Goal: Information Seeking & Learning: Get advice/opinions

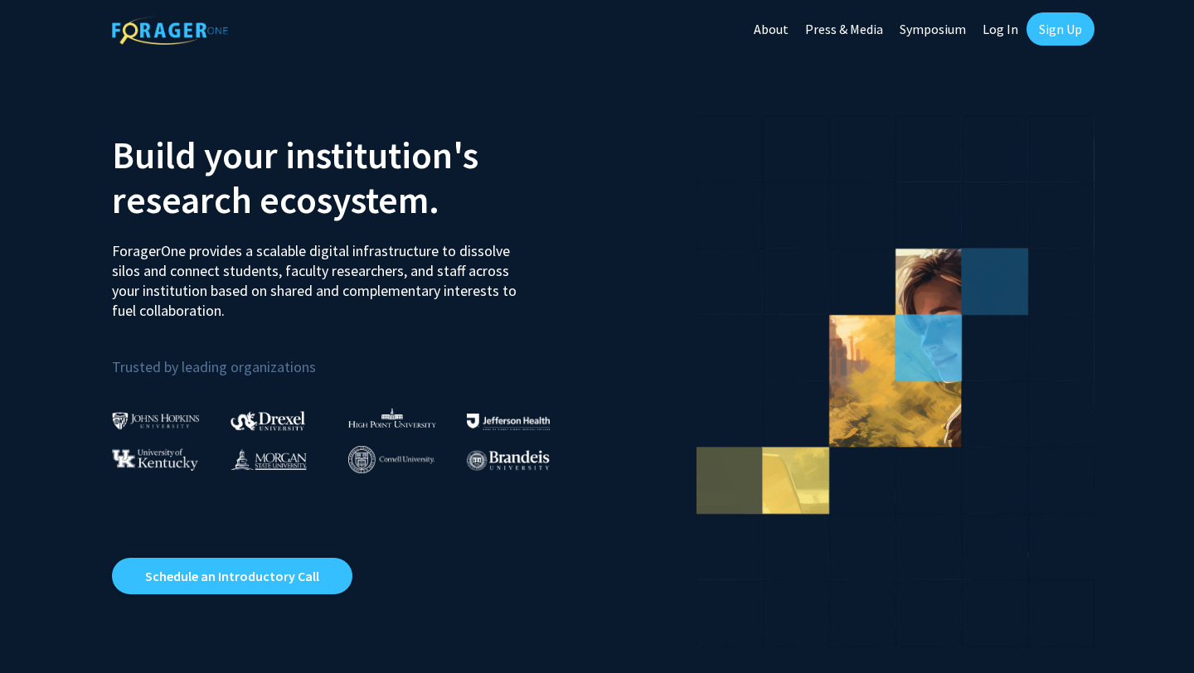
click at [1006, 29] on link "Log In" at bounding box center [1000, 29] width 52 height 58
select select
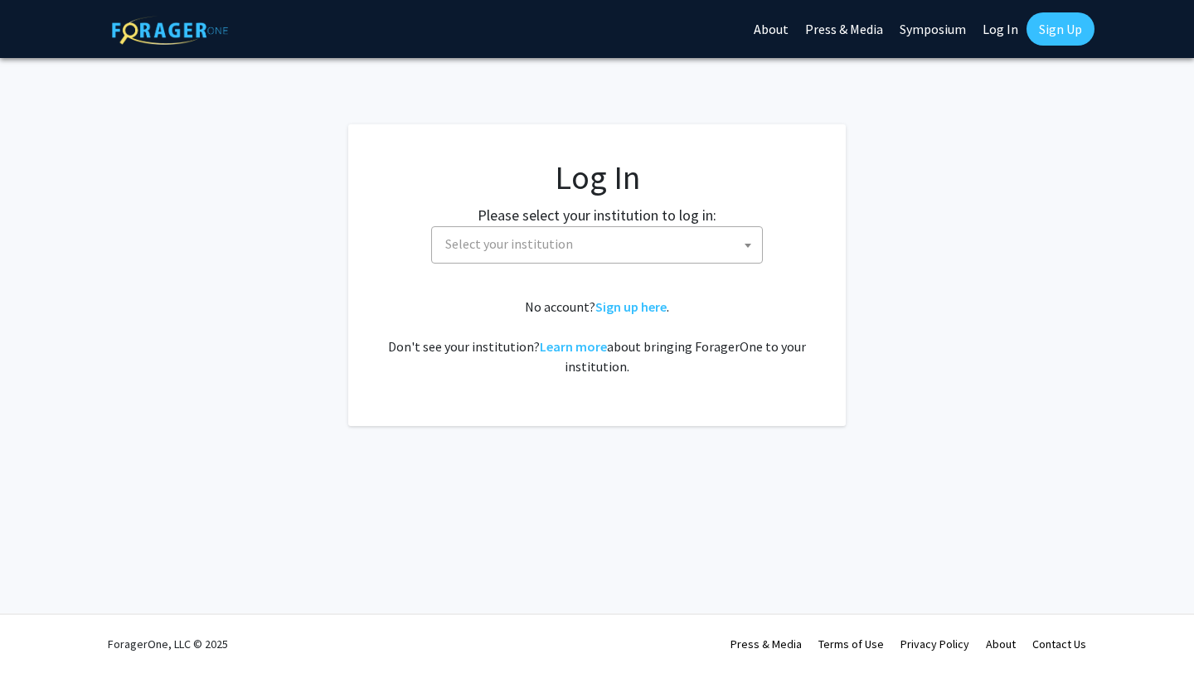
click at [563, 248] on span "Select your institution" at bounding box center [509, 244] width 128 height 17
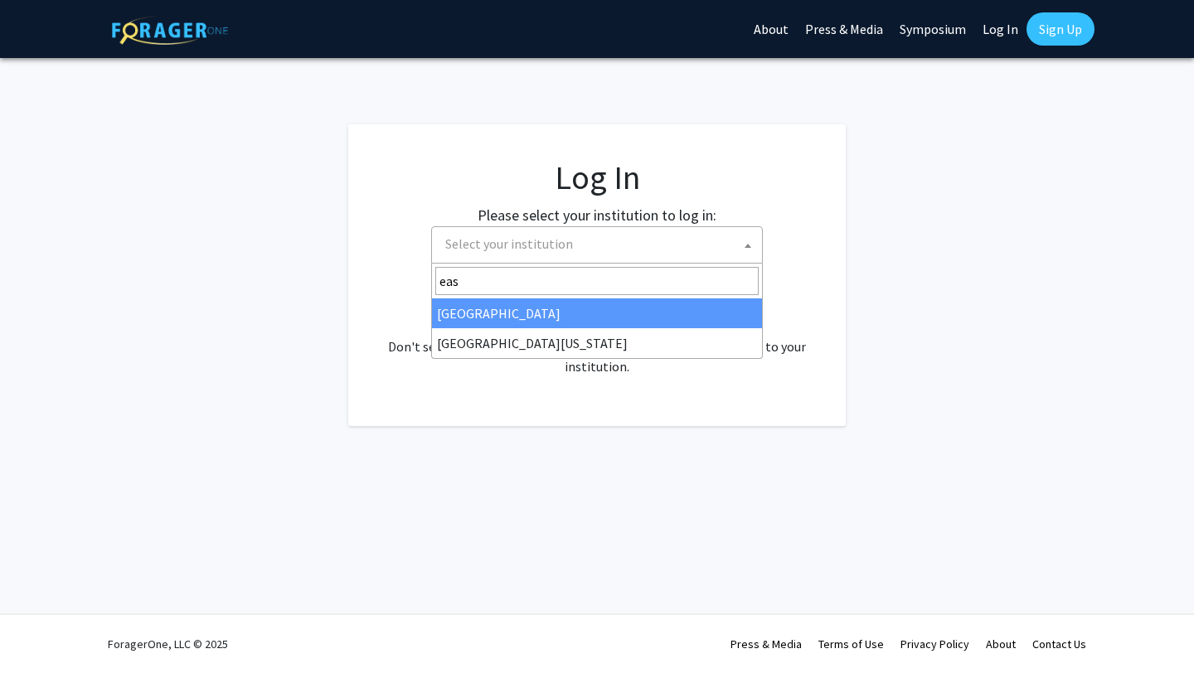
type input "eas"
select select "17"
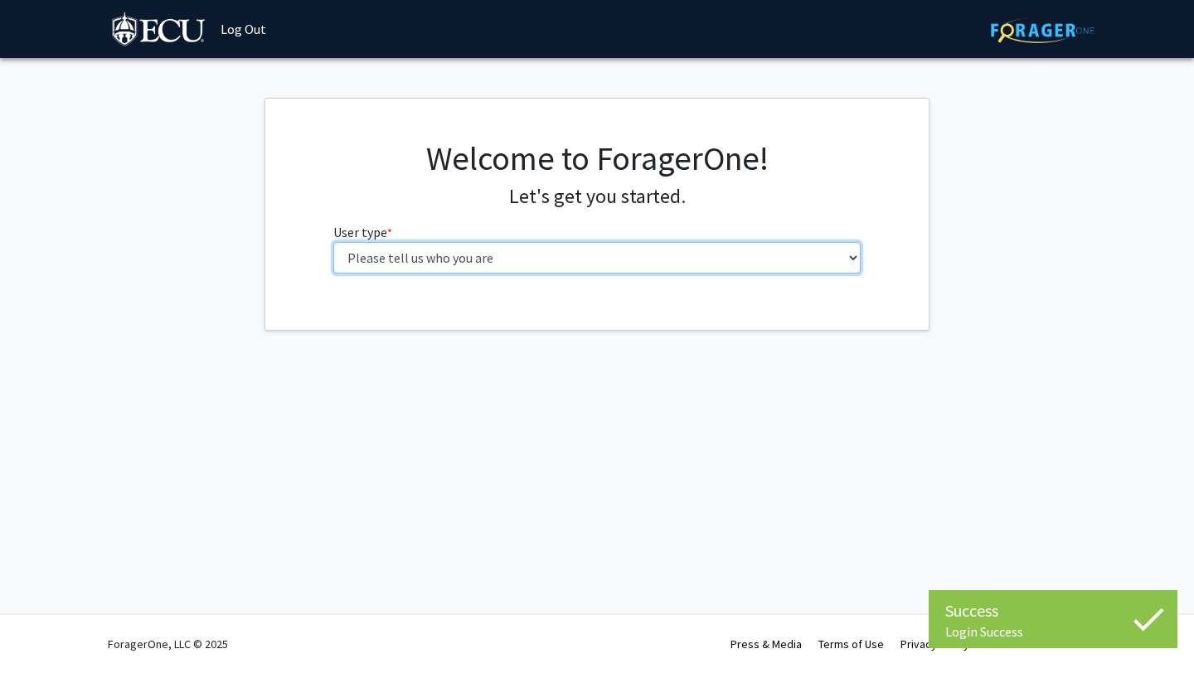
click at [465, 267] on select "Please tell us who you are Undergraduate Student Master's Student Doctoral Cand…" at bounding box center [597, 258] width 528 height 32
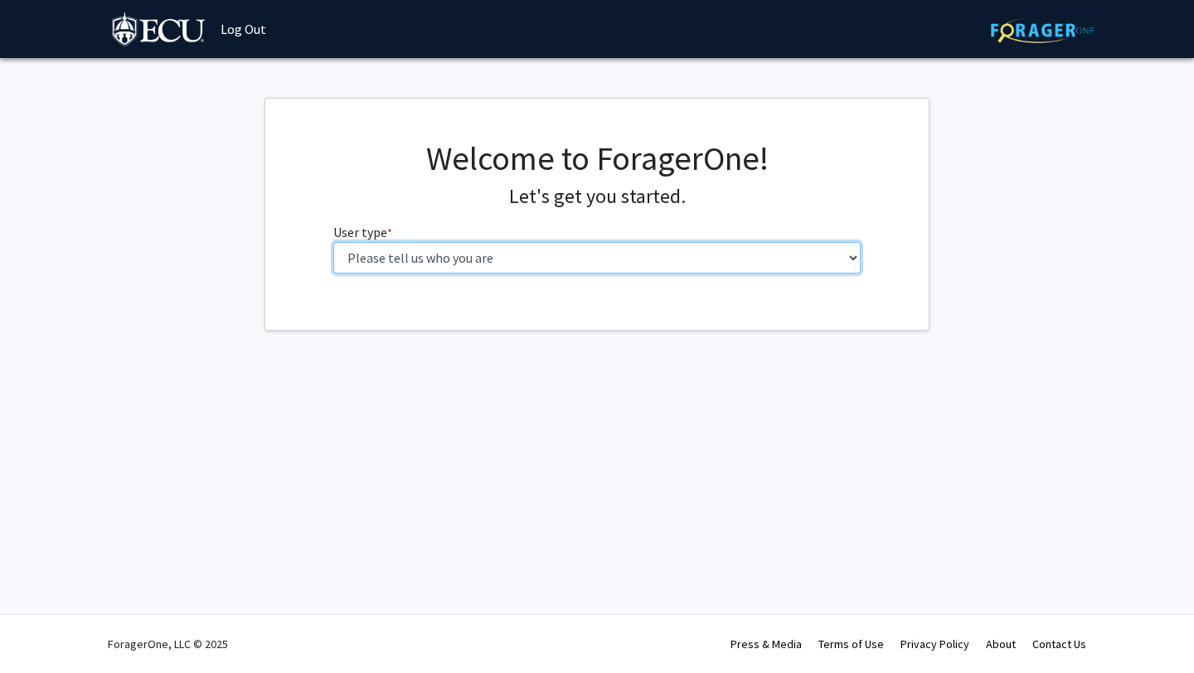
select select "1: undergrad"
click at [333, 242] on select "Please tell us who you are Undergraduate Student Master's Student Doctoral Cand…" at bounding box center [597, 258] width 528 height 32
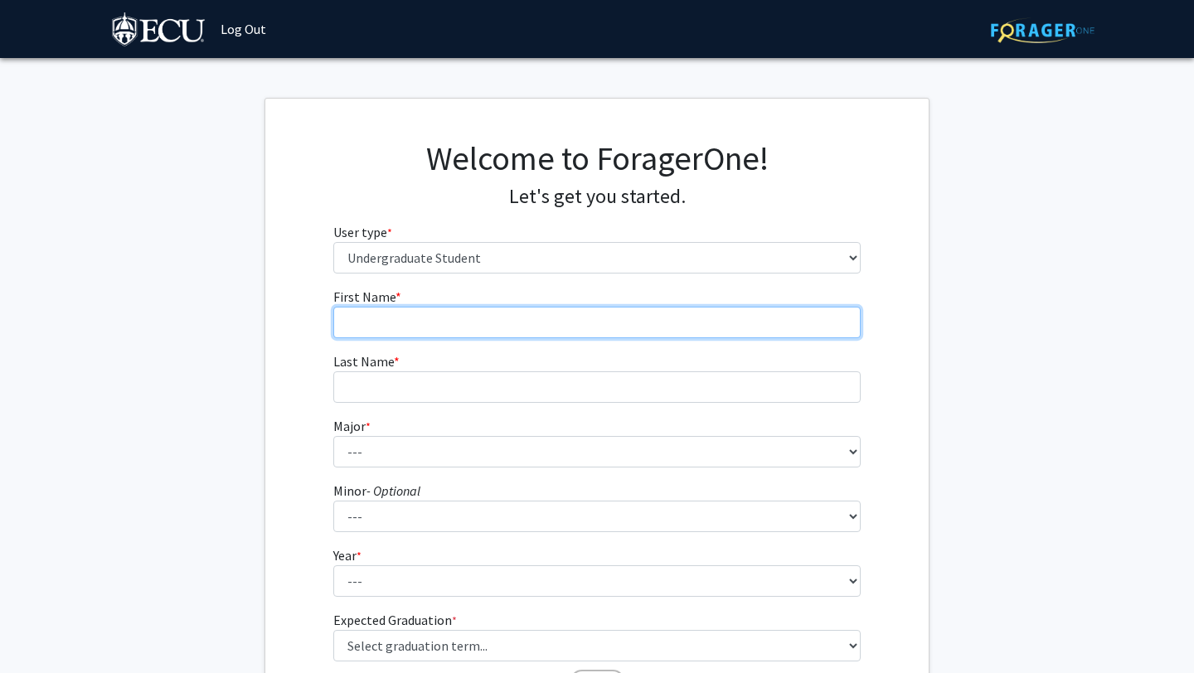
click at [506, 333] on input "First Name * required" at bounding box center [597, 323] width 528 height 32
type input "Emeline"
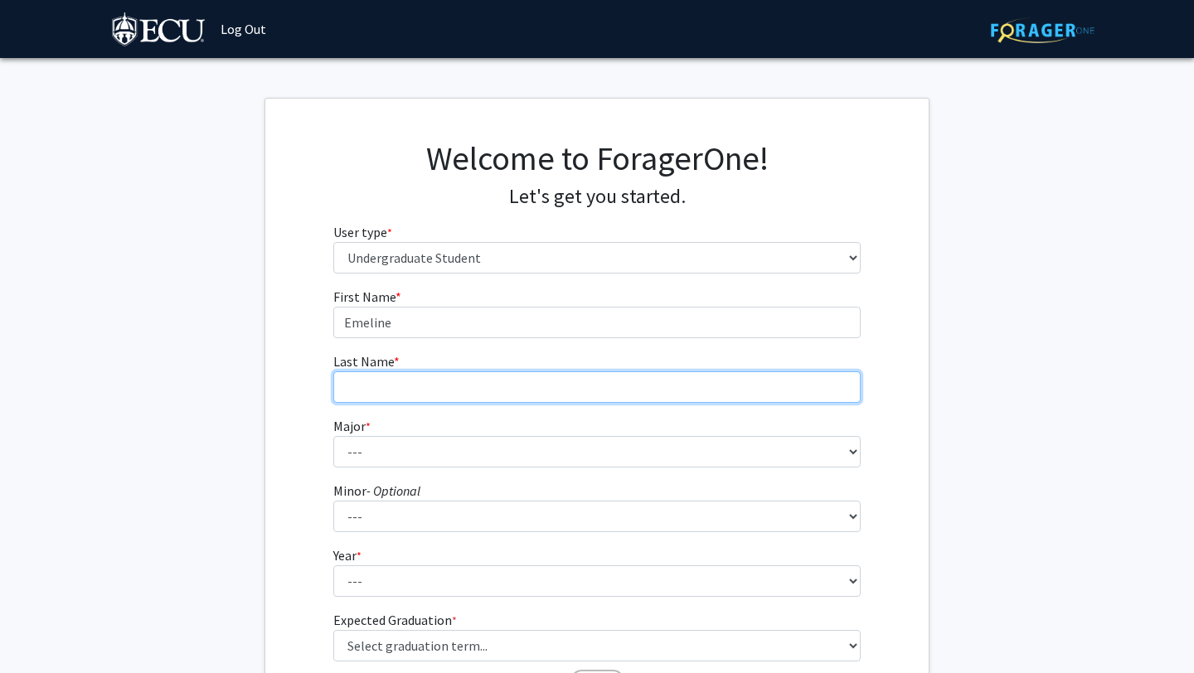
click at [469, 377] on input "Last Name * required" at bounding box center [597, 388] width 528 height 32
type input "[PERSON_NAME]"
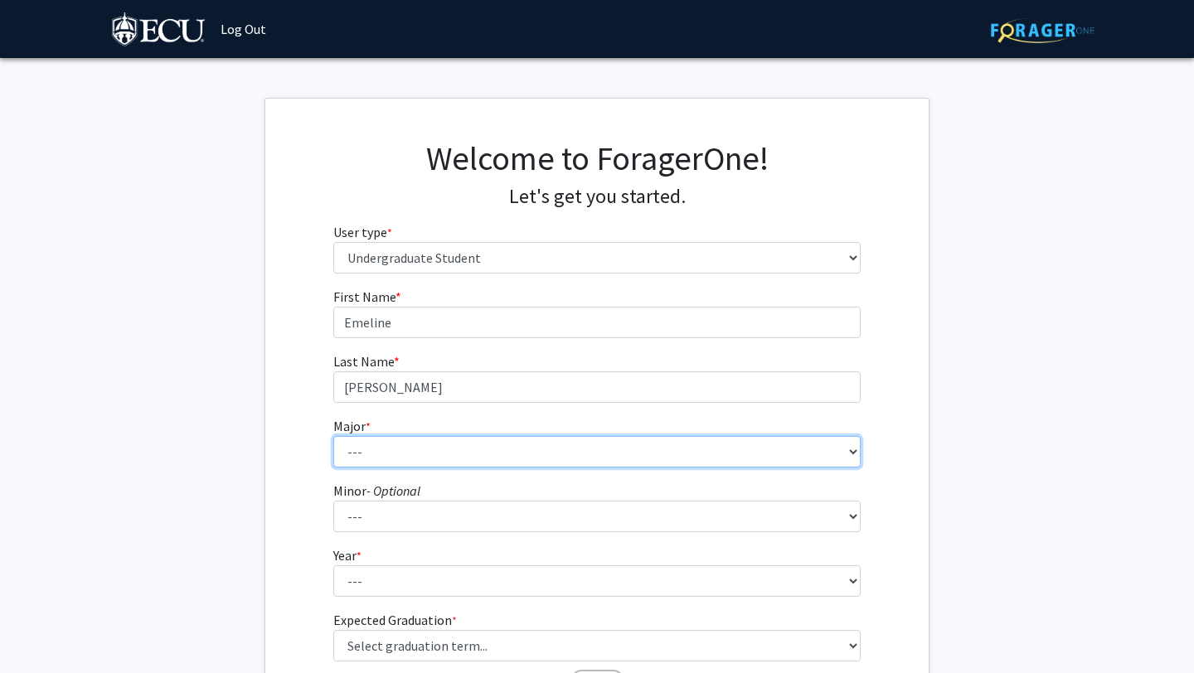
click at [430, 452] on select "--- Accounting African and African American Studies Anthropology Applied Atmosp…" at bounding box center [597, 452] width 528 height 32
select select "68: 1366"
click at [333, 436] on select "--- Accounting African and African American Studies Anthropology Applied Atmosp…" at bounding box center [597, 452] width 528 height 32
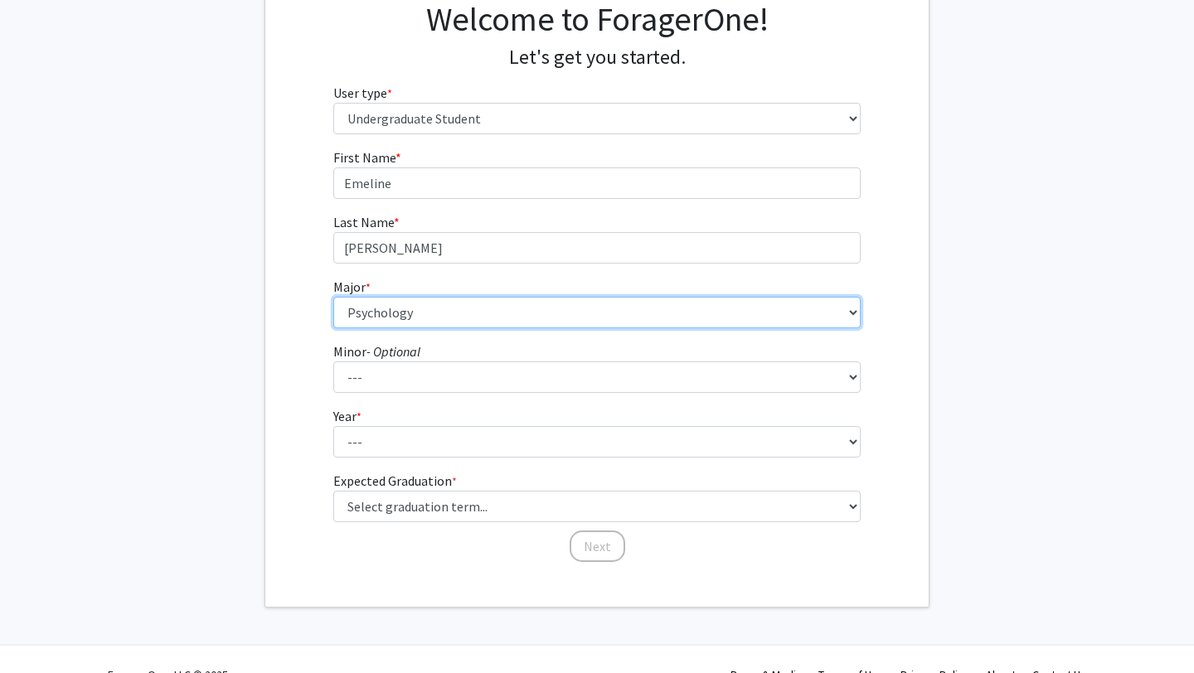
scroll to position [170, 0]
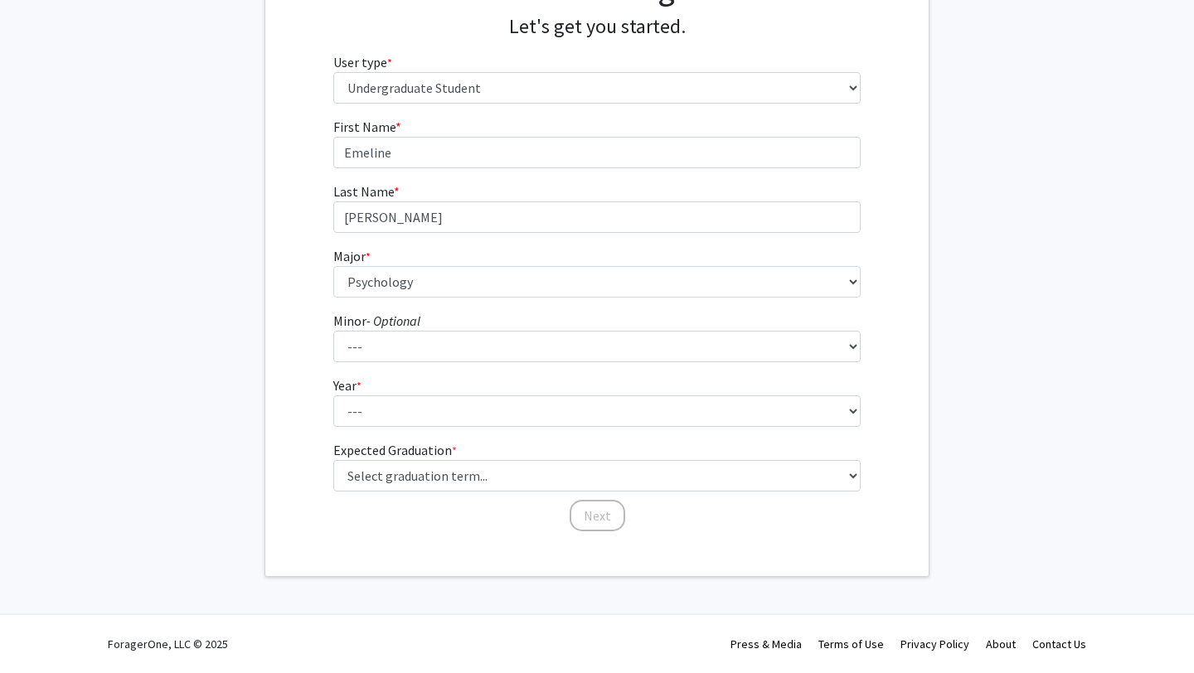
click at [378, 365] on form "First Name * required [PERSON_NAME] Last Name * required [PERSON_NAME] Major * …" at bounding box center [597, 317] width 528 height 400
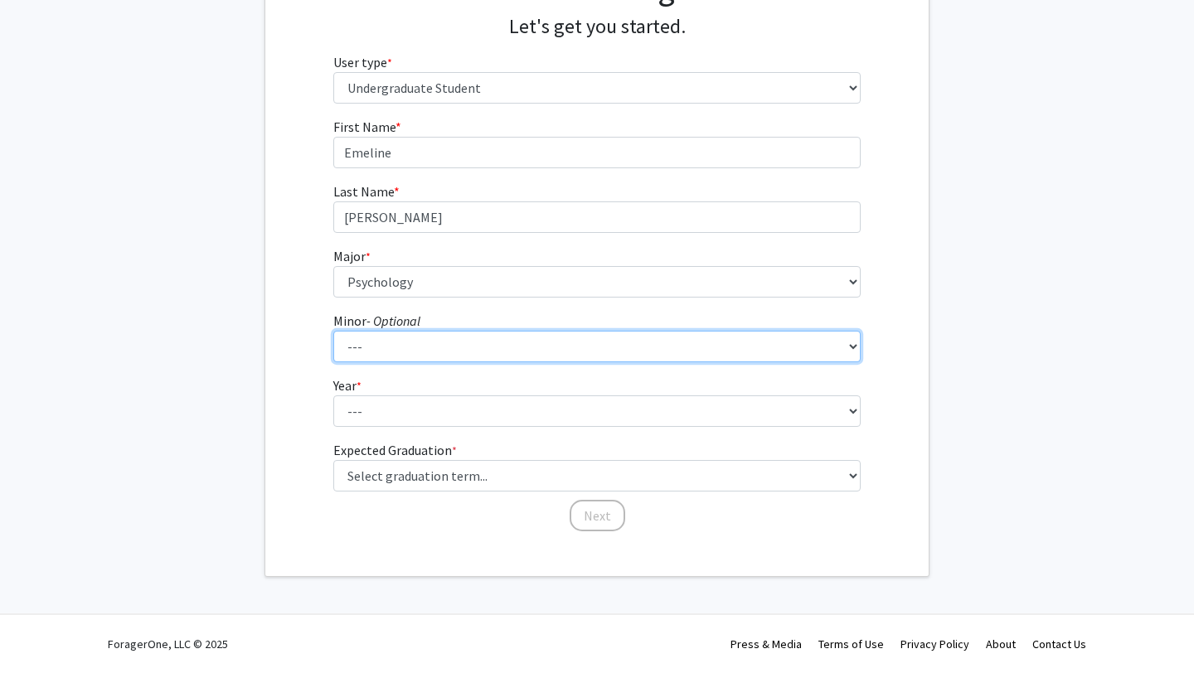
click at [370, 355] on select "--- Aerospace Studies African and African American Studies Alcohol and Drug Stu…" at bounding box center [597, 347] width 528 height 32
select select "58: 1003"
click at [333, 331] on select "--- Aerospace Studies African and African American Studies Alcohol and Drug Stu…" at bounding box center [597, 347] width 528 height 32
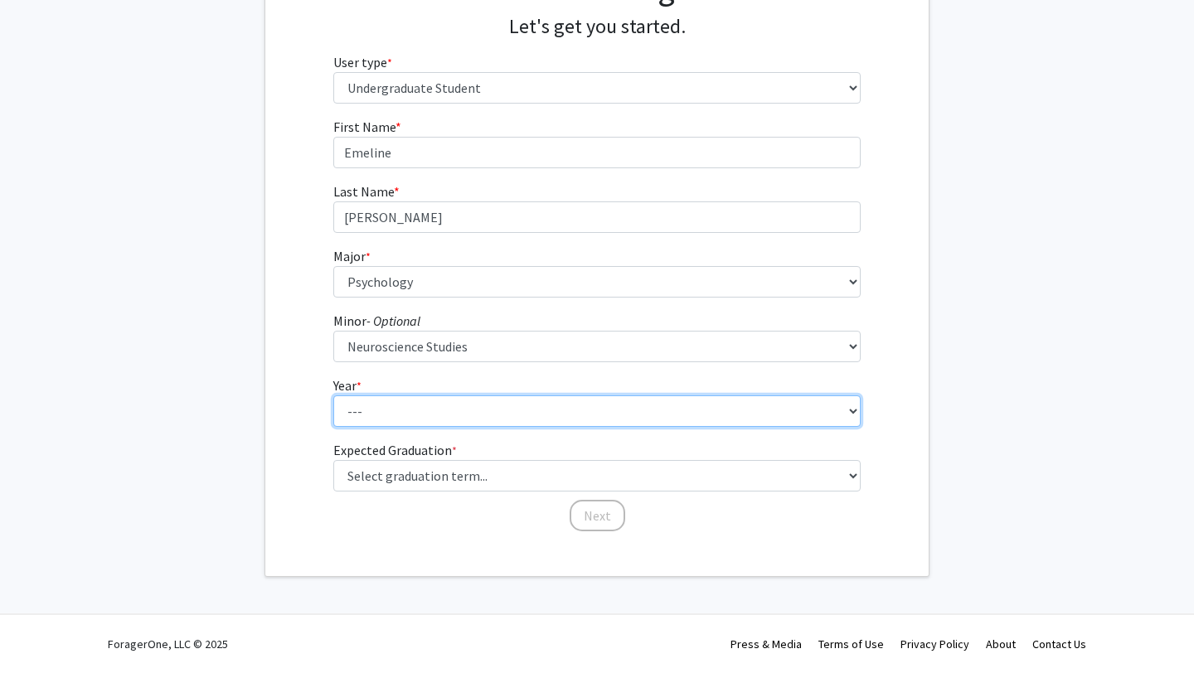
click at [362, 414] on select "--- First-year Sophomore Junior Senior Postbaccalaureate Certificate" at bounding box center [597, 412] width 528 height 32
select select "3: junior"
click at [333, 396] on select "--- First-year Sophomore Junior Senior Postbaccalaureate Certificate" at bounding box center [597, 412] width 528 height 32
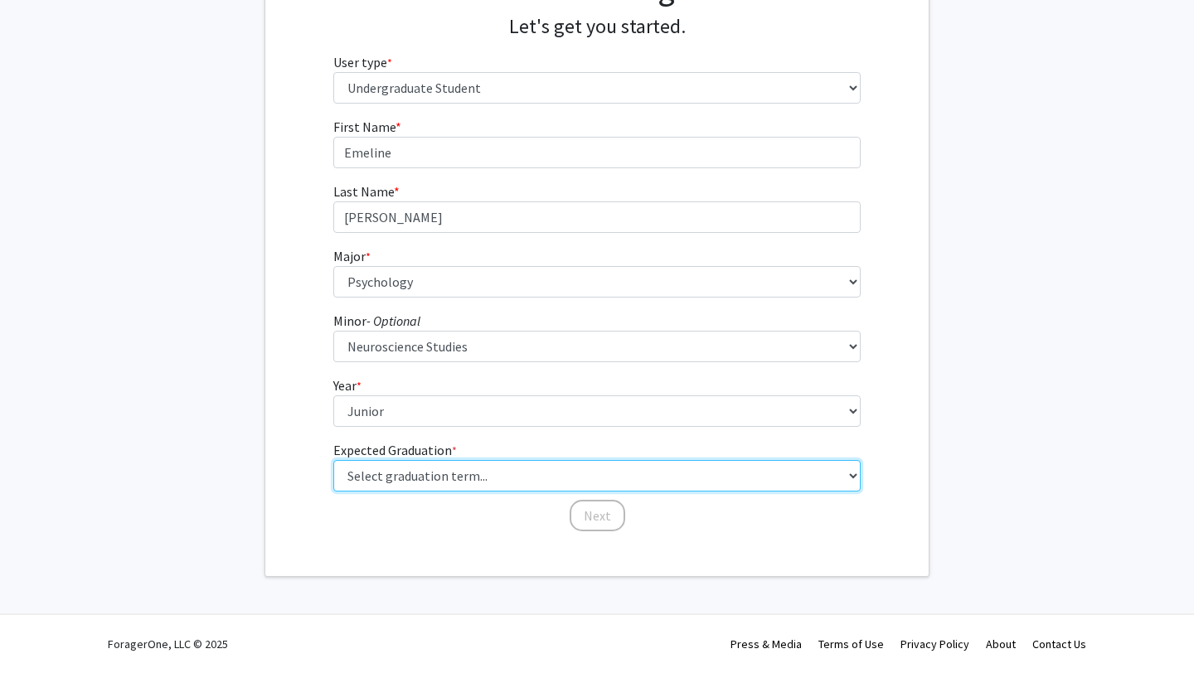
click at [443, 479] on select "Select graduation term... Spring 2025 Summer 2025 Fall 2025 Winter 2025 Spring …" at bounding box center [597, 476] width 528 height 32
select select "9: spring_2027"
click at [333, 460] on select "Select graduation term... Spring 2025 Summer 2025 Fall 2025 Winter 2025 Spring …" at bounding box center [597, 476] width 528 height 32
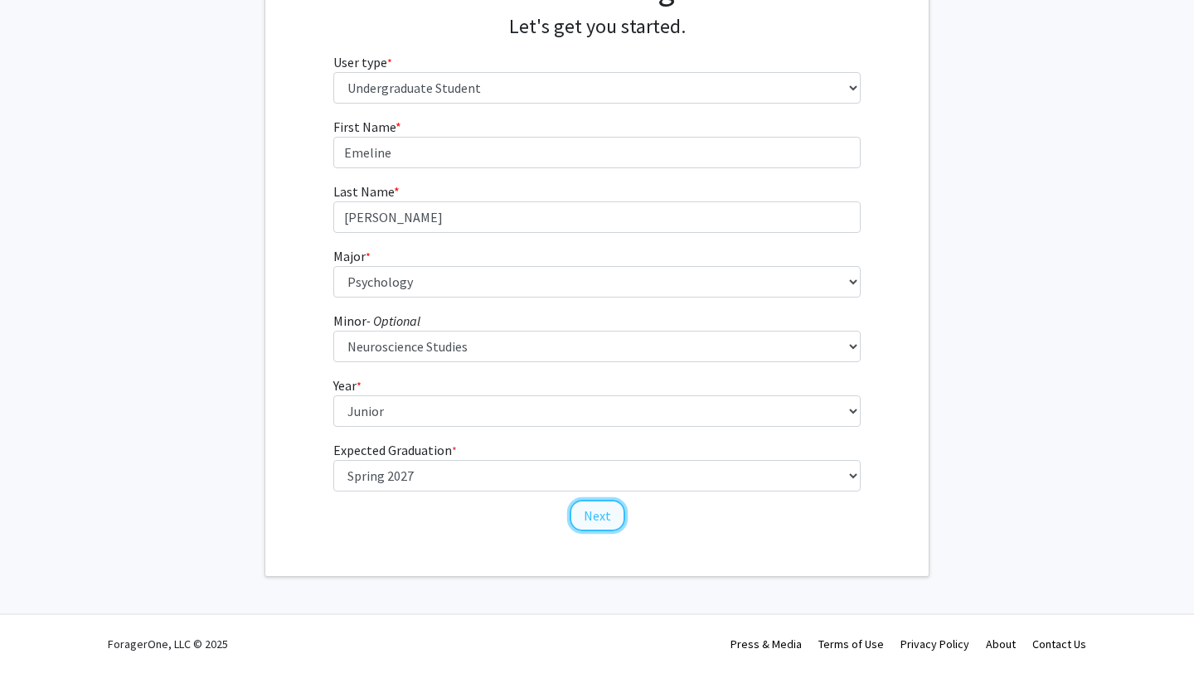
click at [591, 514] on button "Next" at bounding box center [598, 516] width 56 height 32
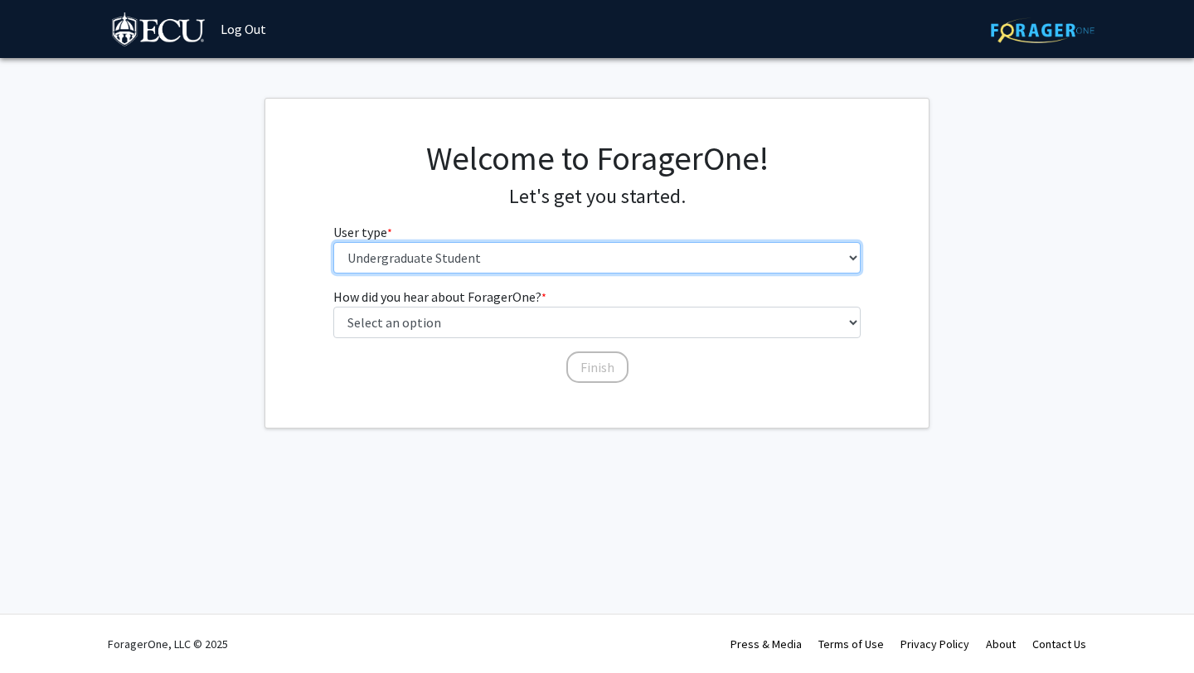
click at [449, 260] on select "Please tell us who you are Undergraduate Student Master's Student Doctoral Cand…" at bounding box center [597, 258] width 528 height 32
click at [333, 242] on select "Please tell us who you are Undergraduate Student Master's Student Doctoral Cand…" at bounding box center [597, 258] width 528 height 32
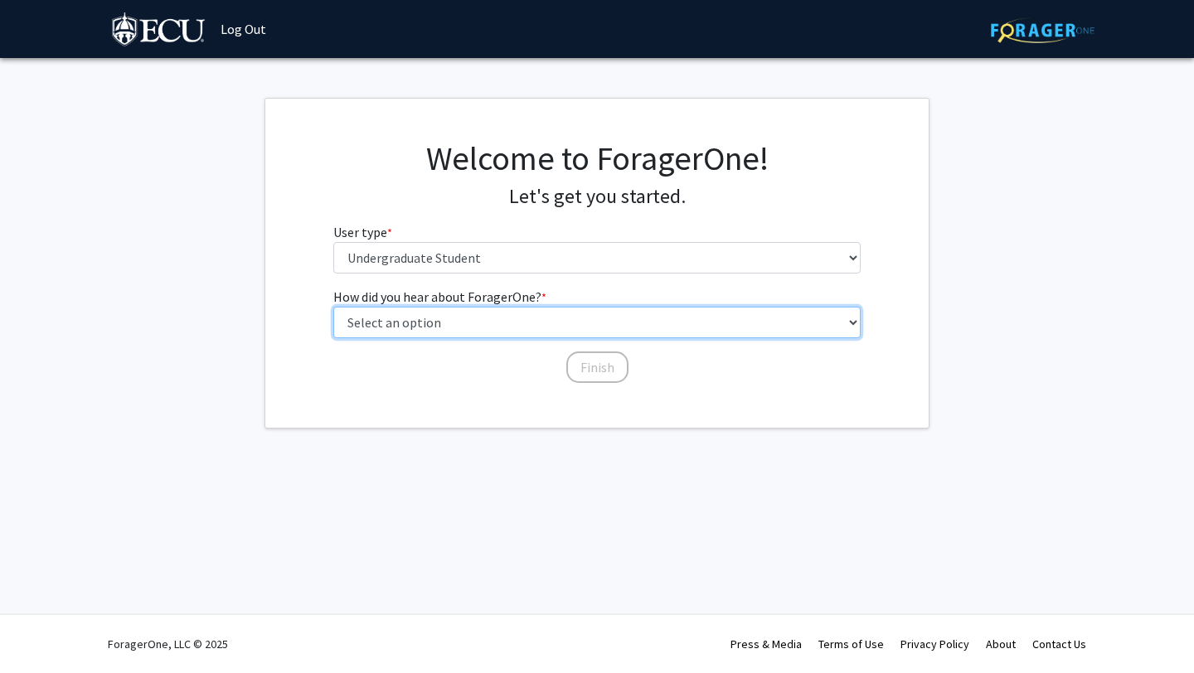
click at [417, 324] on select "Select an option Peer/student recommendation Faculty/staff recommendation Unive…" at bounding box center [597, 323] width 528 height 32
select select "2: faculty_recommendation"
click at [333, 307] on select "Select an option Peer/student recommendation Faculty/staff recommendation Unive…" at bounding box center [597, 323] width 528 height 32
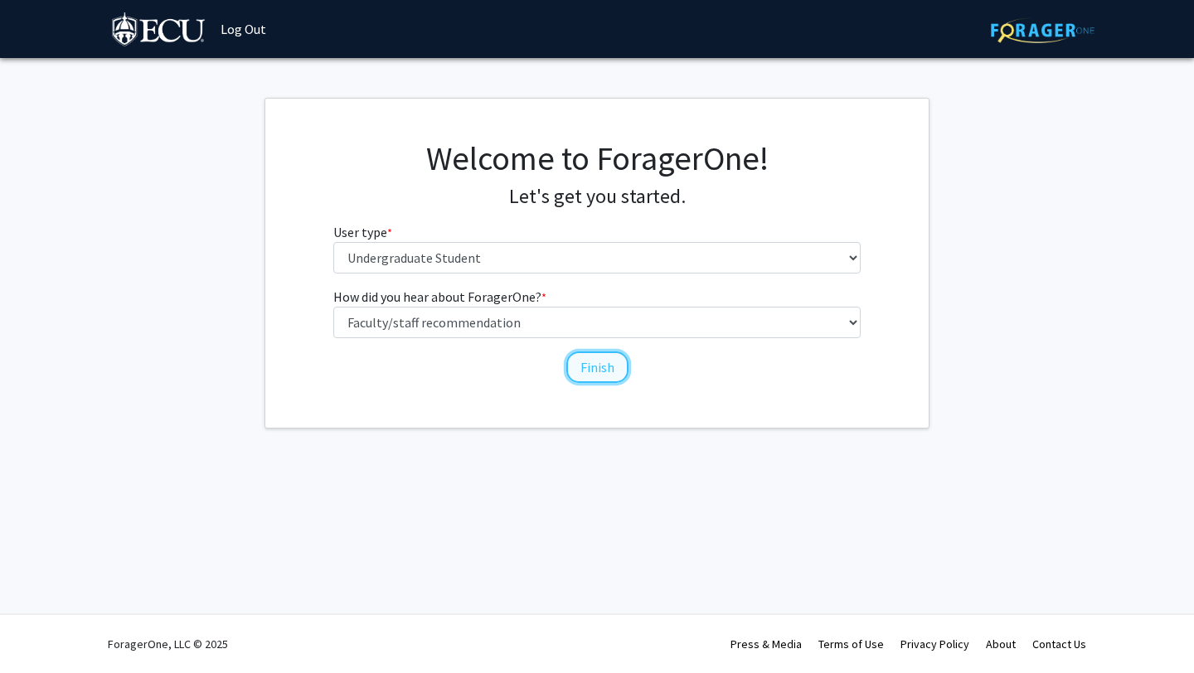
click at [606, 365] on button "Finish" at bounding box center [597, 368] width 62 height 32
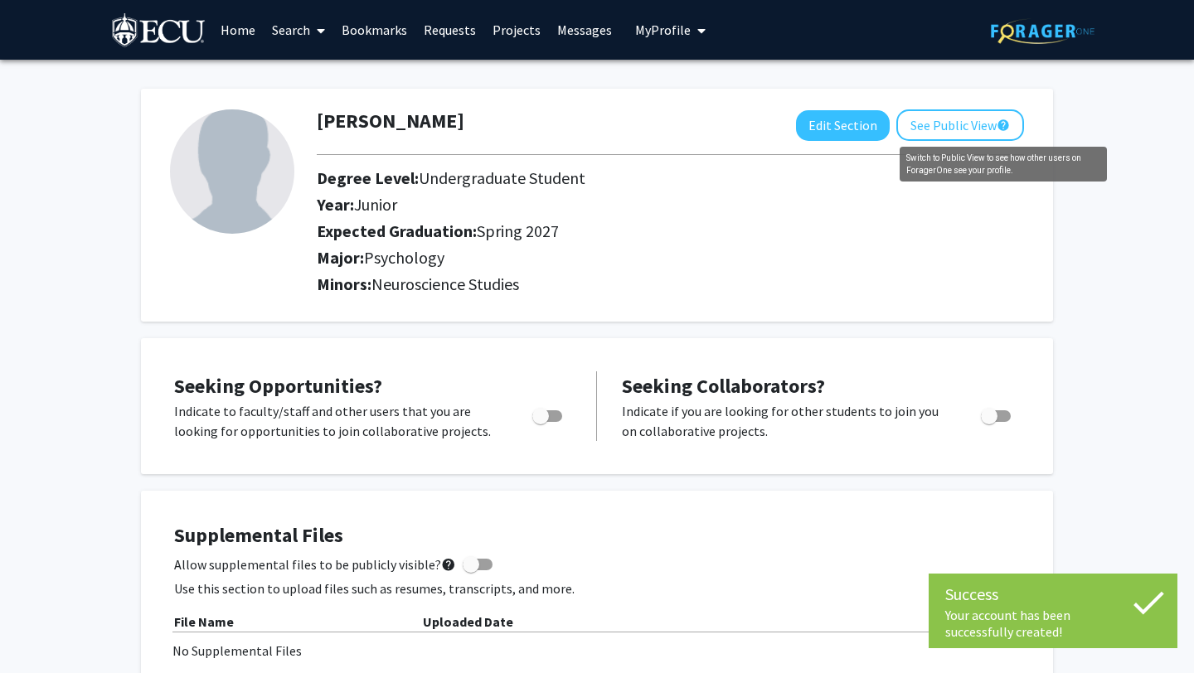
drag, startPoint x: 1007, startPoint y: 131, endPoint x: 1033, endPoint y: 152, distance: 33.0
click at [1033, 152] on div "Switch to Public View to see how other users on ForagerOne see your profile." at bounding box center [1003, 164] width 207 height 35
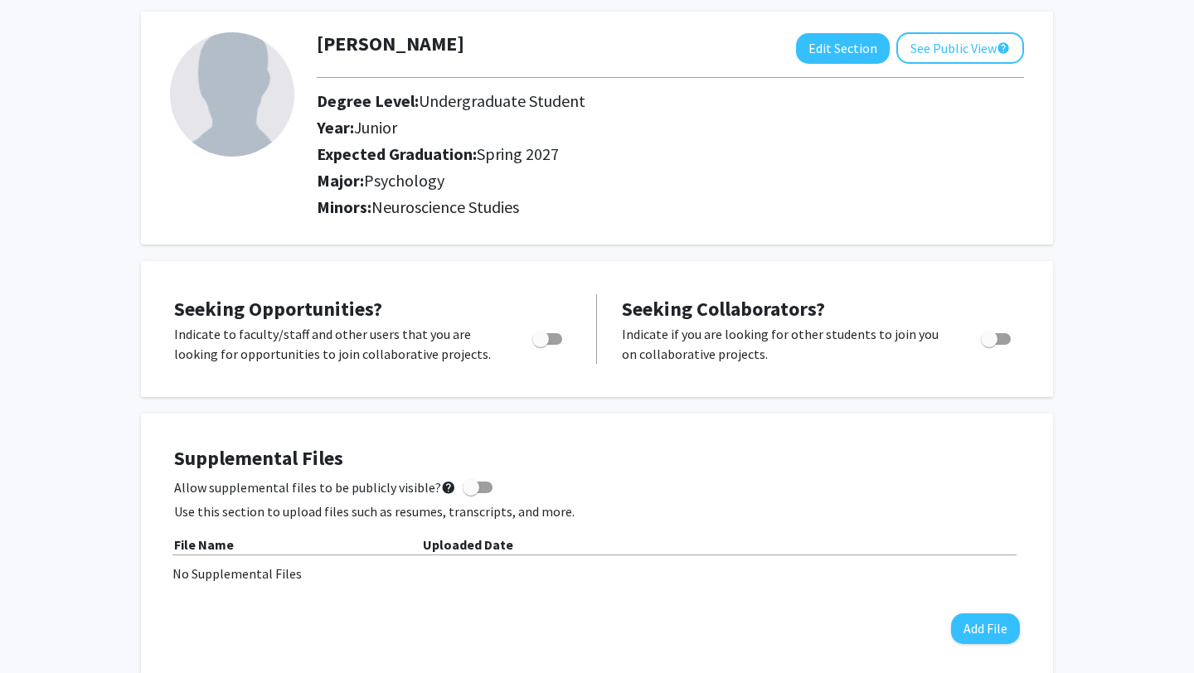
scroll to position [75, 0]
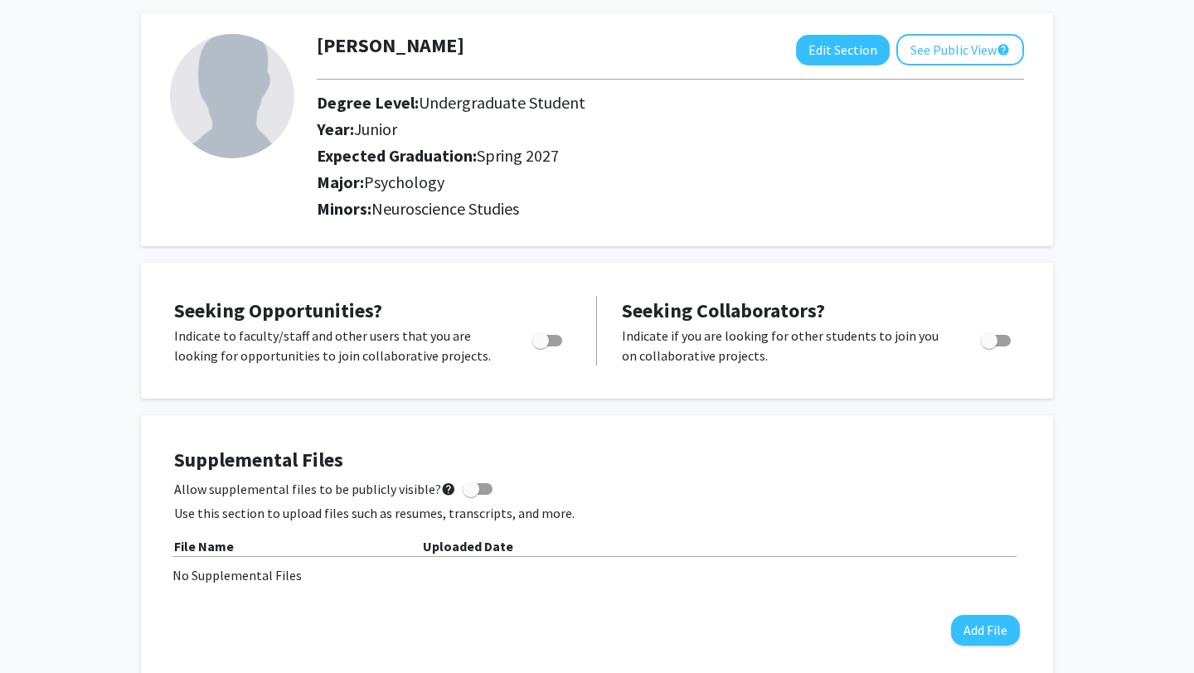
click at [547, 341] on span "Toggle" at bounding box center [540, 341] width 17 height 17
click at [541, 347] on input "Are you actively seeking opportunities?" at bounding box center [540, 347] width 1 height 1
checkbox input "true"
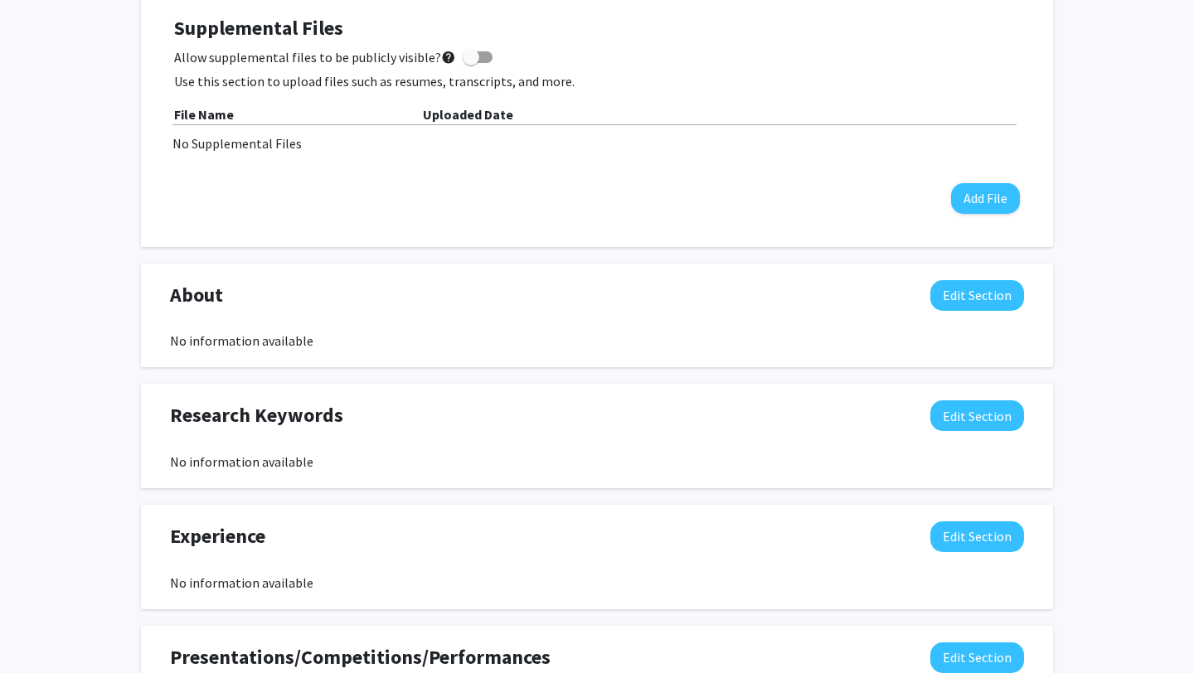
scroll to position [509, 0]
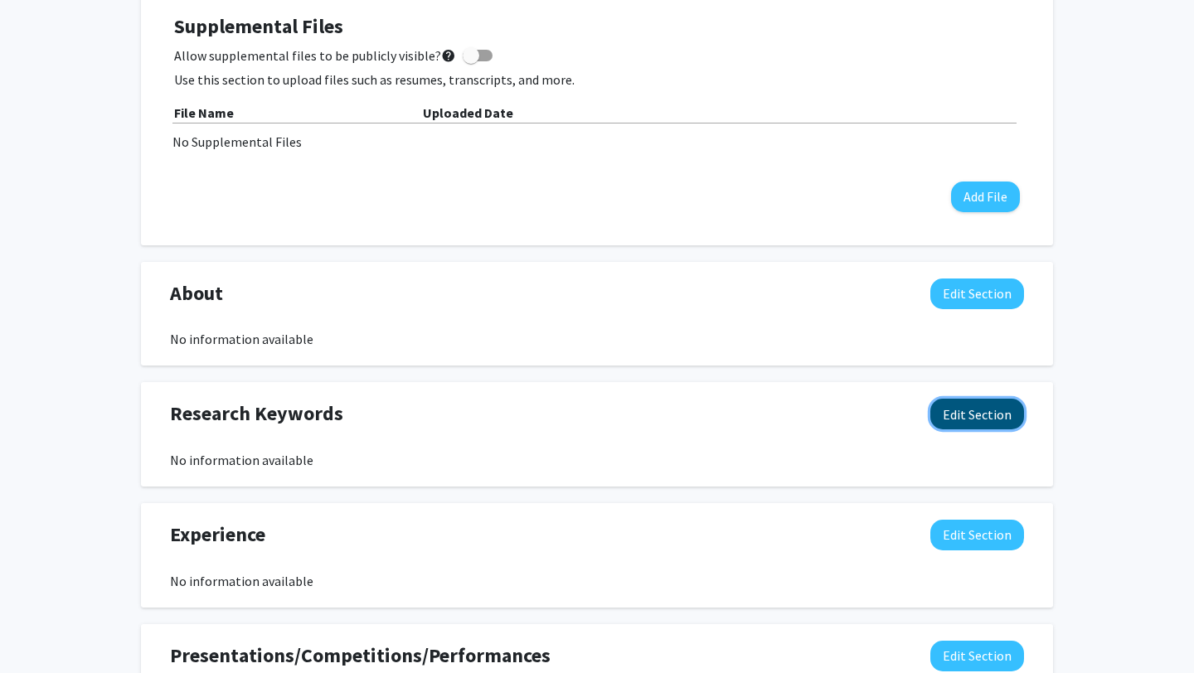
click at [958, 413] on button "Edit Section" at bounding box center [978, 414] width 94 height 31
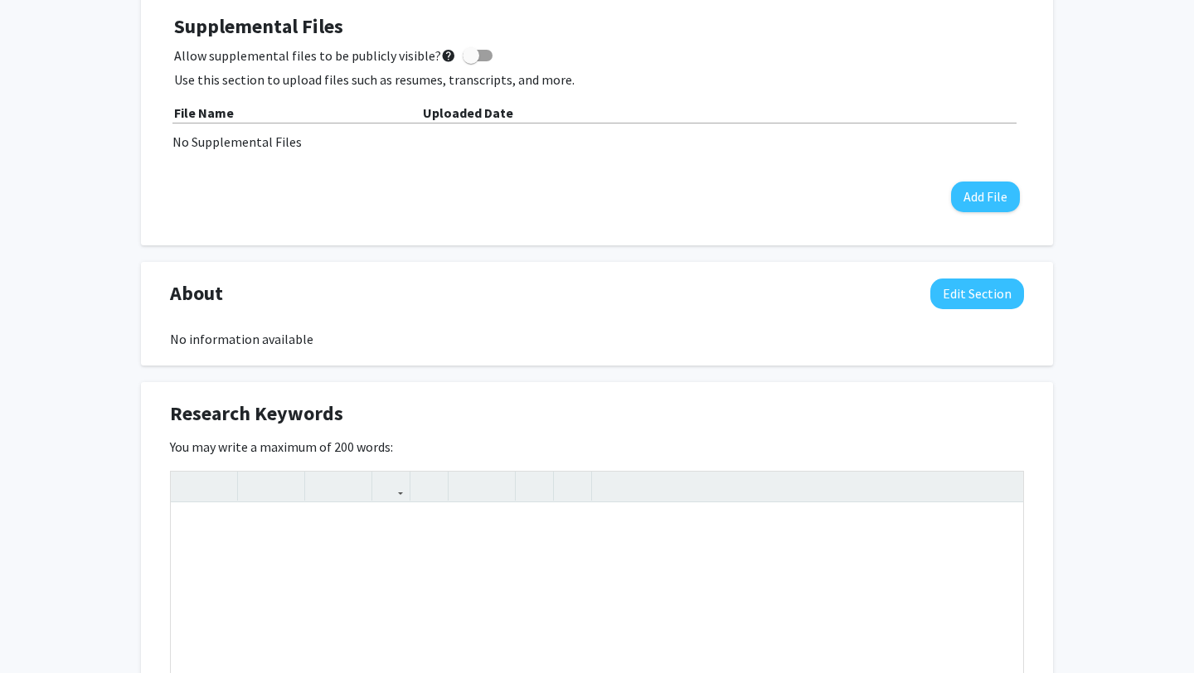
click at [895, 423] on div "Research Keywords Edit Section" at bounding box center [597, 418] width 879 height 38
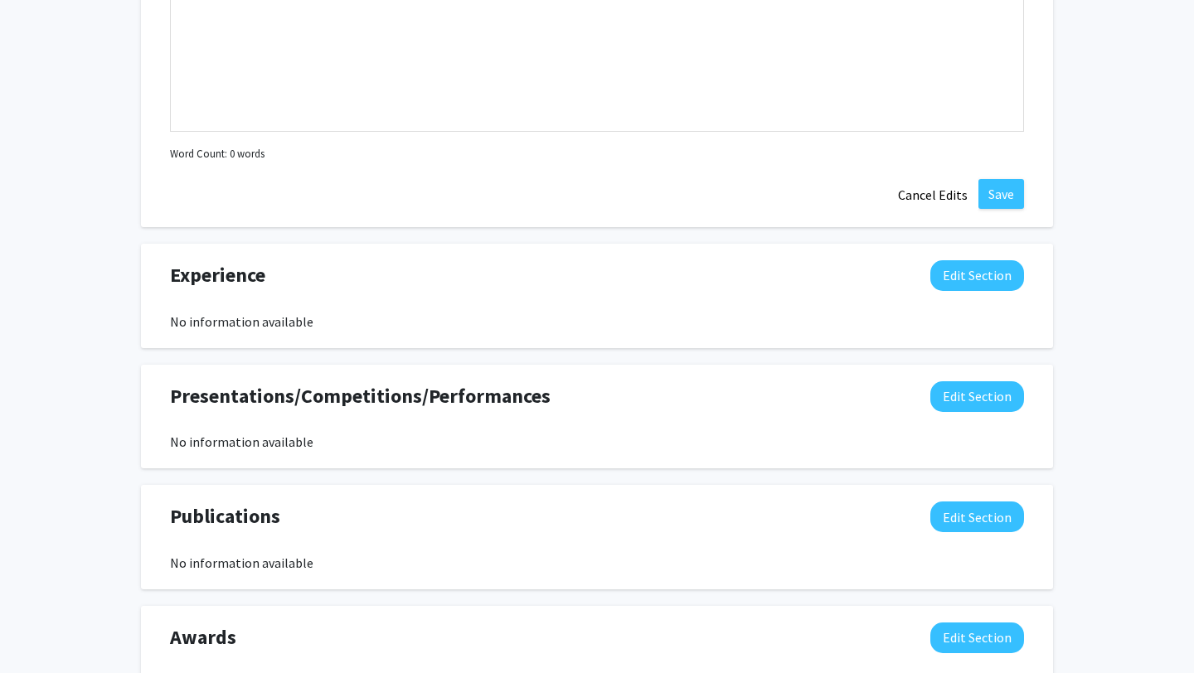
scroll to position [1131, 0]
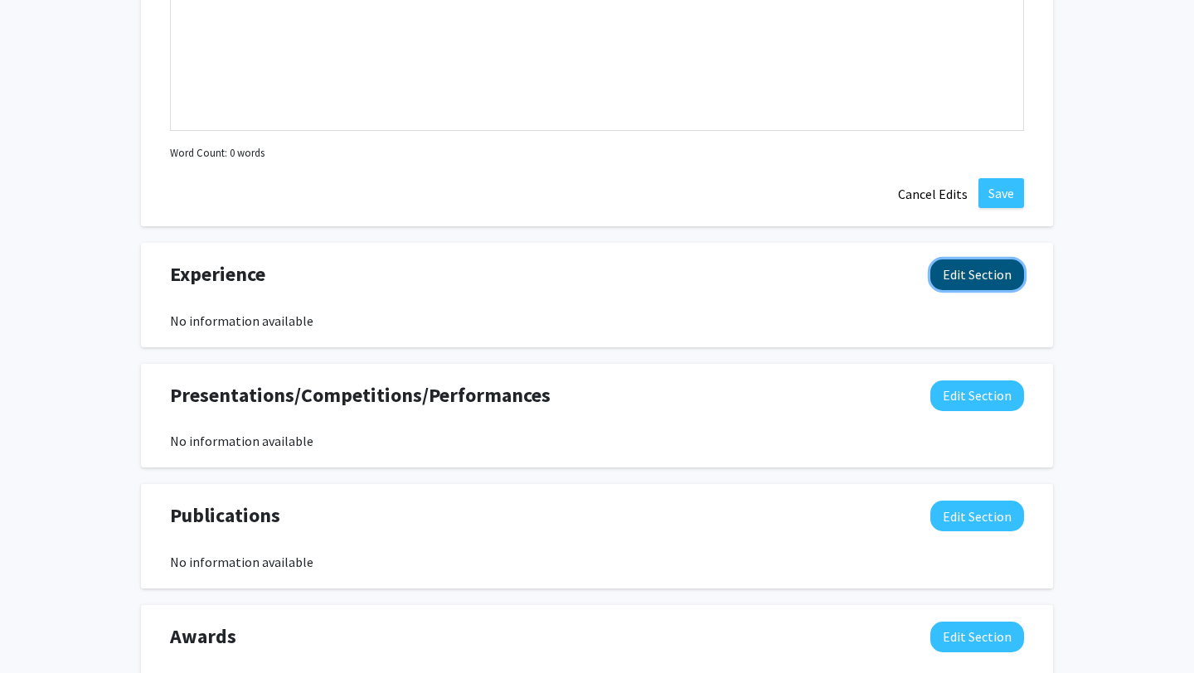
click at [993, 269] on button "Edit Section" at bounding box center [978, 275] width 94 height 31
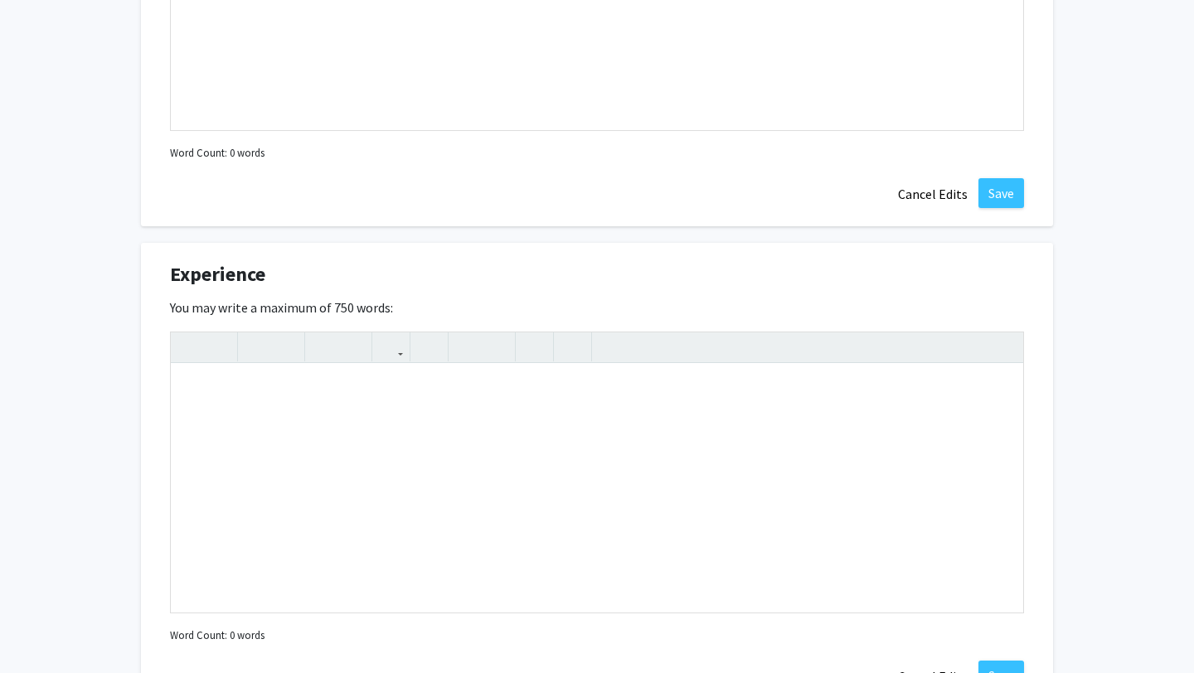
click at [628, 301] on div "You may write a maximum of 750 words: Insert link Remove link Word Count: 0 wor…" at bounding box center [597, 473] width 854 height 350
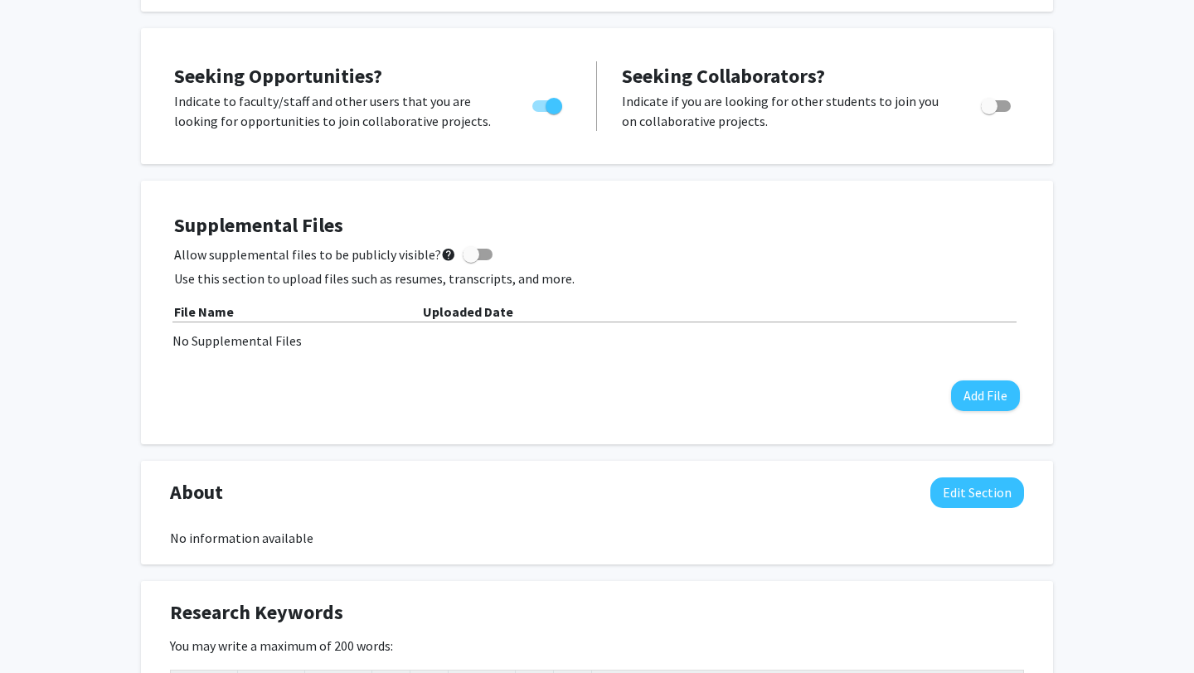
scroll to position [0, 0]
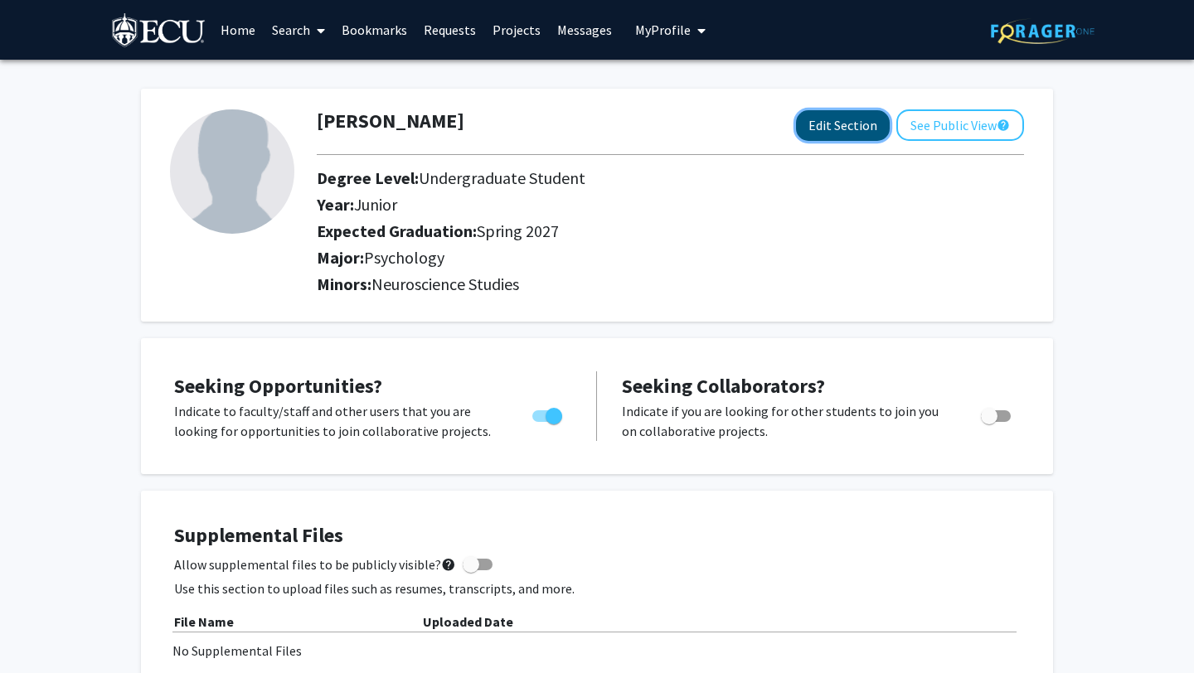
click at [824, 116] on button "Edit Section" at bounding box center [843, 125] width 94 height 31
select select "junior"
select select "37: spring_2027"
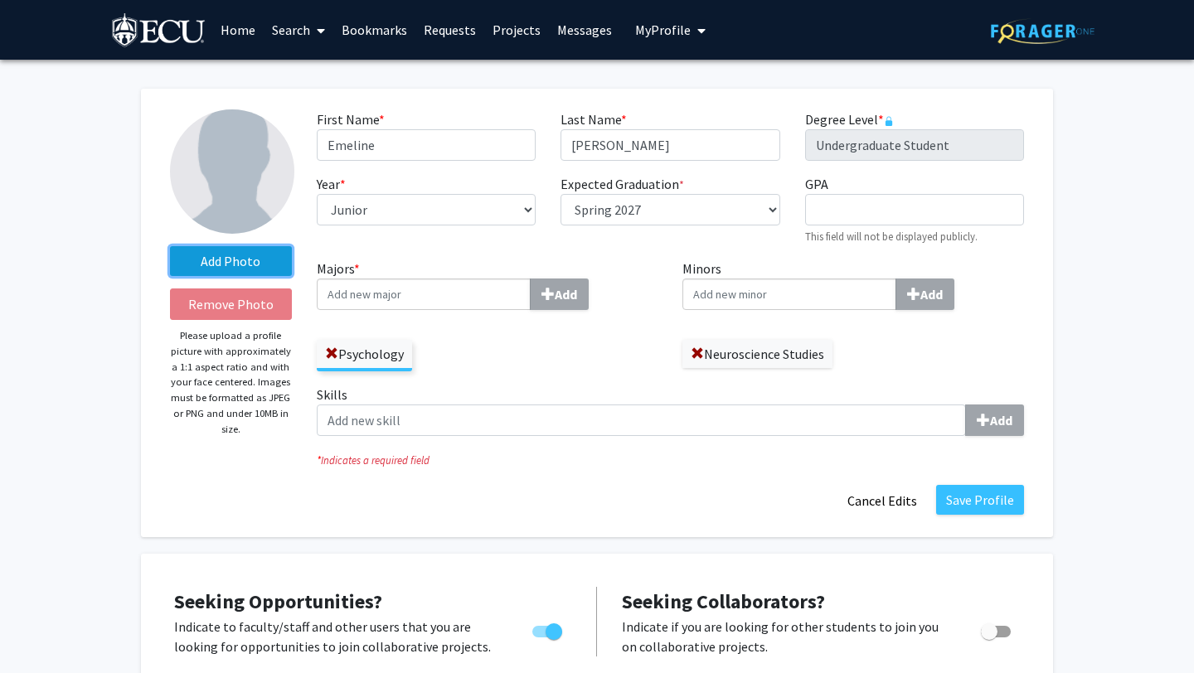
click at [227, 262] on label "Add Photo" at bounding box center [231, 261] width 122 height 30
click at [0, 0] on input "Add Photo" at bounding box center [0, 0] width 0 height 0
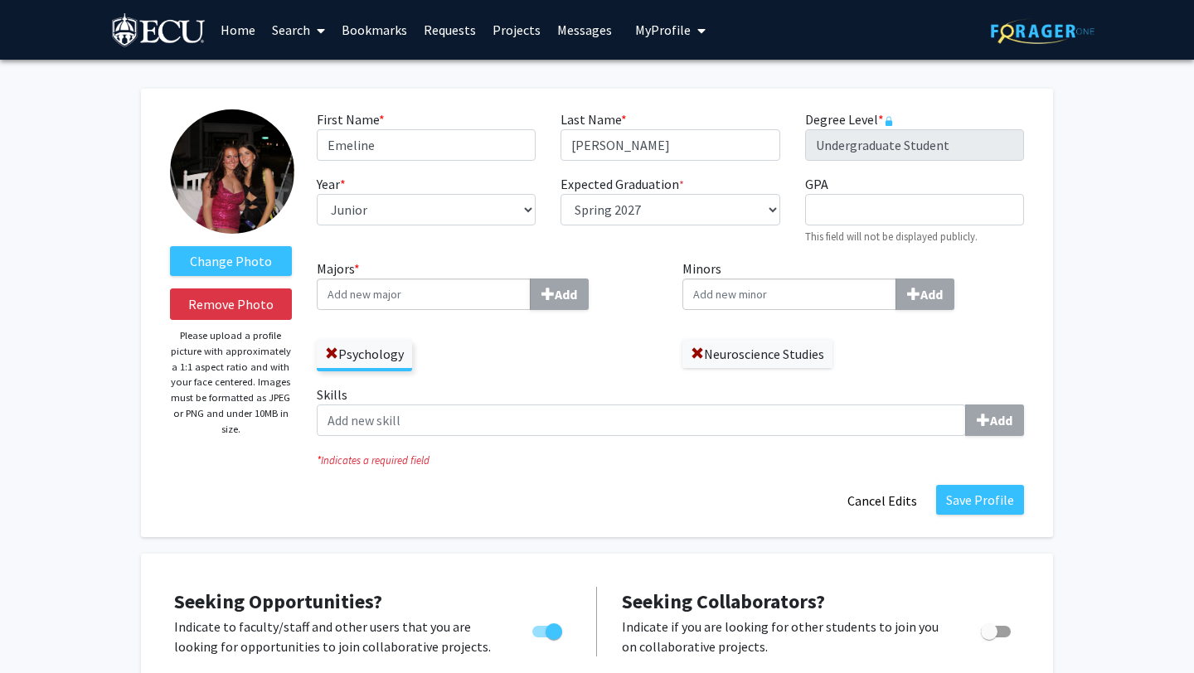
click at [226, 210] on img at bounding box center [232, 171] width 124 height 124
click at [251, 257] on label "Change Photo" at bounding box center [231, 261] width 122 height 30
click at [0, 0] on input "Change Photo" at bounding box center [0, 0] width 0 height 0
click at [245, 309] on button "Remove Photo" at bounding box center [231, 305] width 122 height 32
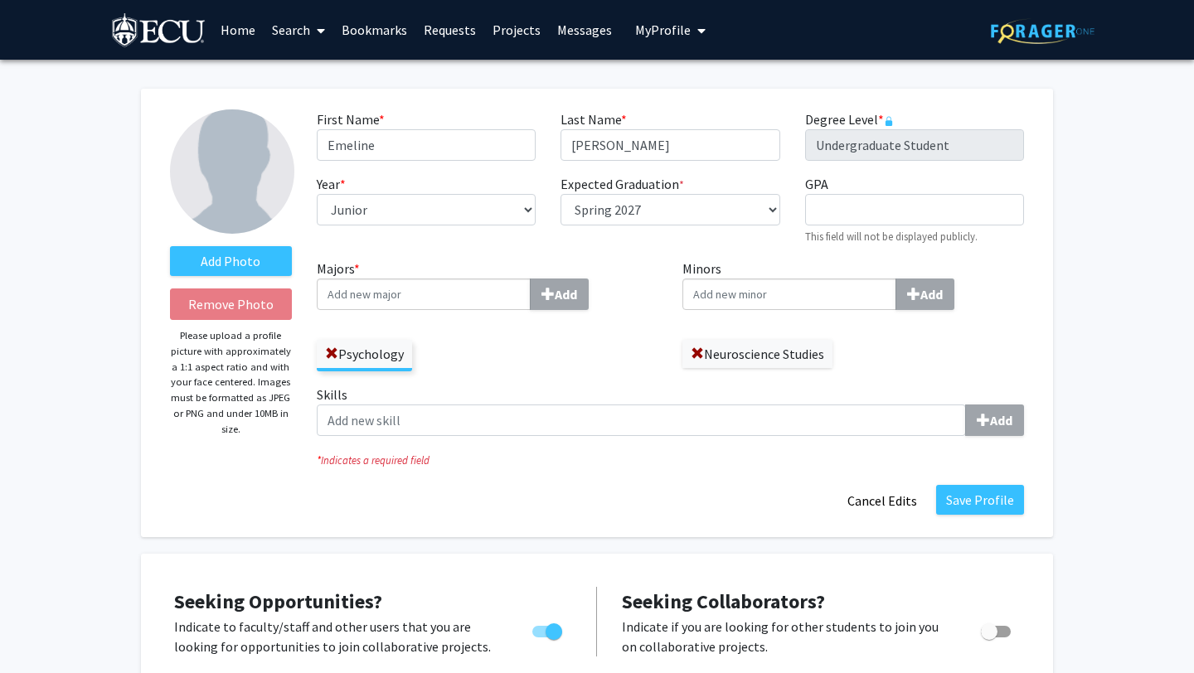
click at [613, 489] on div "Save Profile Cancel Edits" at bounding box center [670, 501] width 732 height 32
click at [843, 221] on input "GPA required" at bounding box center [914, 210] width 219 height 32
type input "3.36"
click at [566, 518] on div "Add Photo Remove Photo Please upload a profile picture with approximately a 1:1…" at bounding box center [597, 313] width 912 height 449
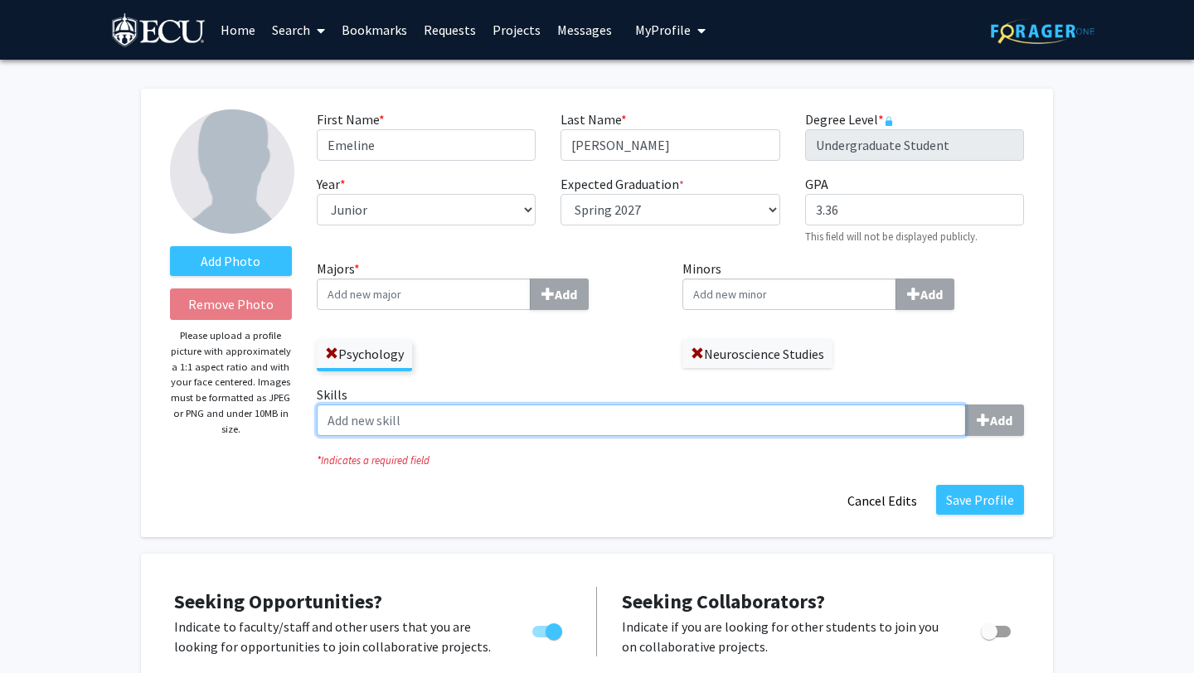
click at [516, 421] on input "Skills Add" at bounding box center [641, 421] width 649 height 32
type input "t"
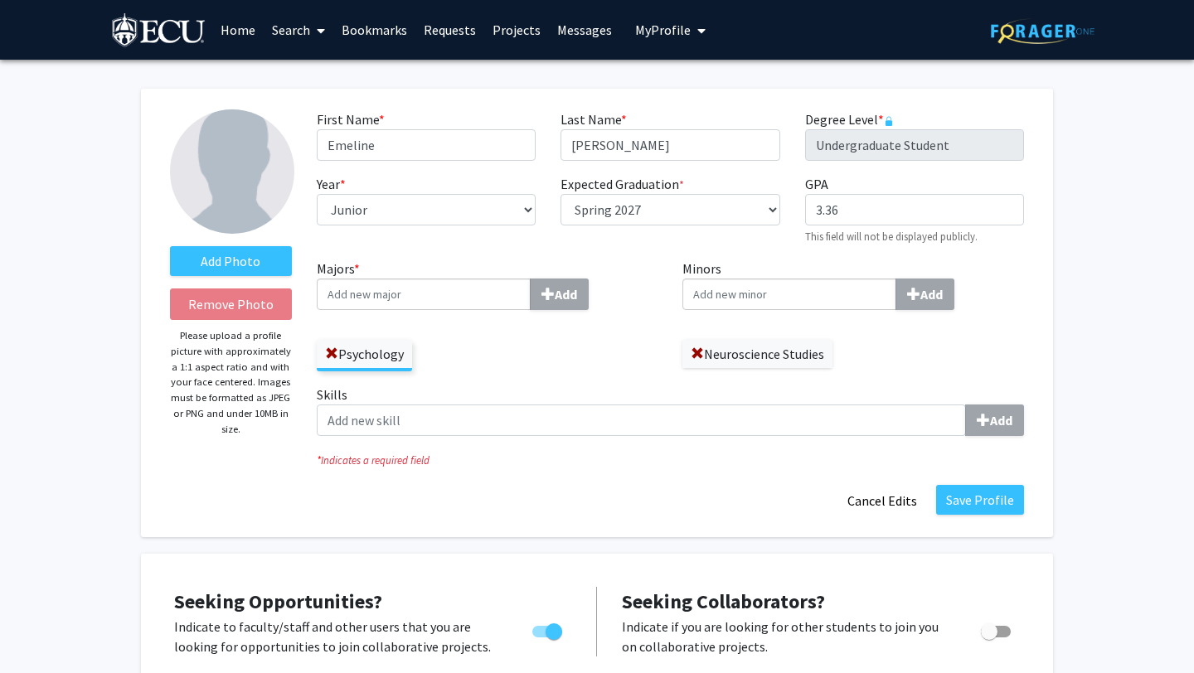
click at [561, 475] on fg-title-edit "First Name * required [PERSON_NAME] Last Name * required [PERSON_NAME] Degree L…" at bounding box center [670, 312] width 707 height 407
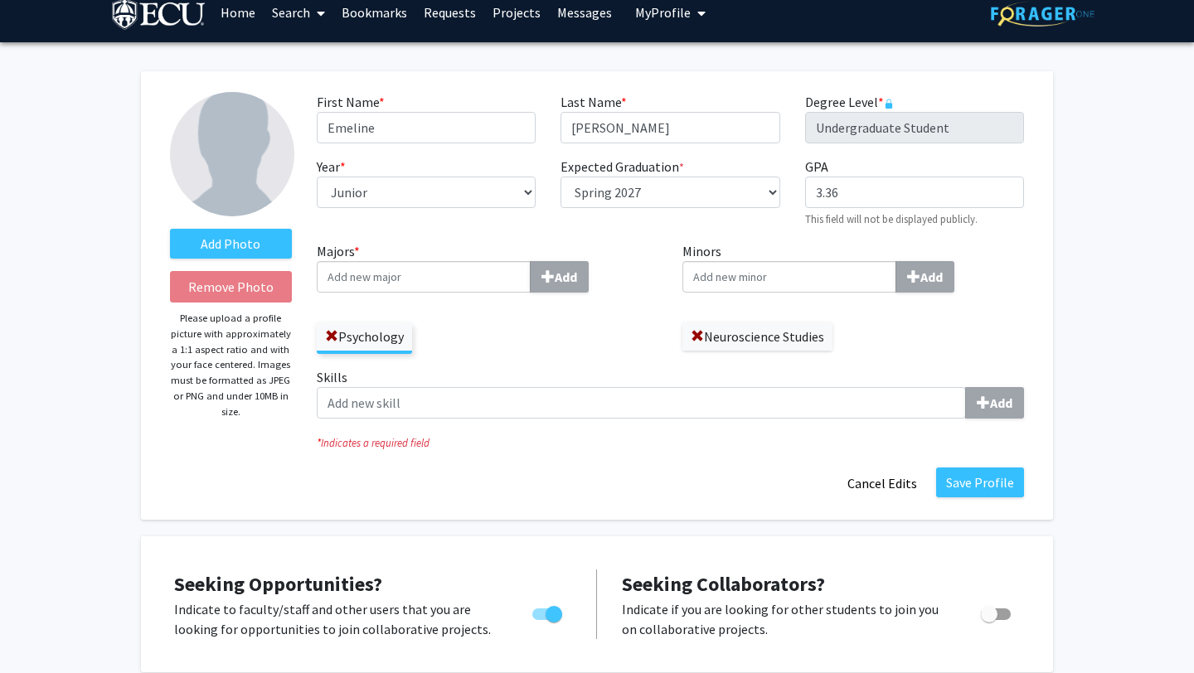
scroll to position [228, 0]
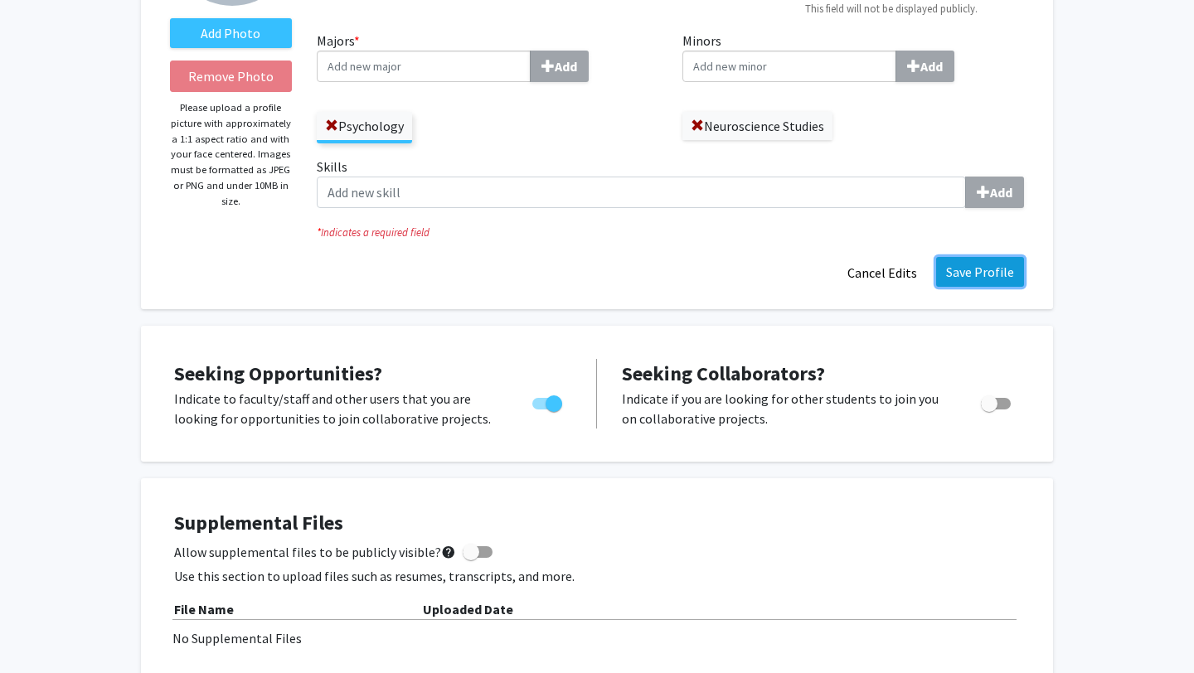
click at [963, 262] on button "Save Profile" at bounding box center [980, 272] width 88 height 30
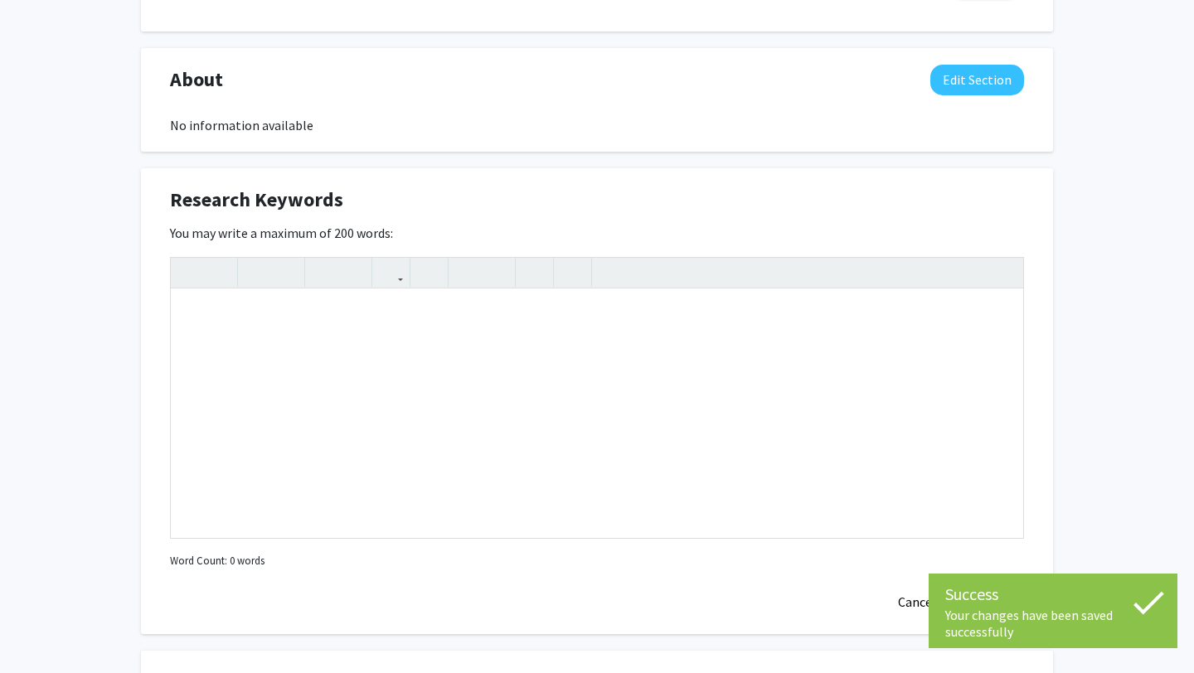
scroll to position [803, 0]
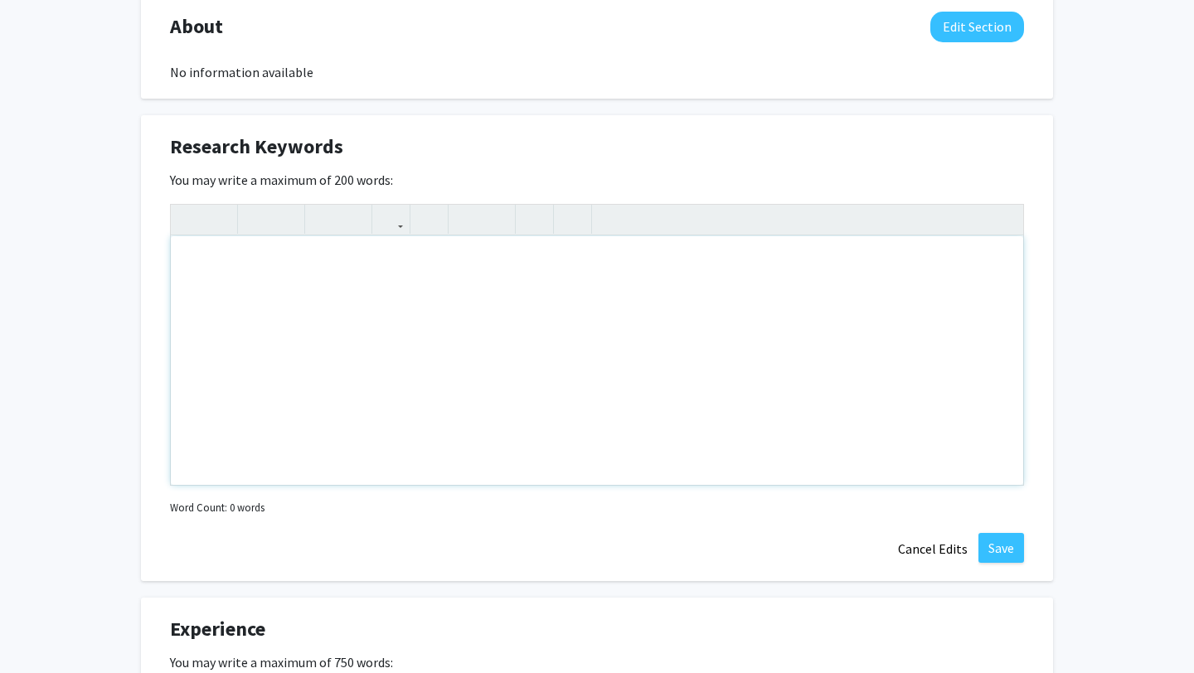
click at [604, 340] on div "Note to users with screen readers: Please deactivate our accessibility plugin f…" at bounding box center [597, 360] width 853 height 249
type textarea "Psychology, Neuroscience"
click at [556, 573] on div "Research Keywords Edit Section You may write a maximum of 200 words: Psychology…" at bounding box center [597, 348] width 912 height 466
click at [989, 544] on button "Save" at bounding box center [1002, 548] width 46 height 30
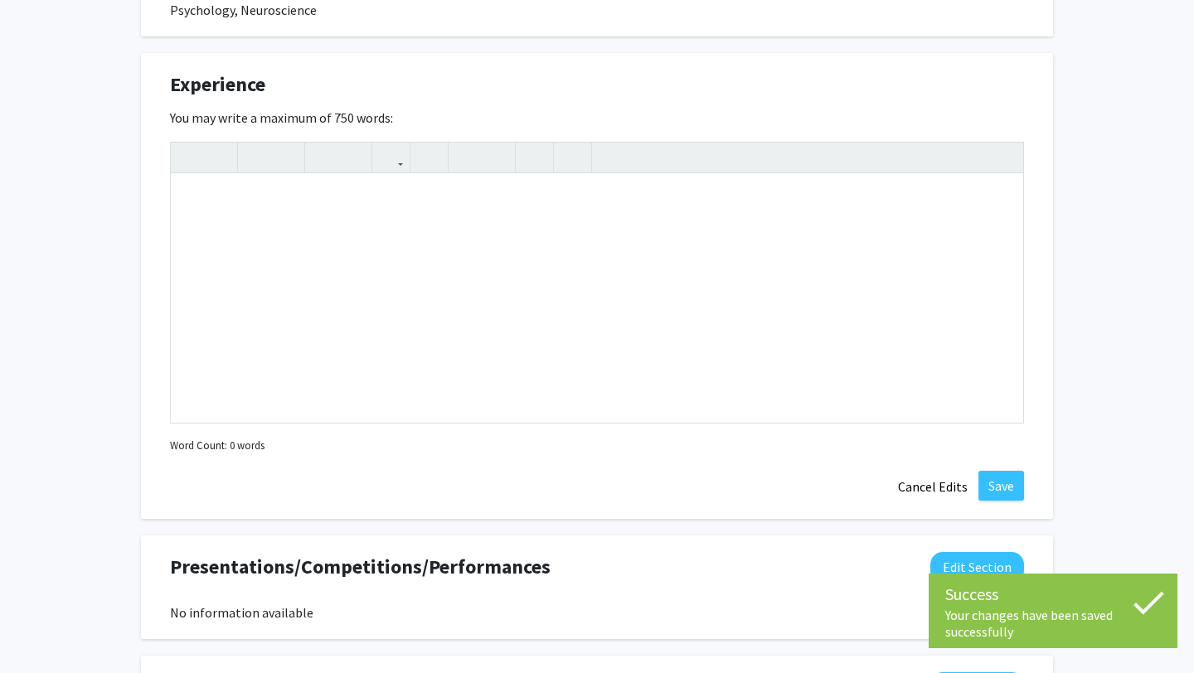
scroll to position [990, 0]
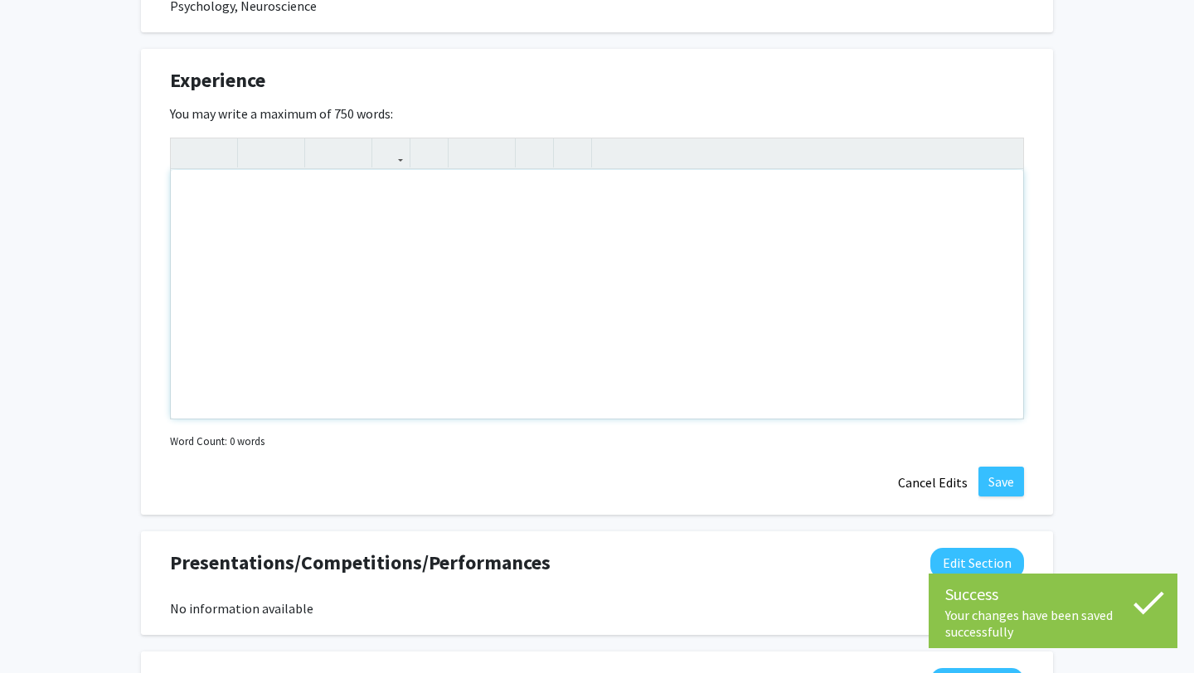
click at [482, 237] on div "Note to users with screen readers: Please deactivate our accessibility plugin f…" at bounding box center [597, 294] width 853 height 249
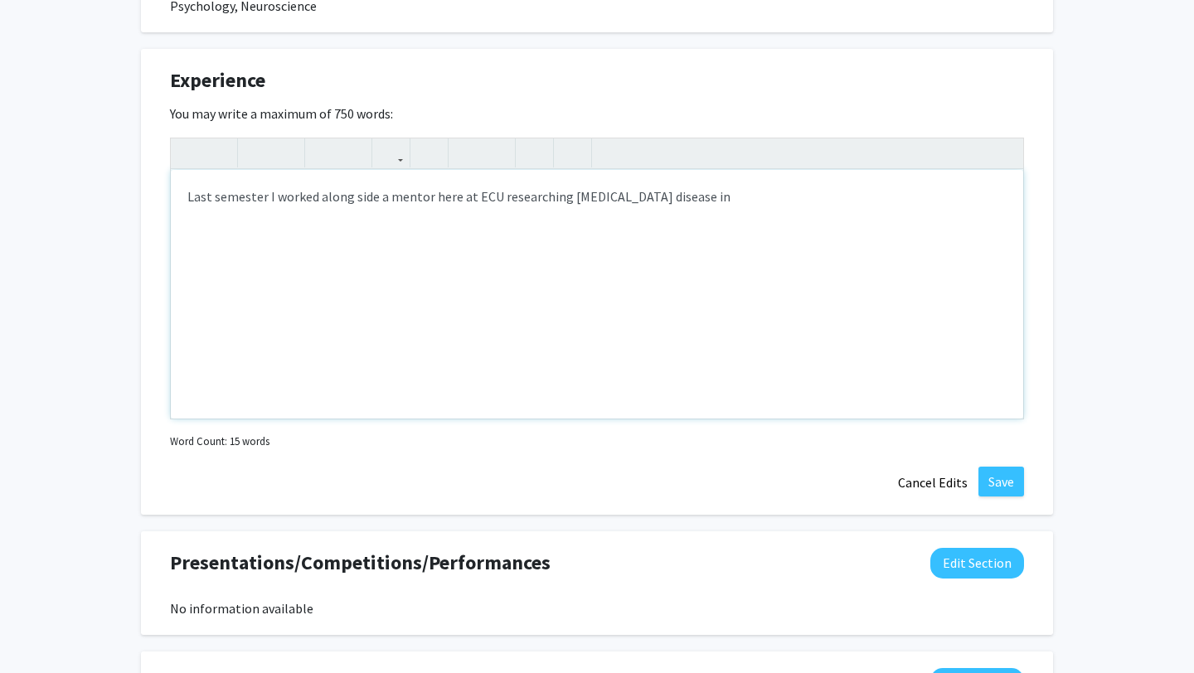
click at [625, 191] on div "Last semester I worked along side a mentor here at ECU researching [MEDICAL_DAT…" at bounding box center [597, 294] width 853 height 249
click at [601, 196] on div "Last semester I worked along side a mentor here at ECU researching [MEDICAL_DAT…" at bounding box center [597, 294] width 853 height 249
click at [701, 200] on div "Last semester I worked along side a mentor here at ECU researching [MEDICAL_DAT…" at bounding box center [597, 294] width 853 height 249
click at [590, 205] on div "Last semester I worked along side a mentor here at ECU researching [MEDICAL_DAT…" at bounding box center [597, 294] width 853 height 249
type textarea "Last semester, I worked alongside a mentor here at ECU researching [PERSON_NAME…"
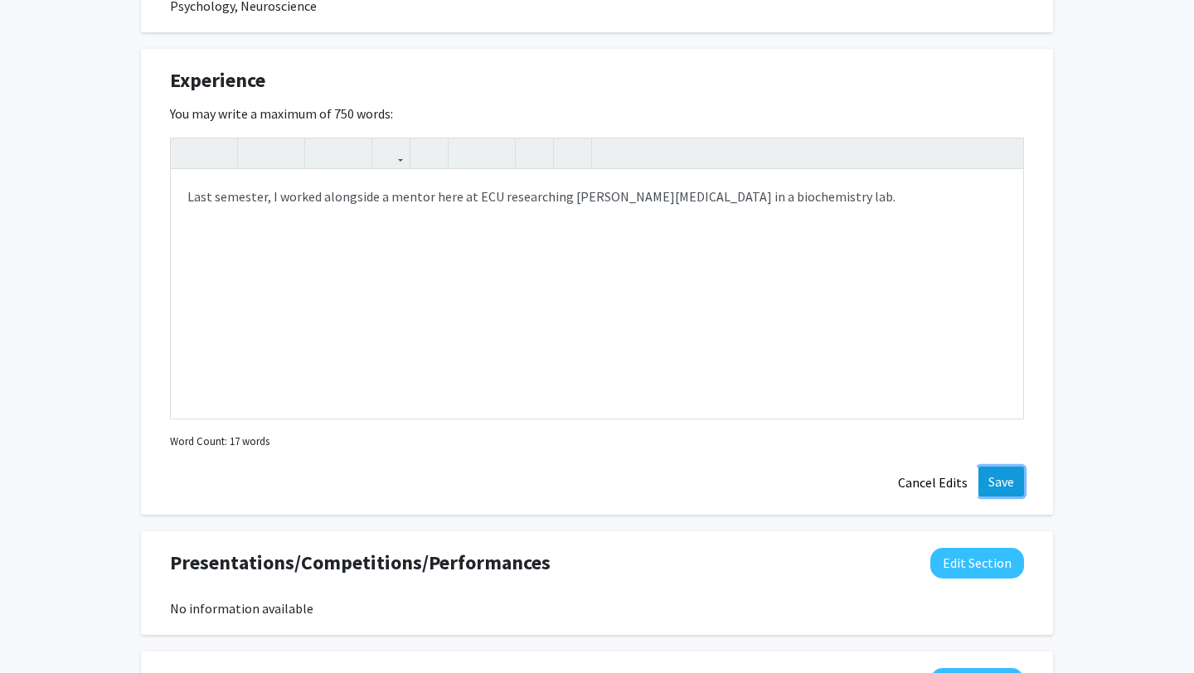
click at [1008, 477] on button "Save" at bounding box center [1002, 482] width 46 height 30
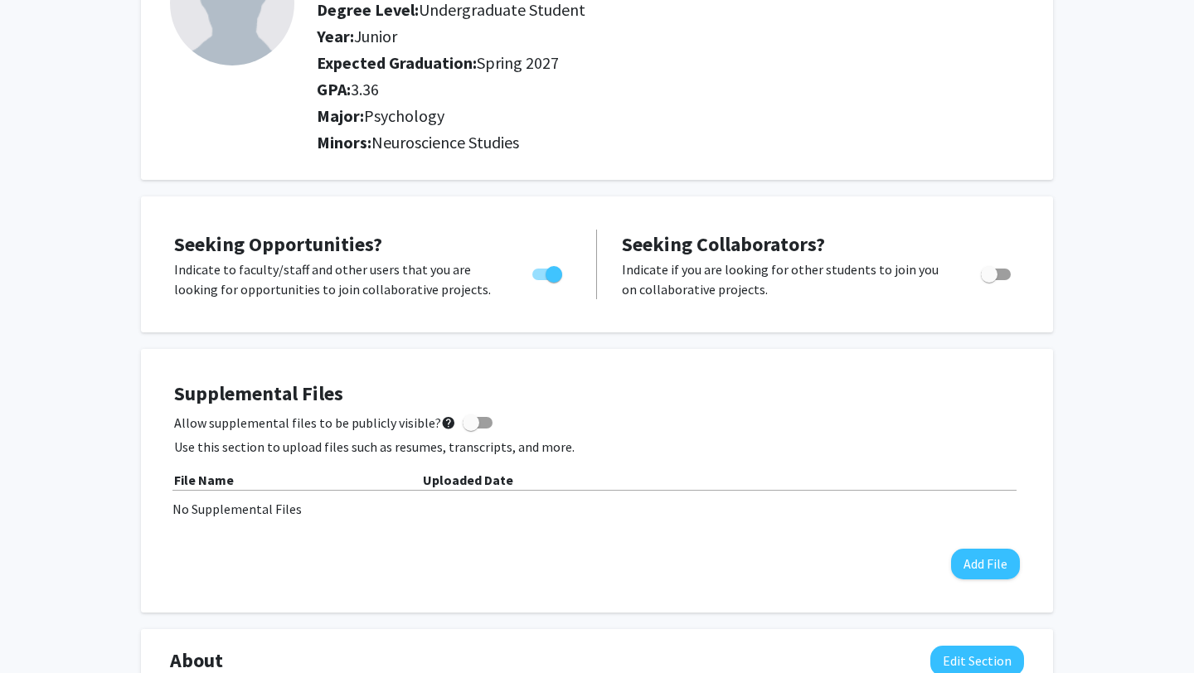
scroll to position [0, 0]
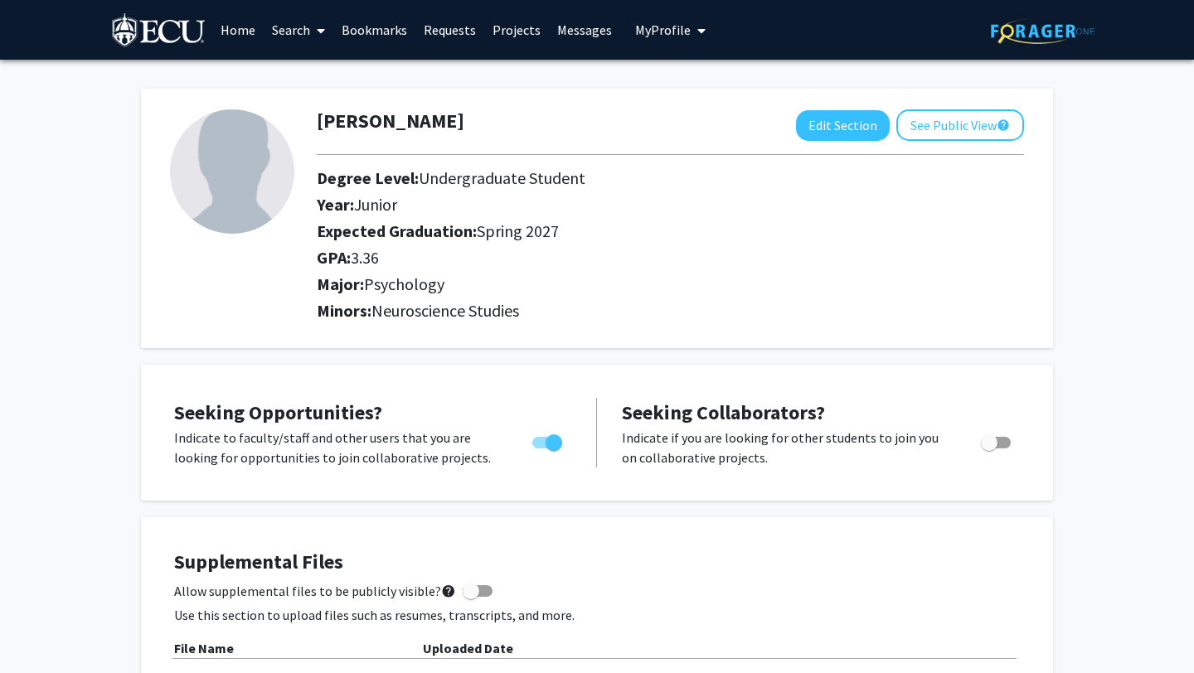
click at [518, 31] on link "Projects" at bounding box center [516, 30] width 65 height 58
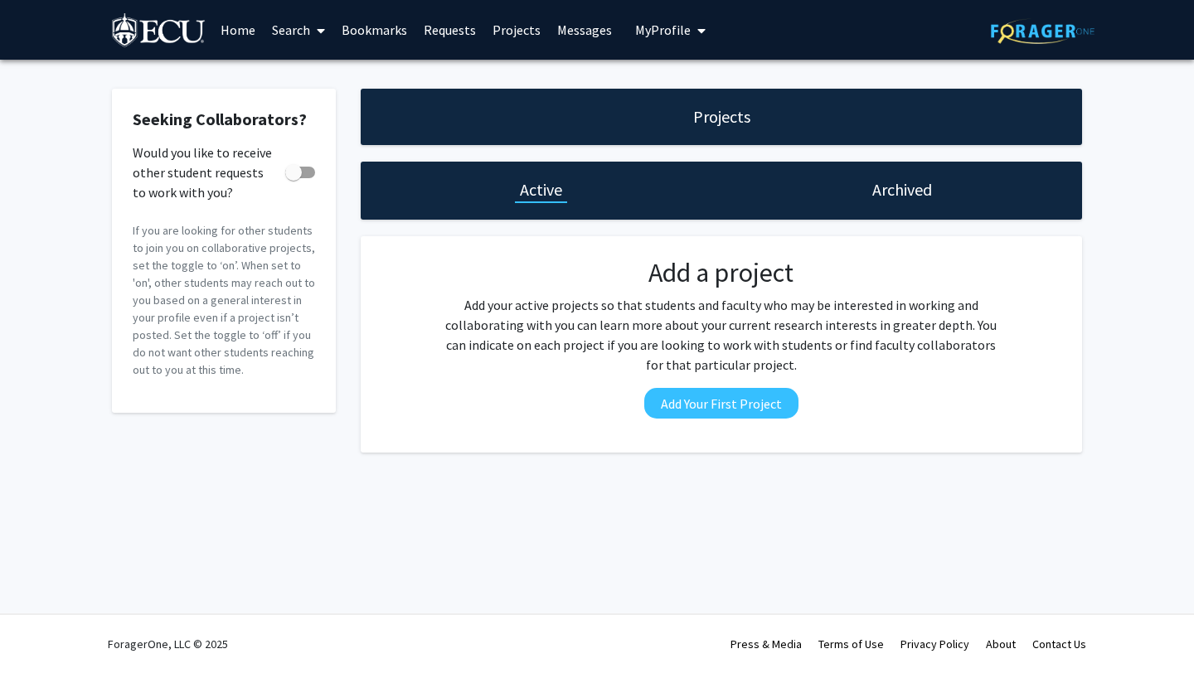
click at [249, 25] on link "Home" at bounding box center [237, 30] width 51 height 58
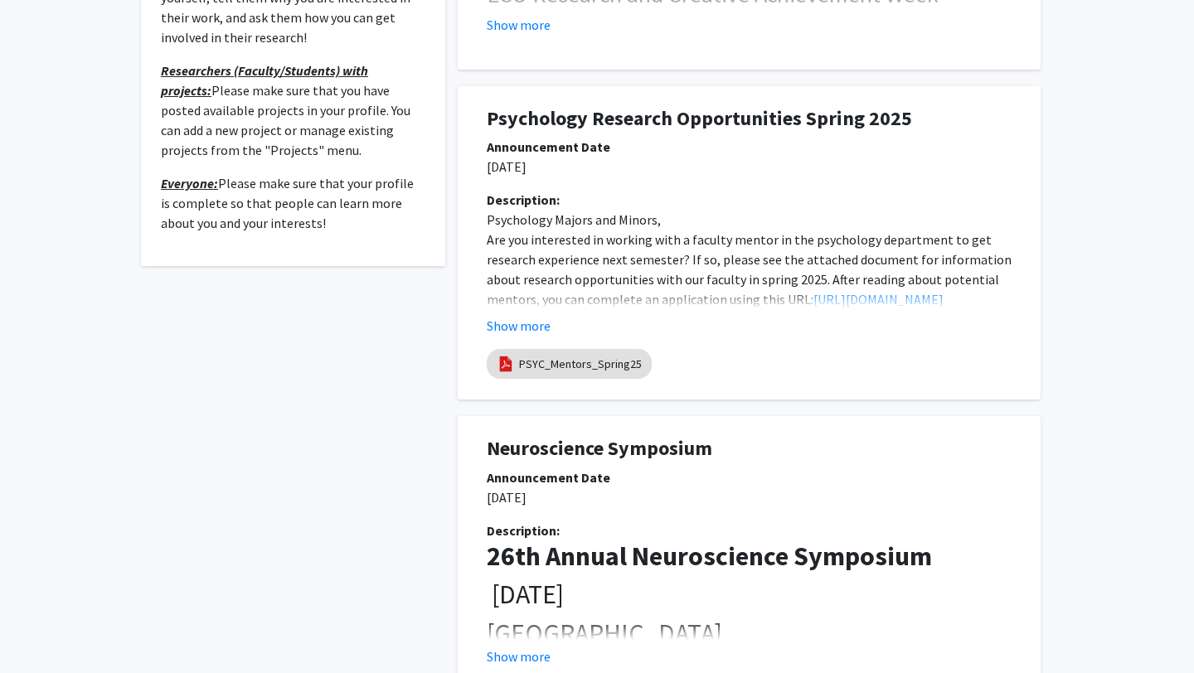
scroll to position [627, 0]
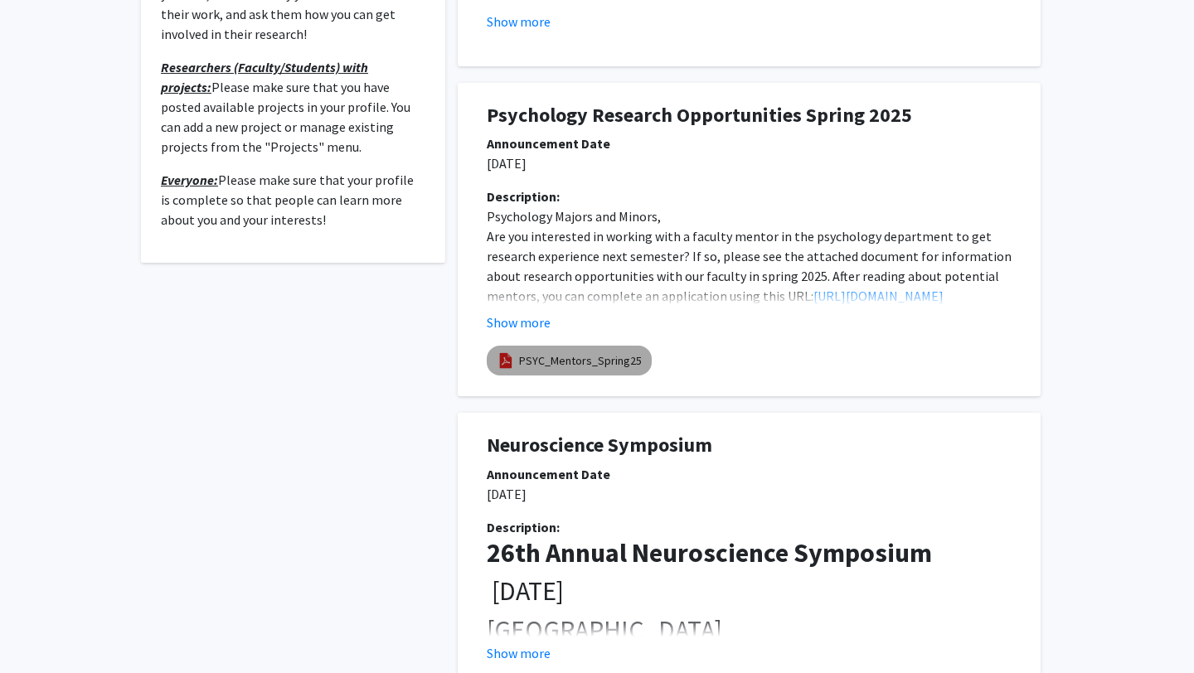
click at [580, 353] on link "PSYC_Mentors_Spring25" at bounding box center [580, 360] width 123 height 17
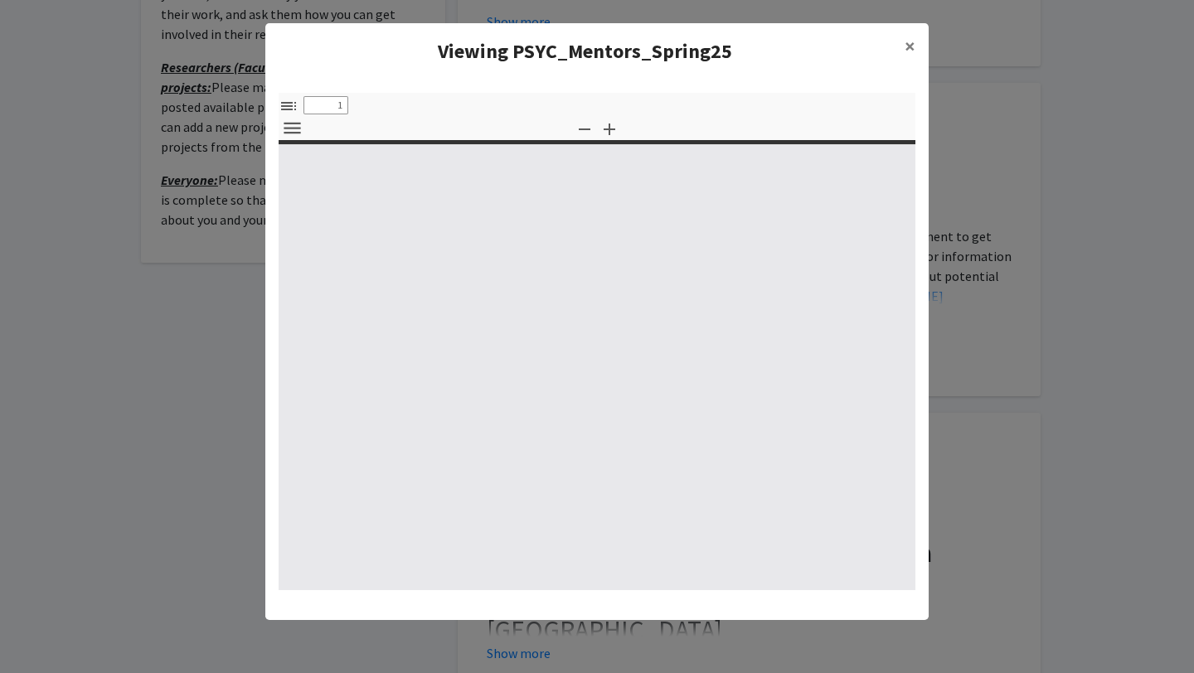
select select "custom"
type input "0"
select select "custom"
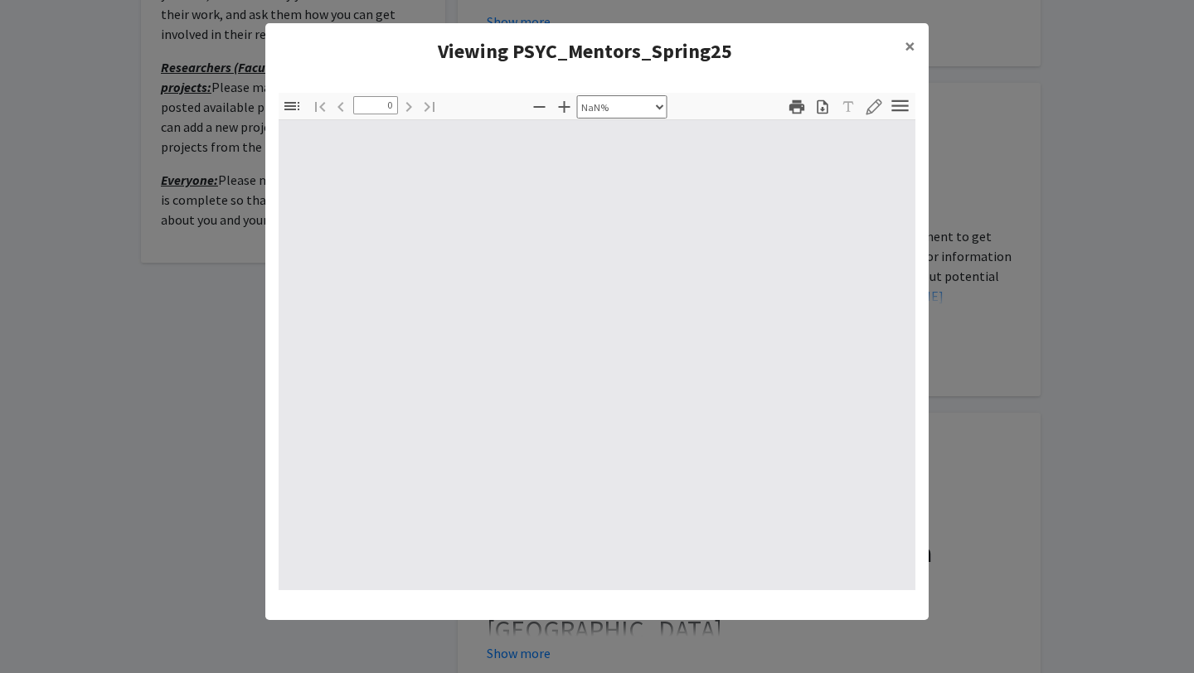
type input "1"
select select "auto"
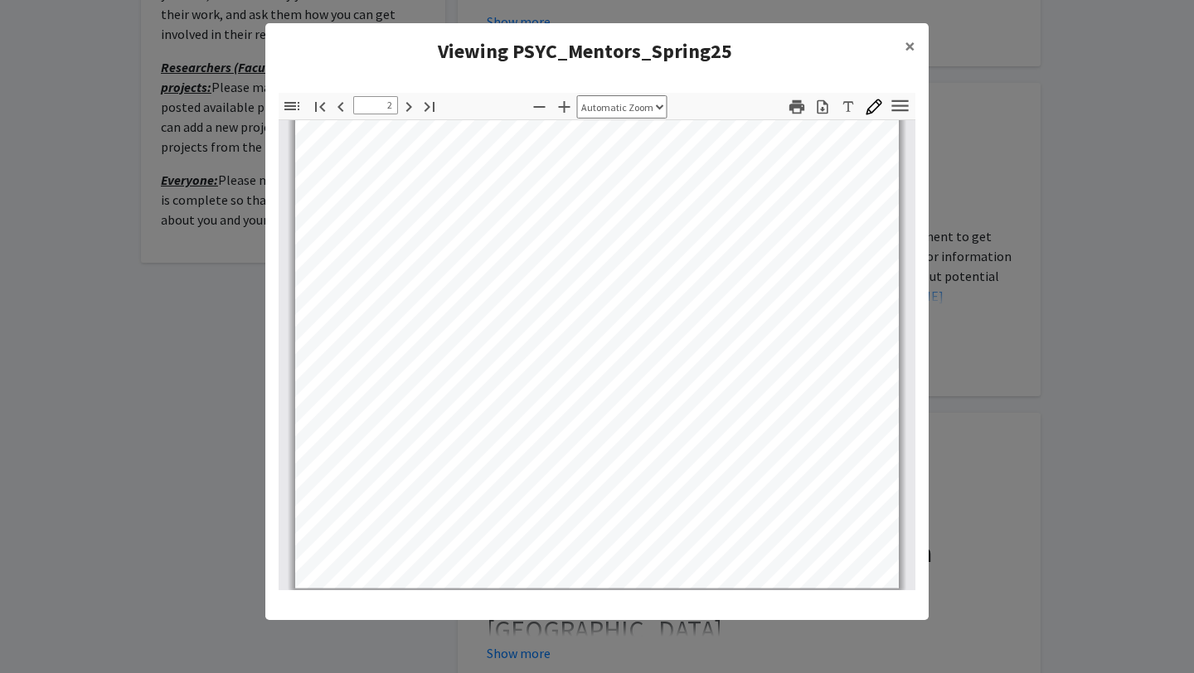
scroll to position [1114, 0]
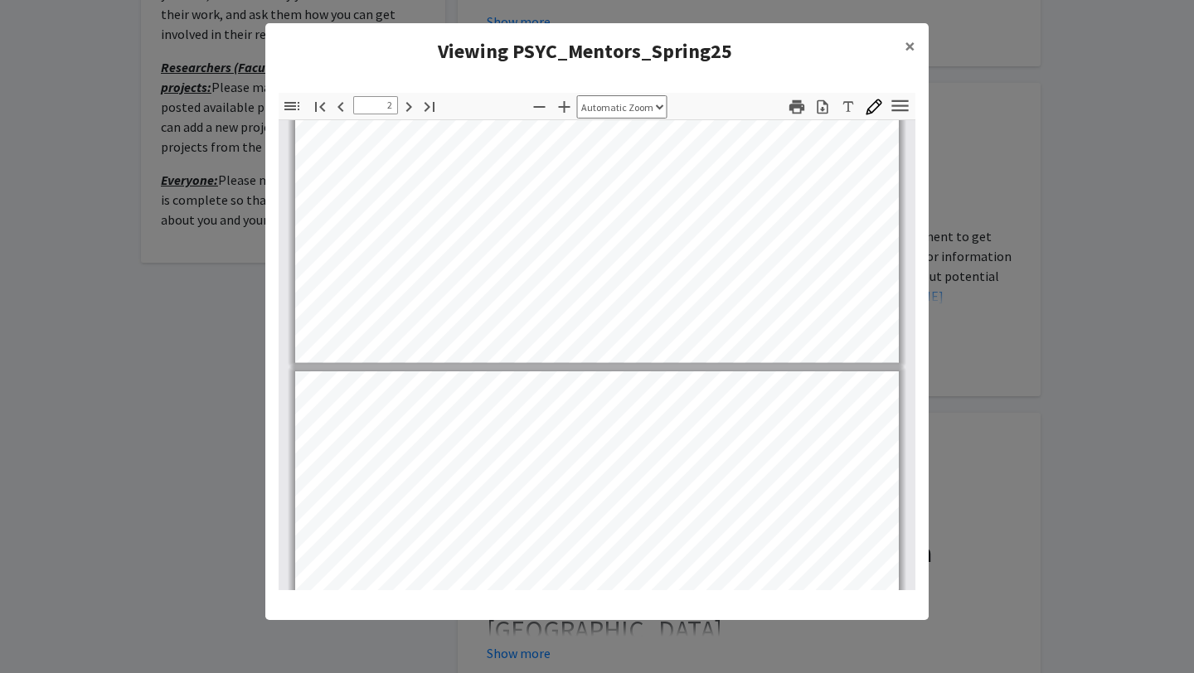
type input "3"
click at [900, 48] on button "×" at bounding box center [910, 46] width 37 height 46
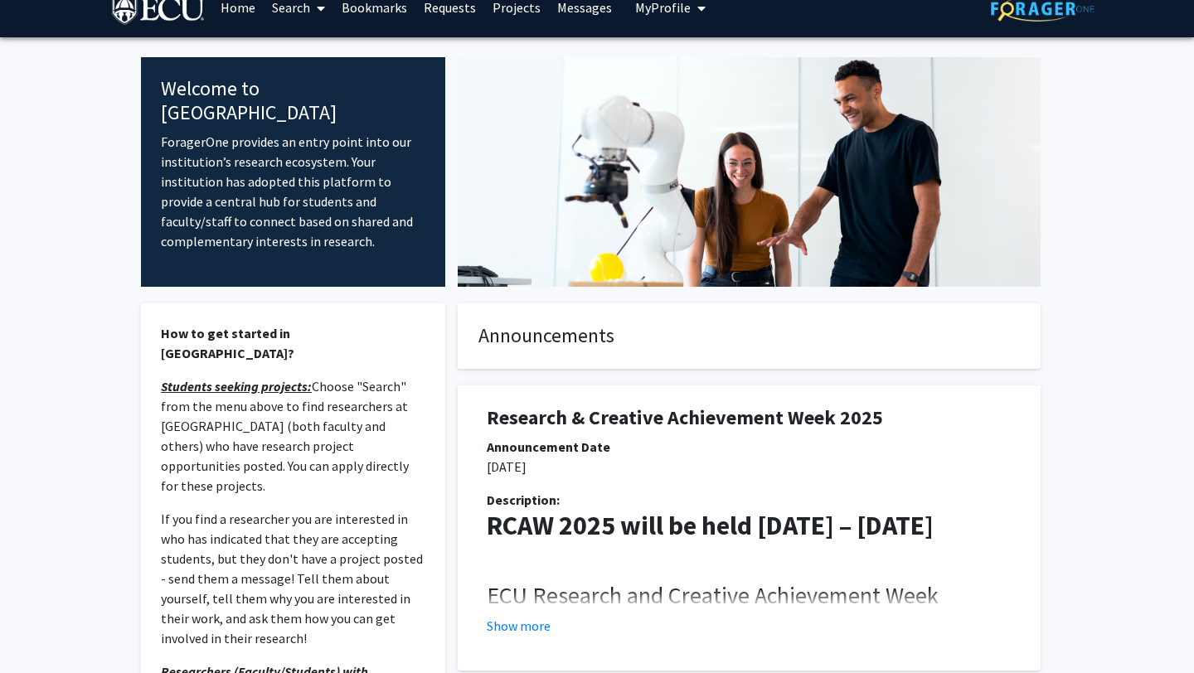
scroll to position [0, 0]
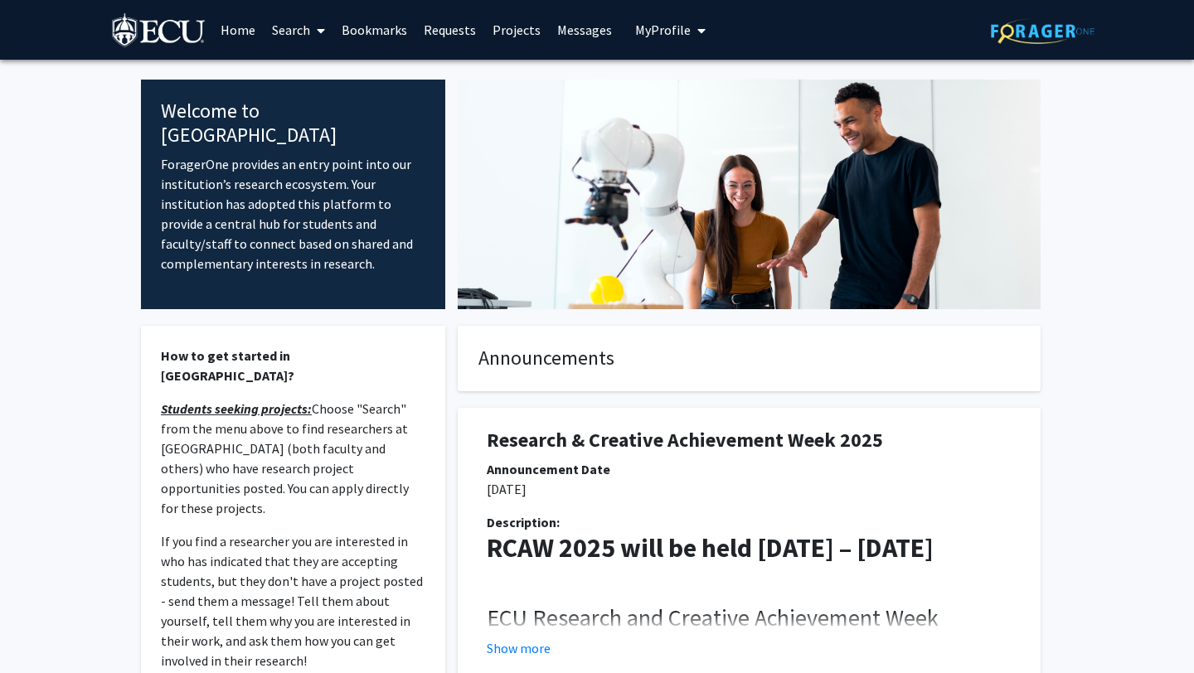
click at [296, 33] on link "Search" at bounding box center [299, 30] width 70 height 58
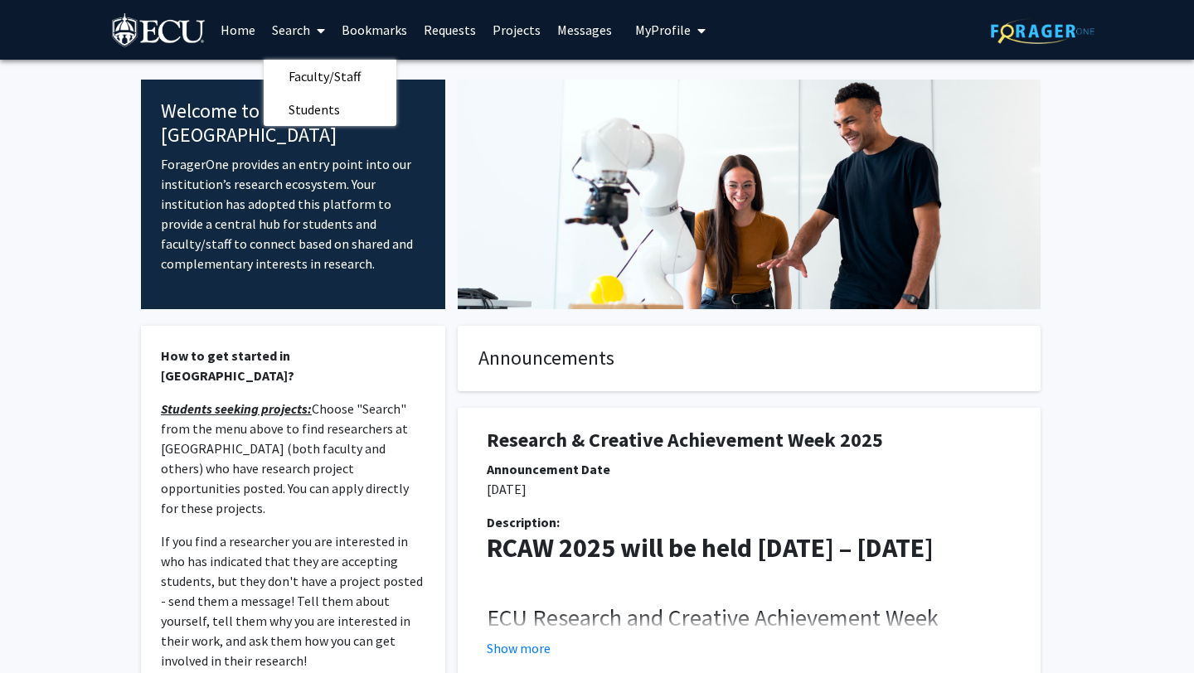
click at [456, 143] on div at bounding box center [749, 195] width 608 height 230
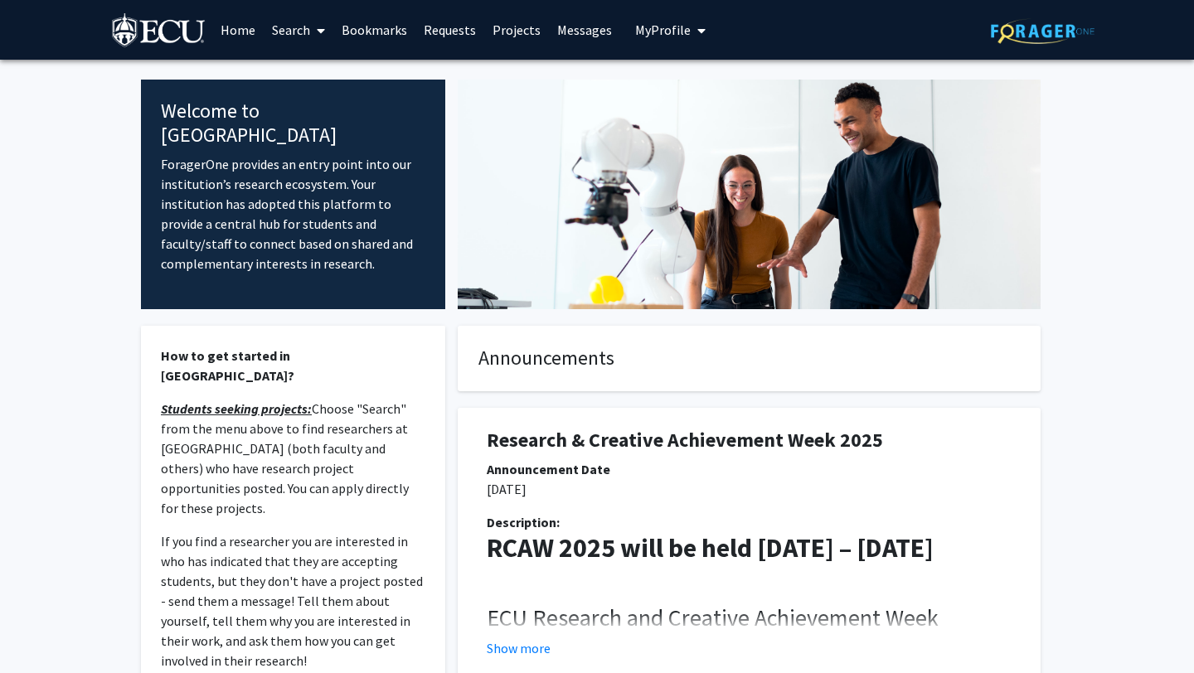
click at [292, 35] on link "Search" at bounding box center [299, 30] width 70 height 58
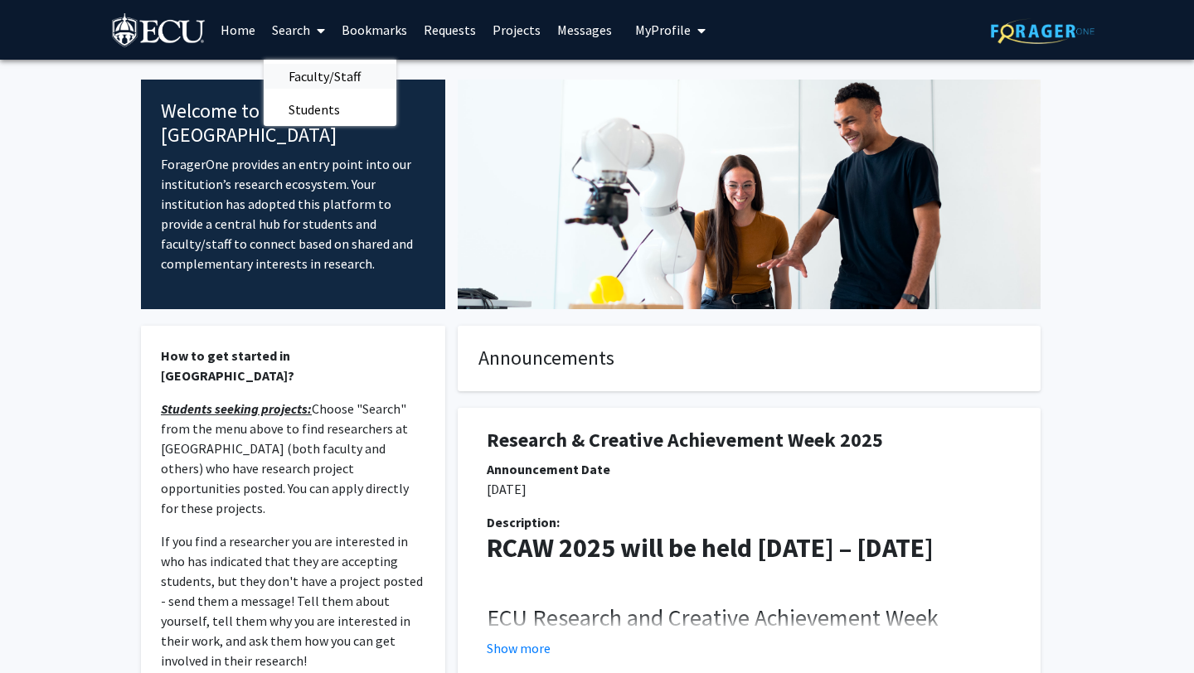
click at [320, 75] on span "Faculty/Staff" at bounding box center [325, 76] width 122 height 33
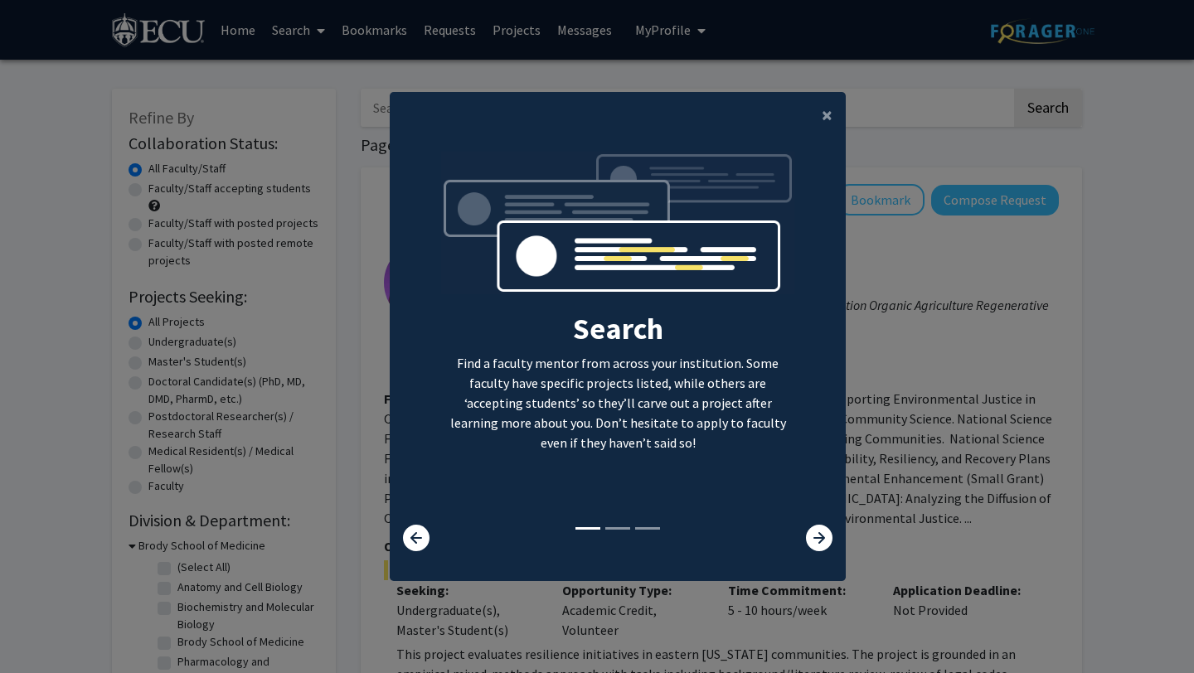
click at [823, 554] on div "Search Find a faculty mentor from across your institution. Some faculty have sp…" at bounding box center [618, 352] width 456 height 426
click at [823, 547] on icon at bounding box center [819, 538] width 27 height 27
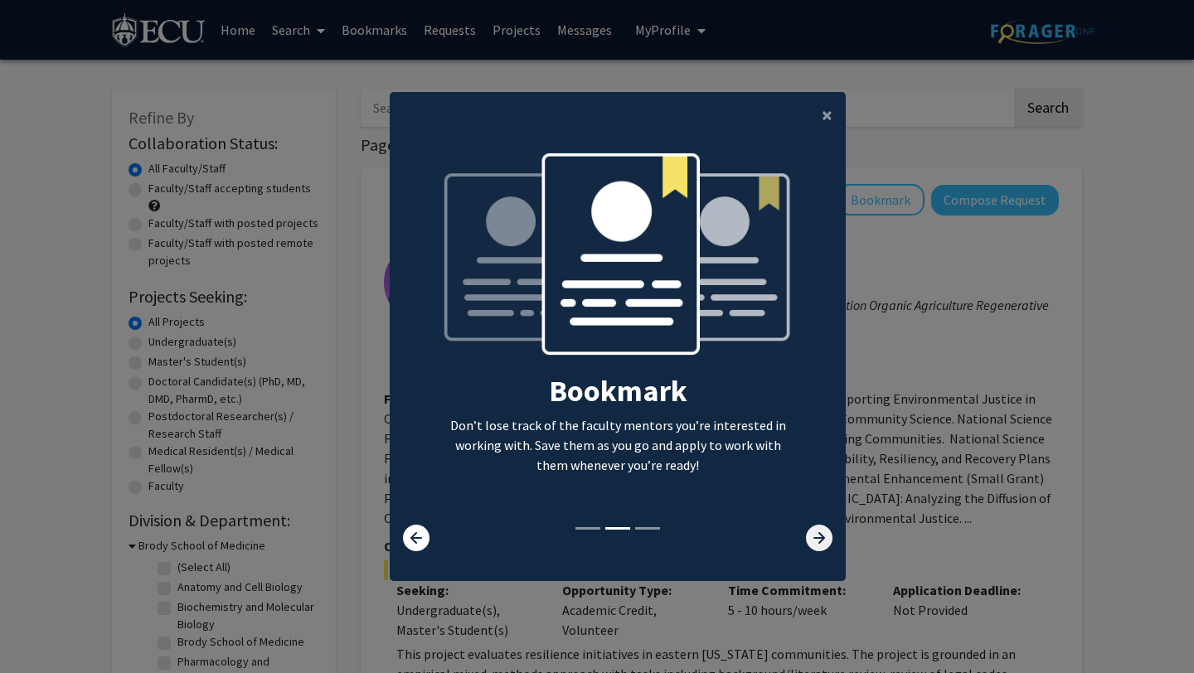
click at [823, 547] on icon at bounding box center [819, 538] width 27 height 27
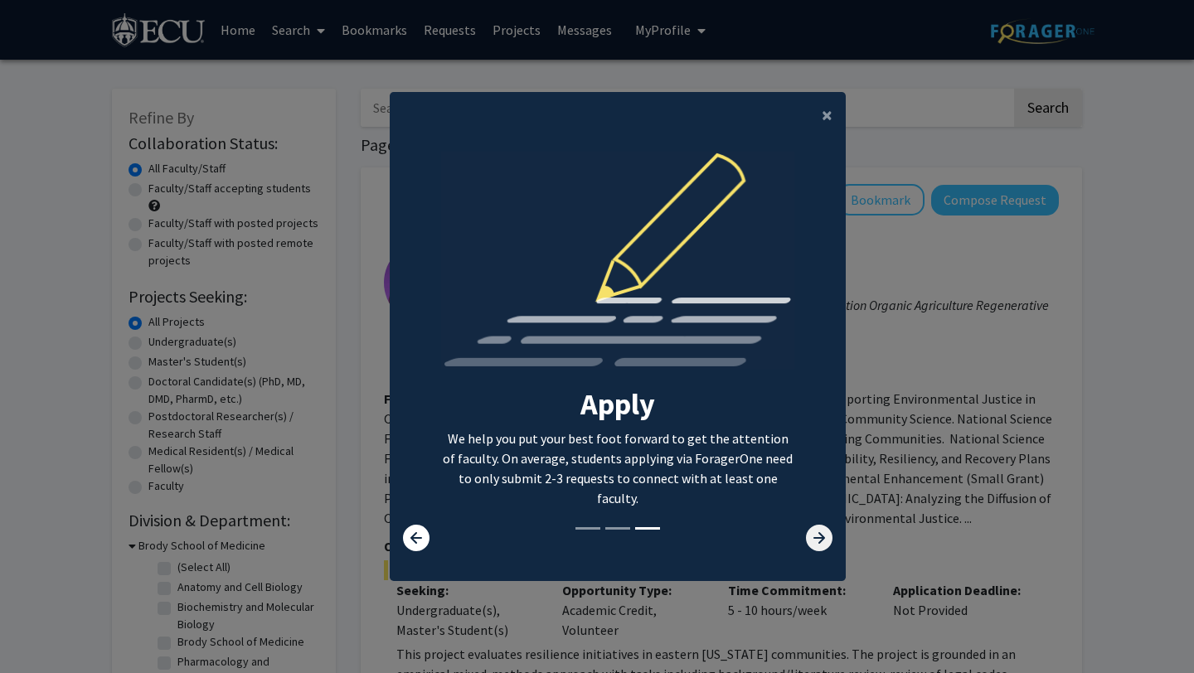
click at [823, 547] on icon at bounding box center [819, 538] width 27 height 27
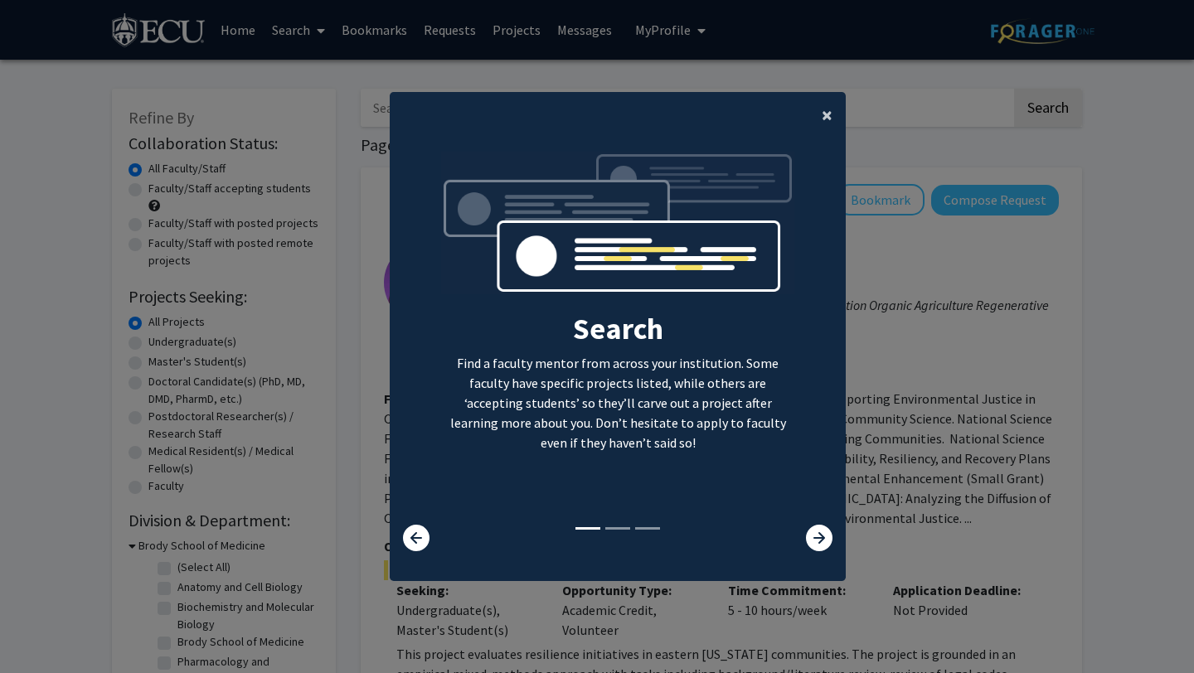
click at [824, 120] on span "×" at bounding box center [827, 115] width 11 height 26
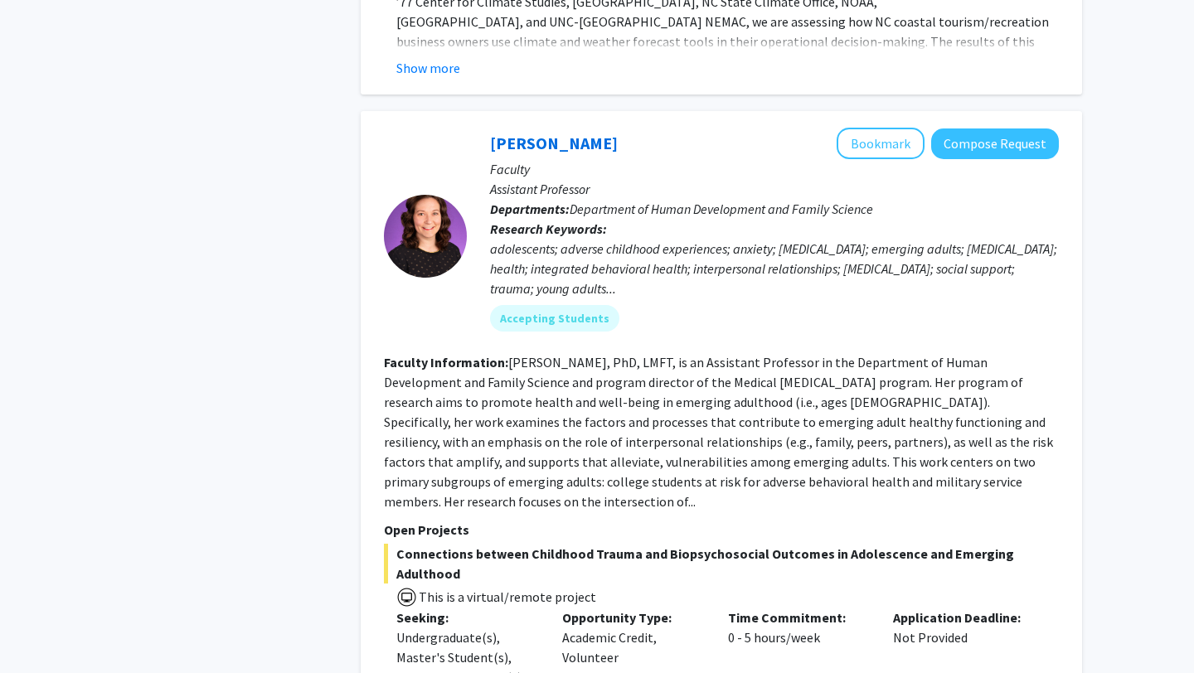
scroll to position [2878, 0]
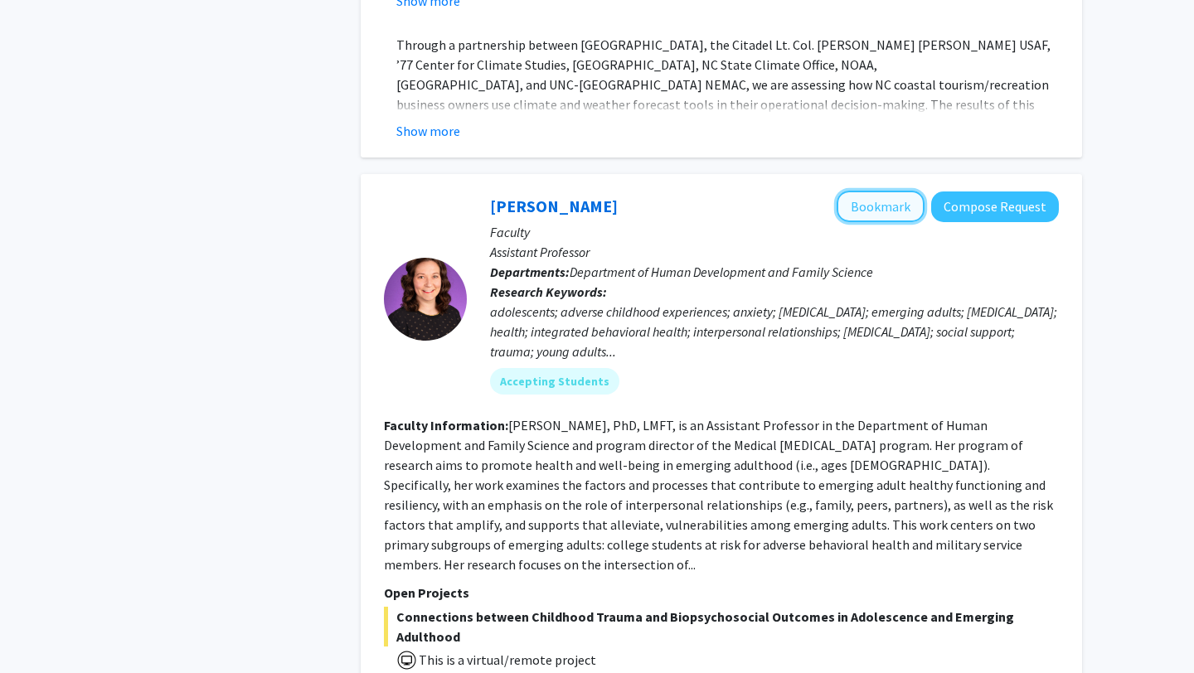
click at [890, 191] on button "Bookmark" at bounding box center [881, 207] width 88 height 32
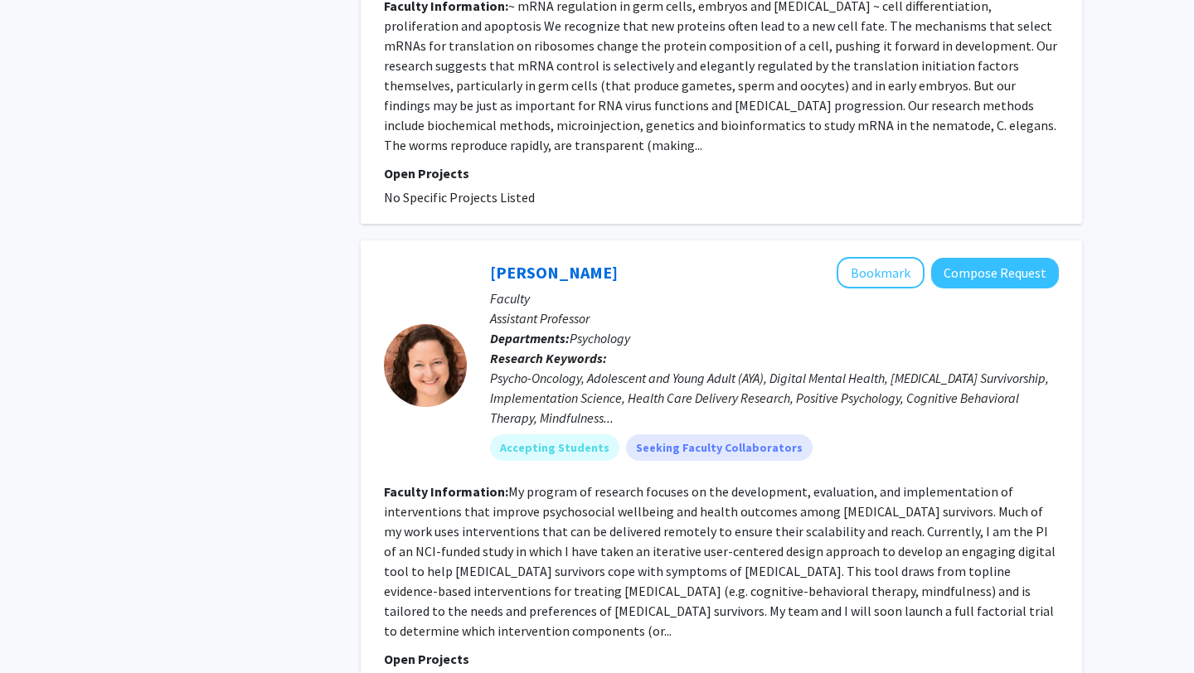
scroll to position [7006, 0]
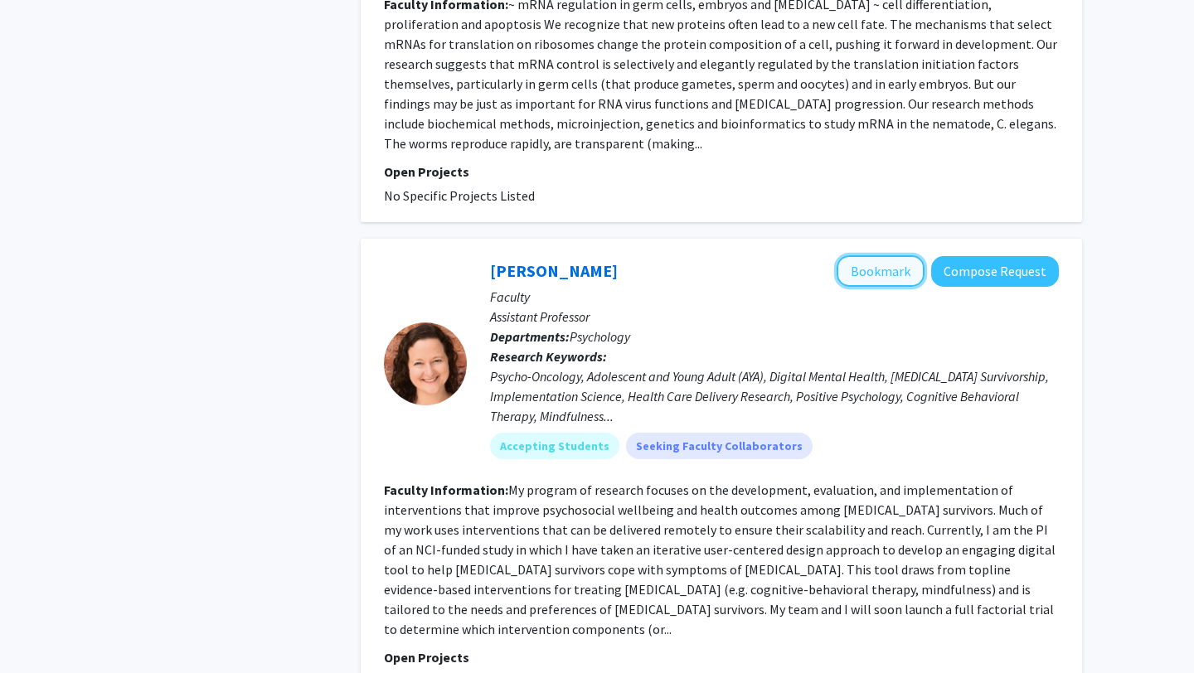
click at [859, 255] on button "Bookmark" at bounding box center [881, 271] width 88 height 32
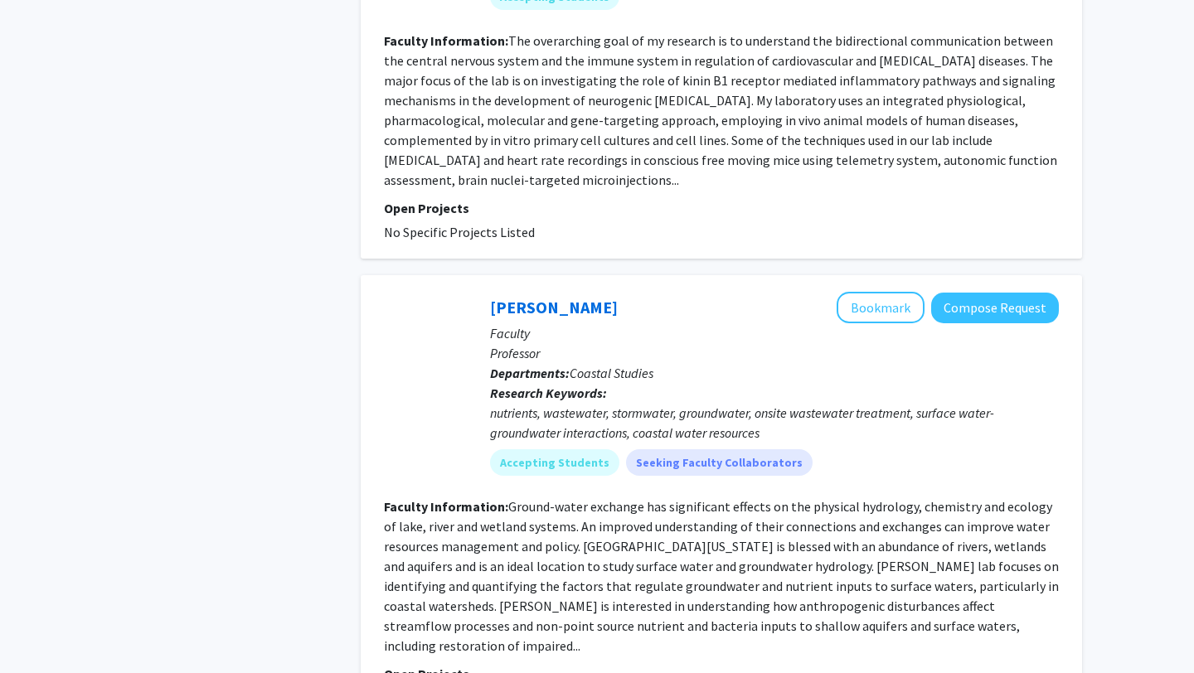
scroll to position [3890, 0]
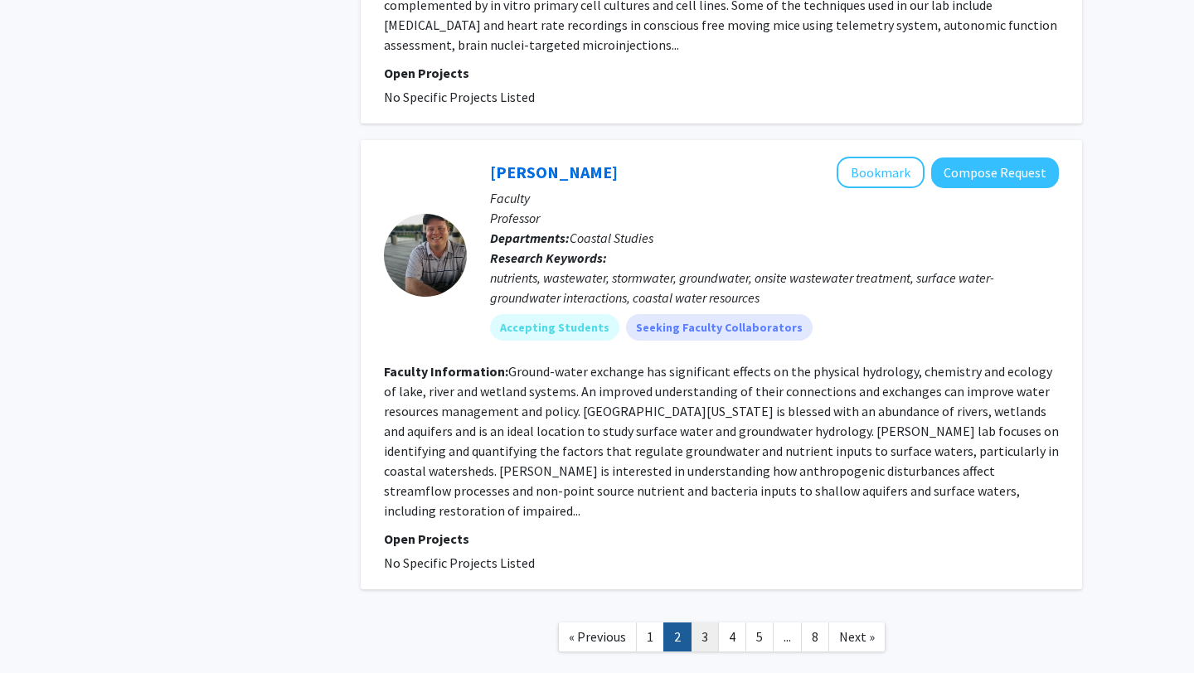
click at [702, 623] on link "3" at bounding box center [705, 637] width 28 height 29
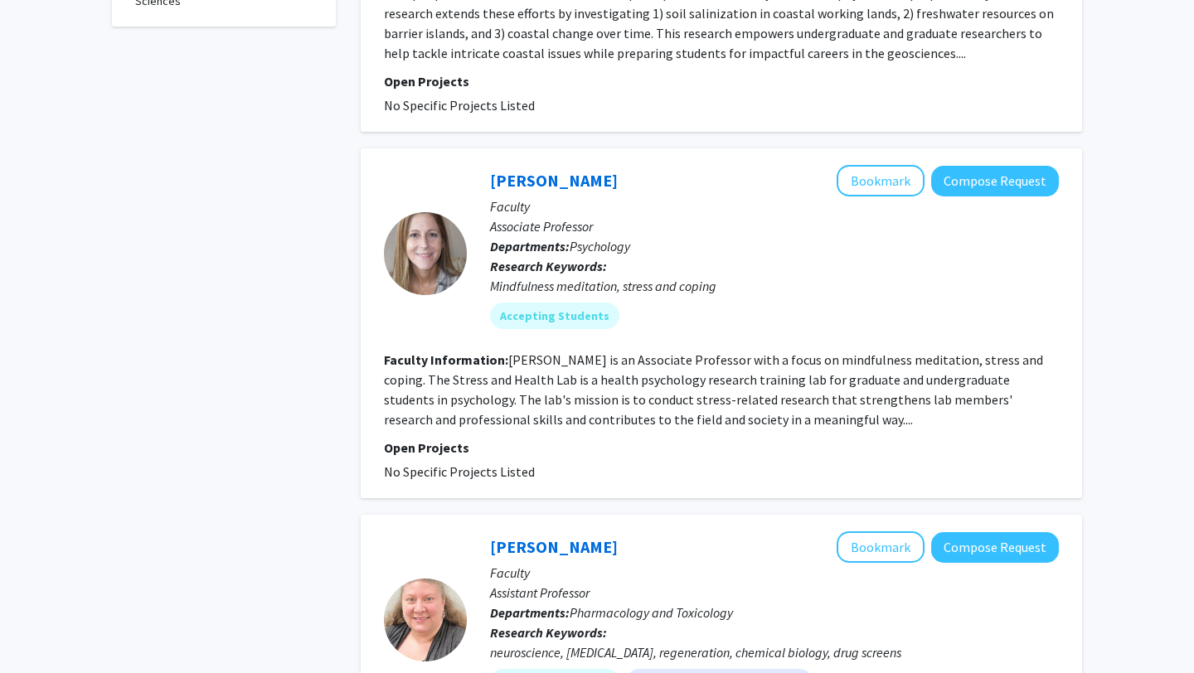
scroll to position [893, 0]
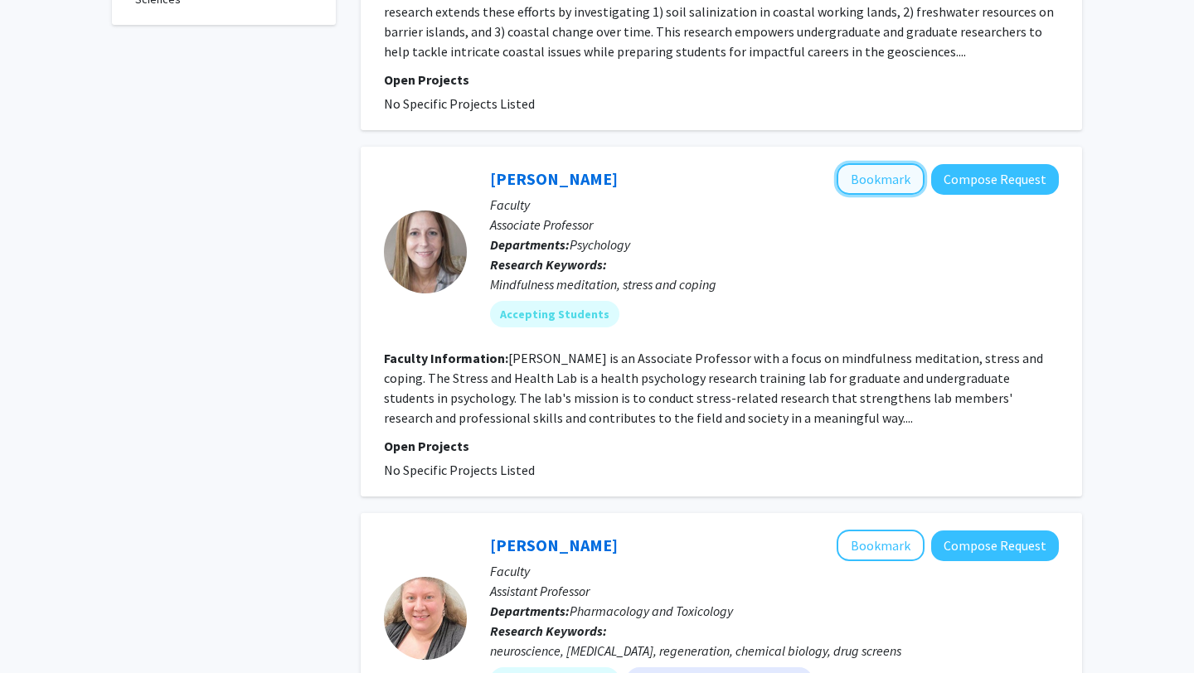
click at [861, 163] on button "Bookmark" at bounding box center [881, 179] width 88 height 32
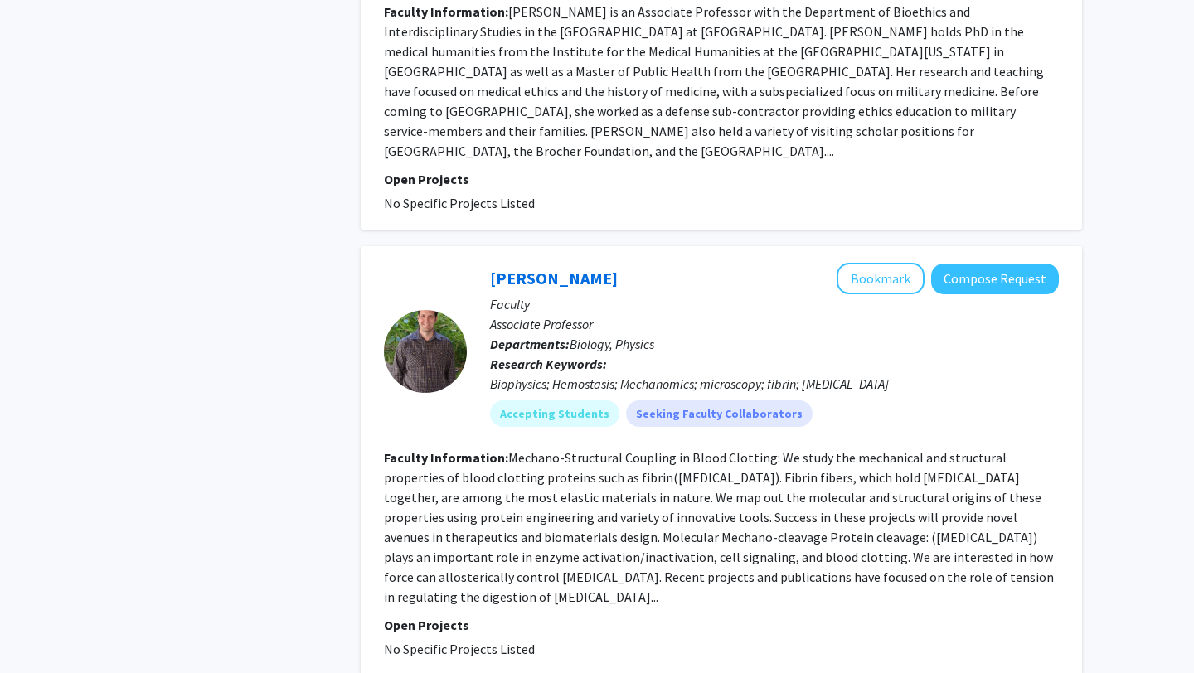
scroll to position [3764, 0]
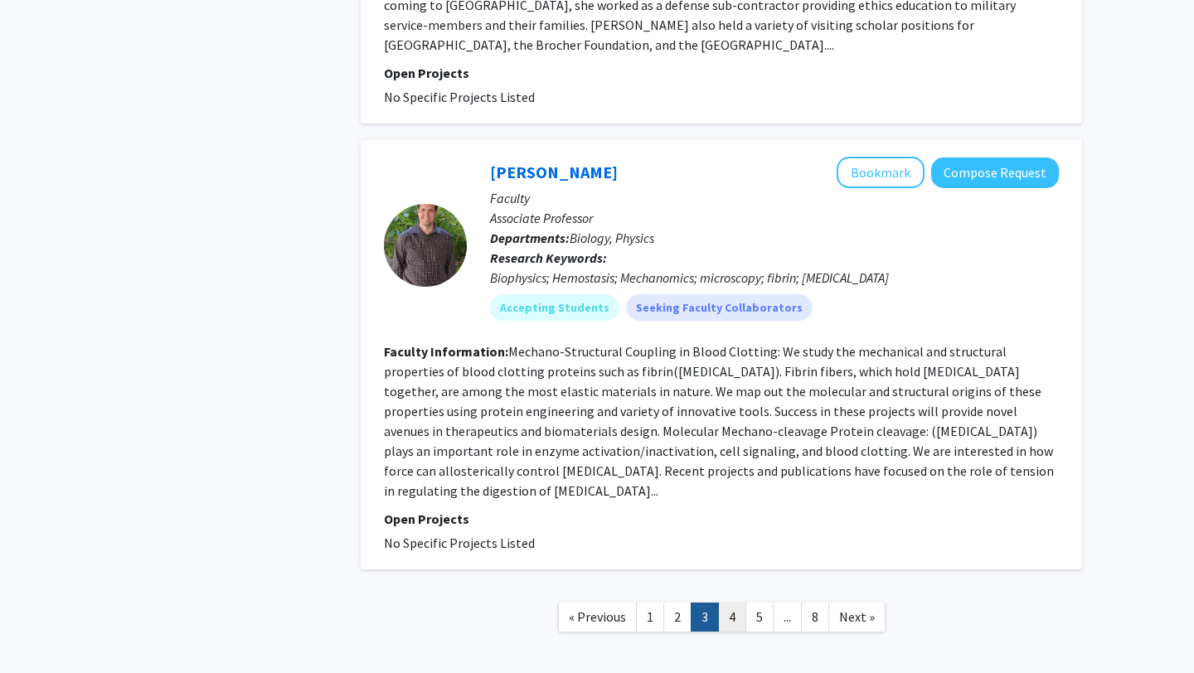
click at [723, 603] on link "4" at bounding box center [732, 617] width 28 height 29
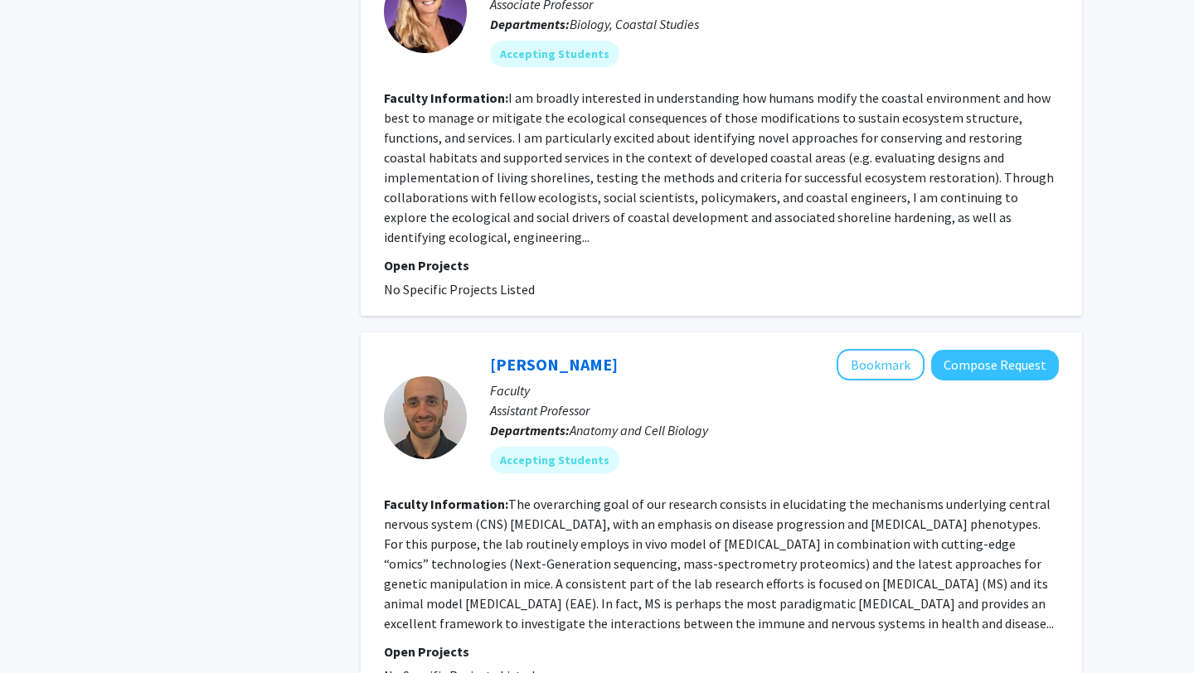
scroll to position [3346, 0]
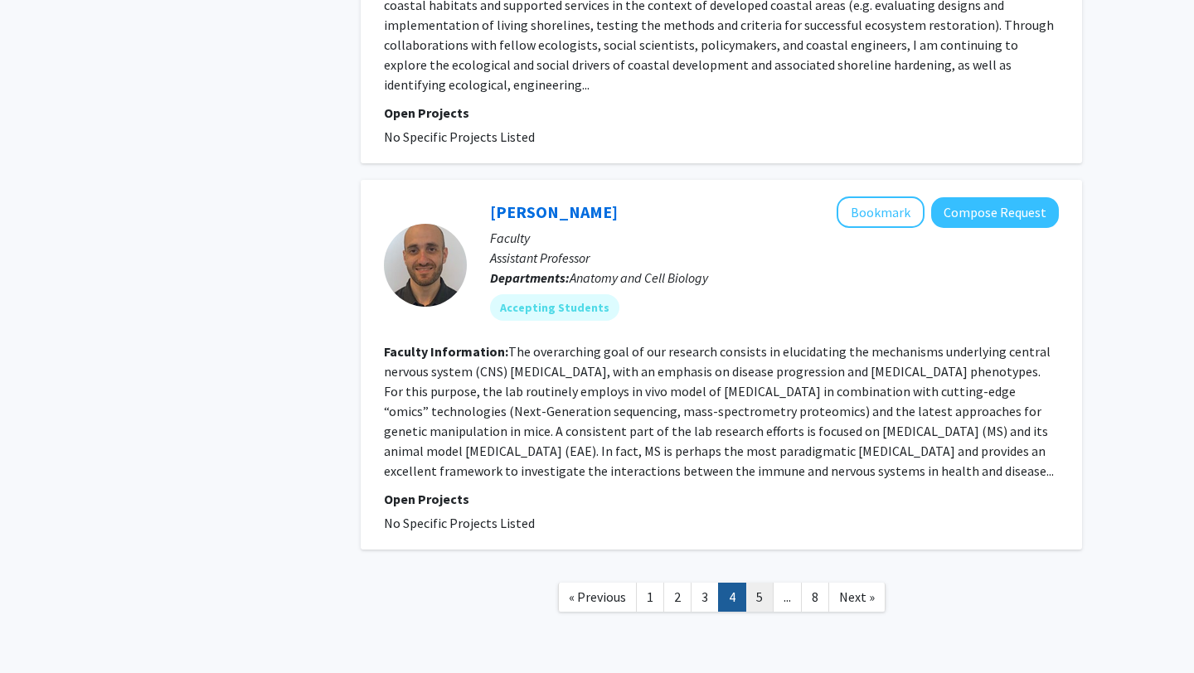
click at [751, 583] on link "5" at bounding box center [760, 597] width 28 height 29
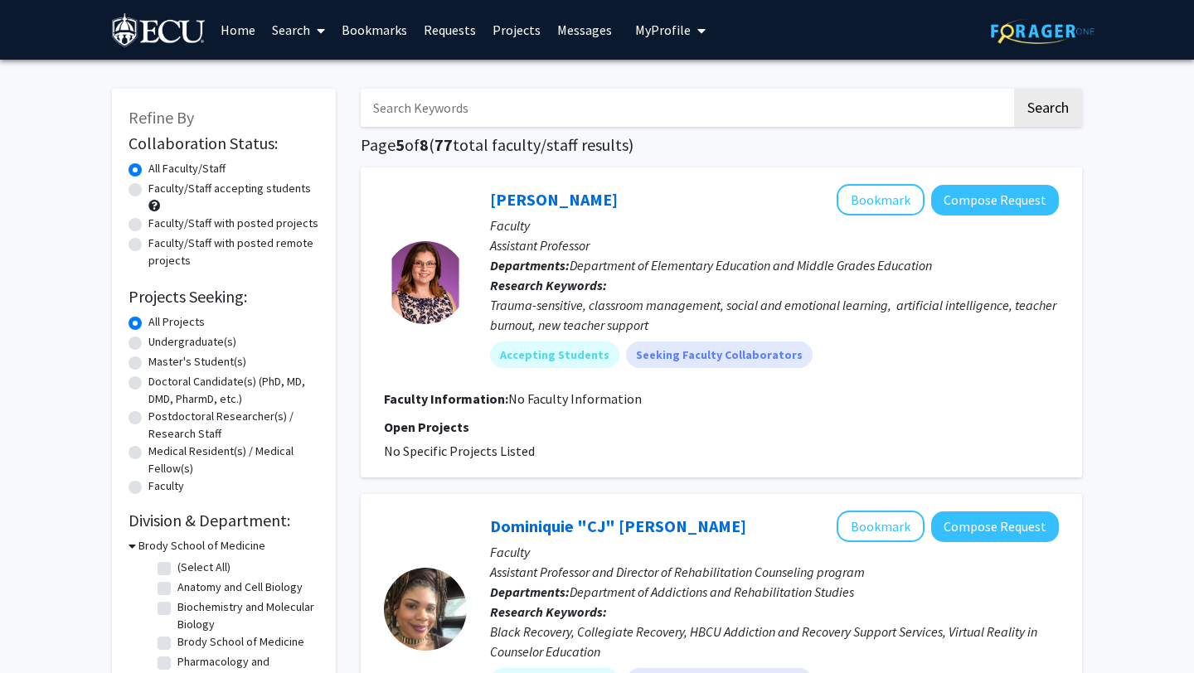
click at [387, 25] on link "Bookmarks" at bounding box center [374, 30] width 82 height 58
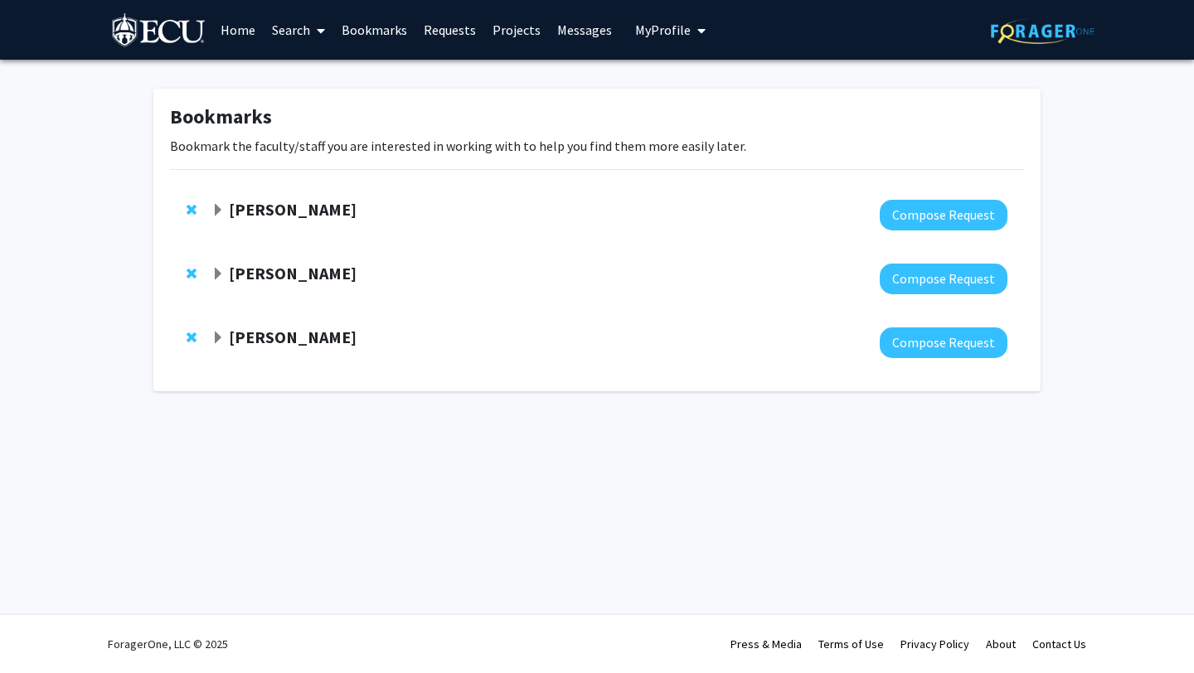
click at [459, 32] on link "Requests" at bounding box center [450, 30] width 69 height 58
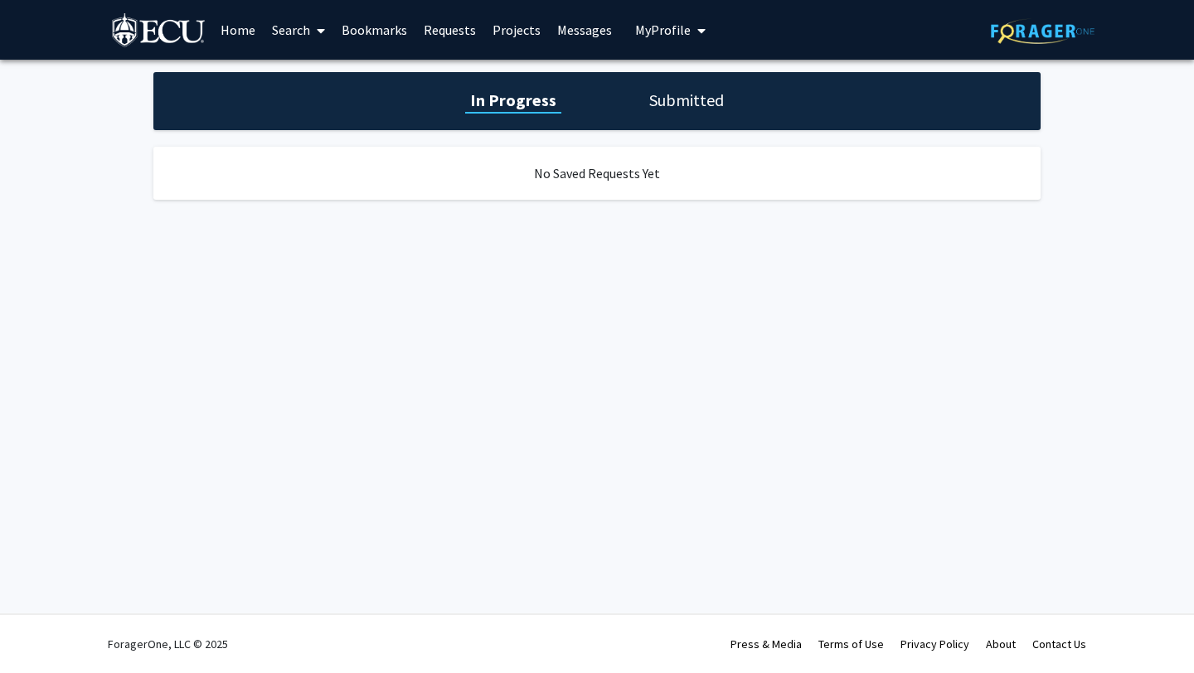
click at [520, 29] on link "Projects" at bounding box center [516, 30] width 65 height 58
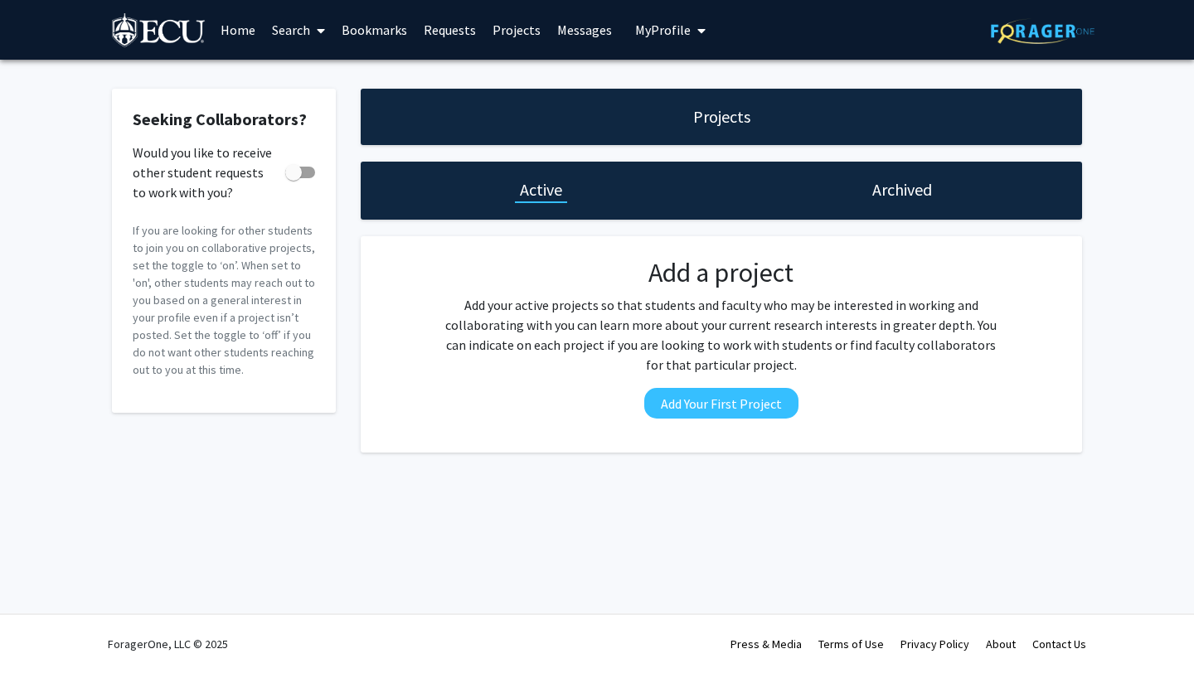
click at [253, 28] on link "Home" at bounding box center [237, 30] width 51 height 58
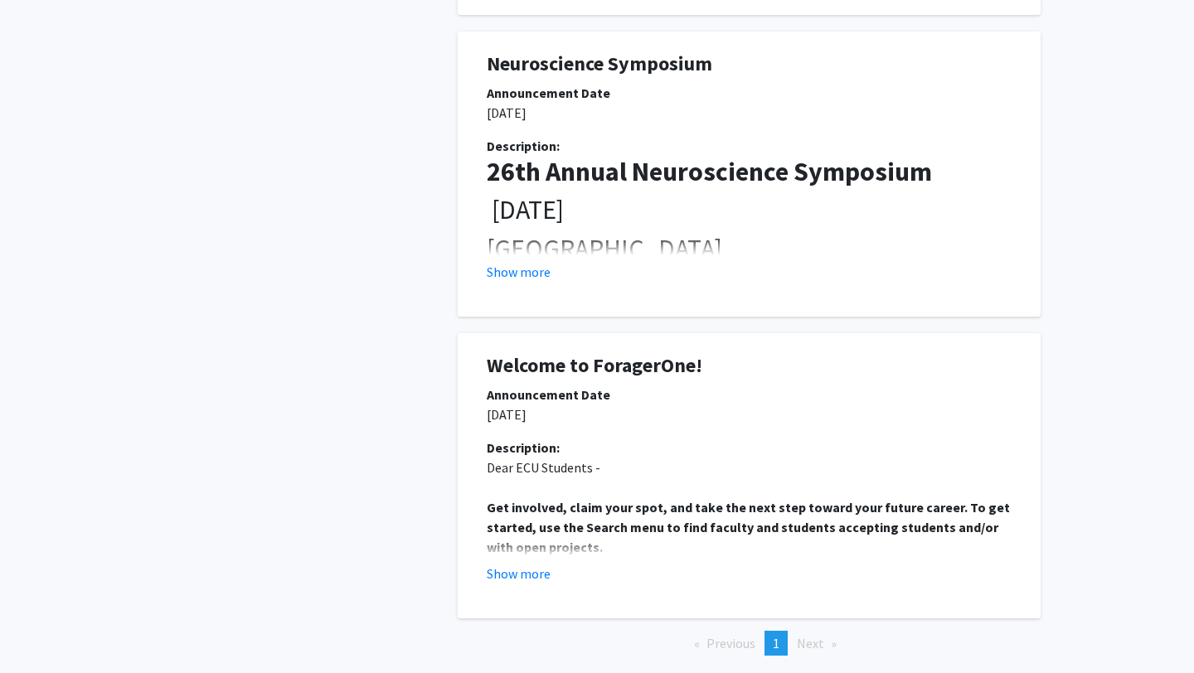
scroll to position [1094, 0]
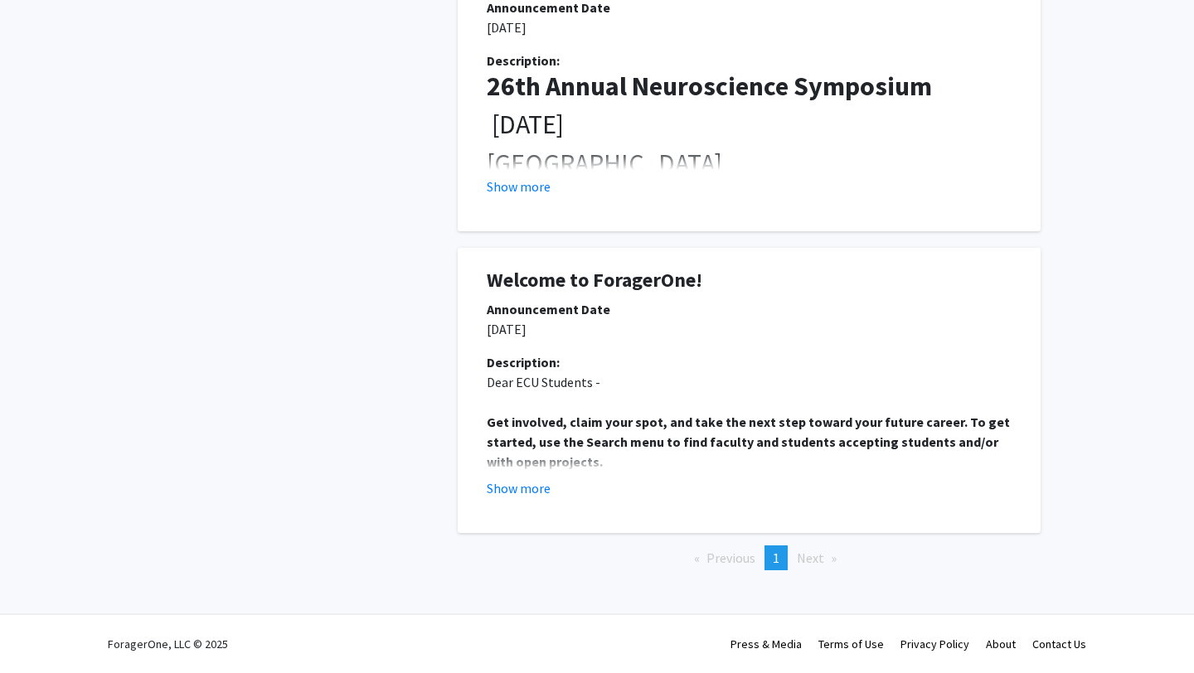
click at [518, 198] on div "Description: 26th Annual Neuroscience Symposium [DATE] East Carolina Heart Inst…" at bounding box center [749, 130] width 550 height 159
click at [518, 188] on button "Show more" at bounding box center [519, 187] width 64 height 20
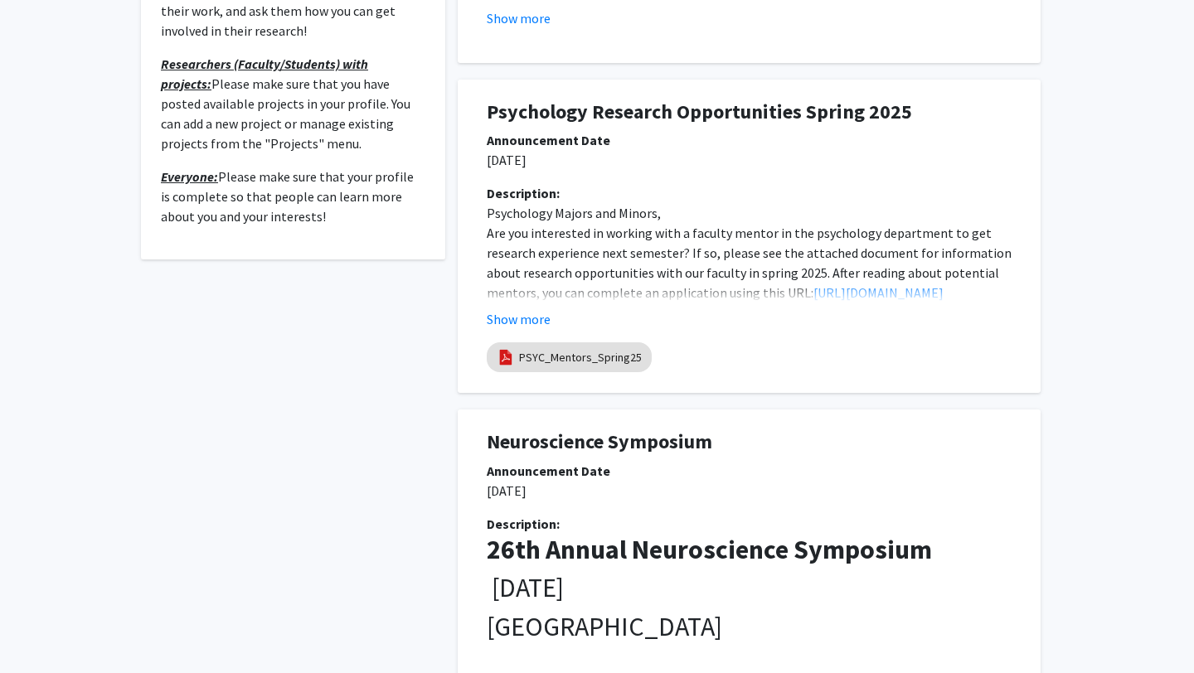
scroll to position [0, 0]
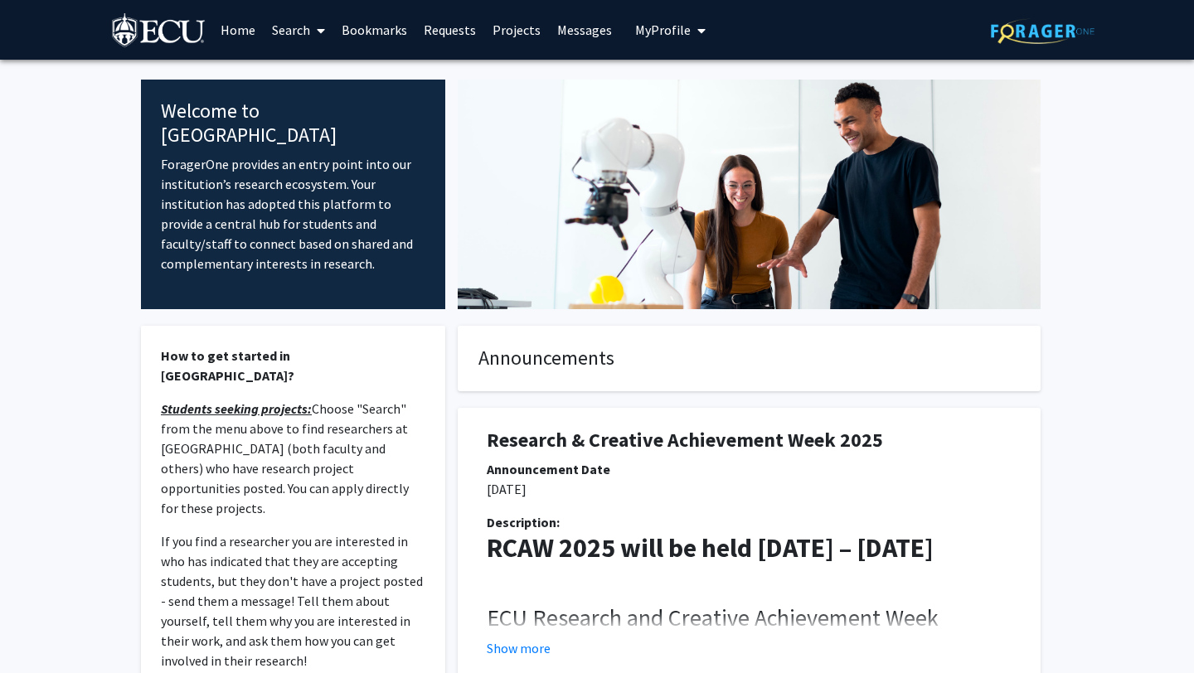
click at [584, 352] on h4 "Announcements" at bounding box center [750, 359] width 542 height 24
click at [294, 32] on link "Search" at bounding box center [299, 30] width 70 height 58
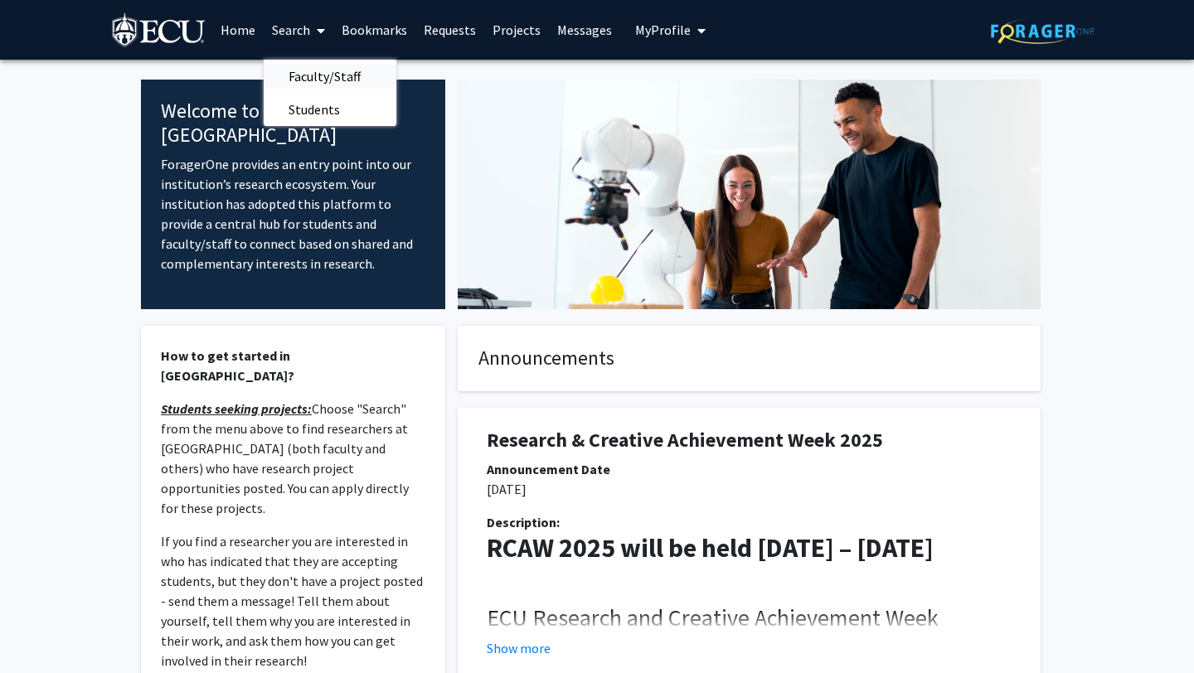
click at [328, 74] on span "Faculty/Staff" at bounding box center [325, 76] width 122 height 33
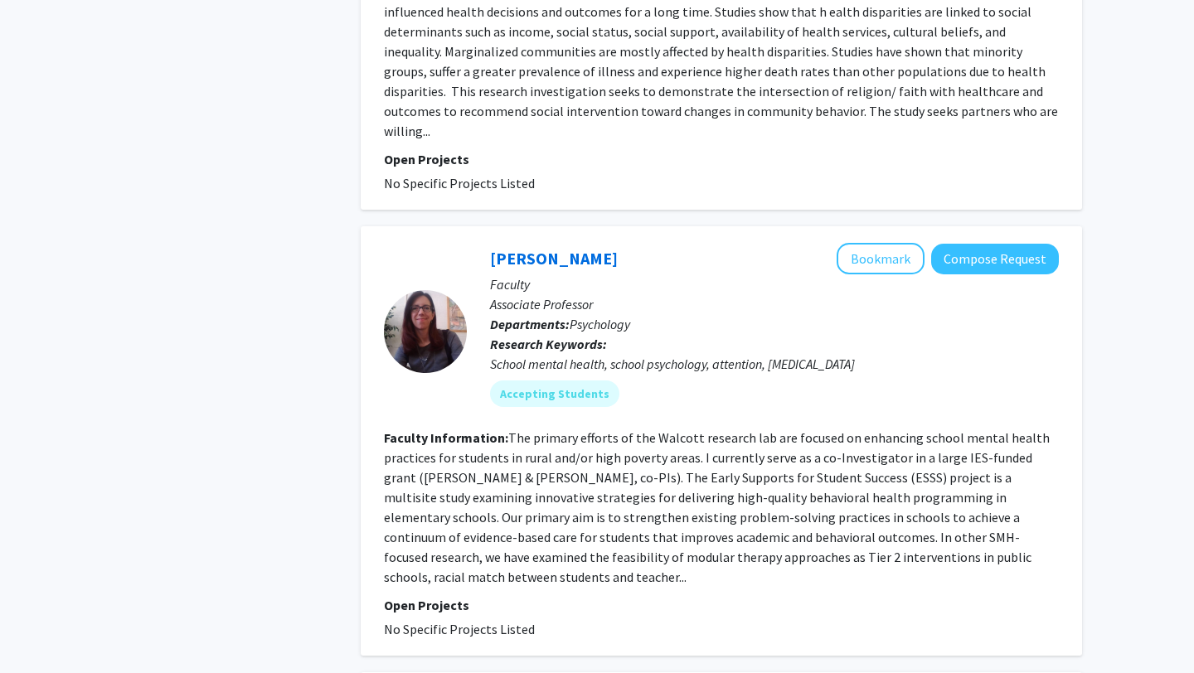
scroll to position [6110, 0]
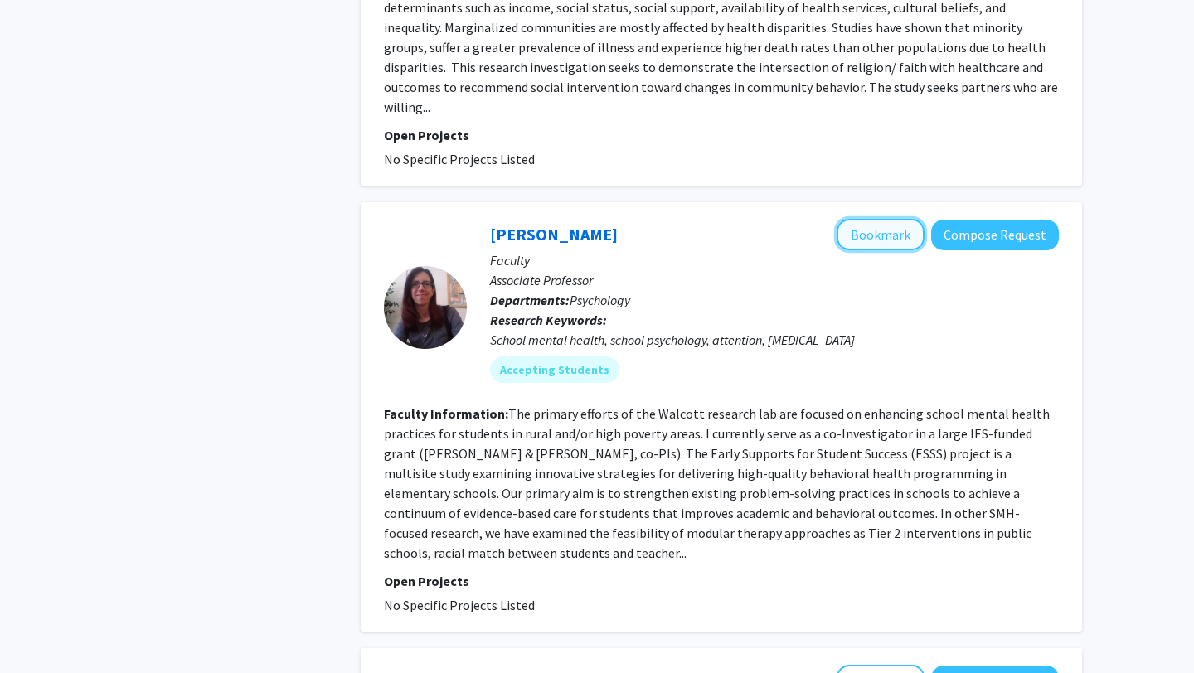
click at [858, 219] on button "Bookmark" at bounding box center [881, 235] width 88 height 32
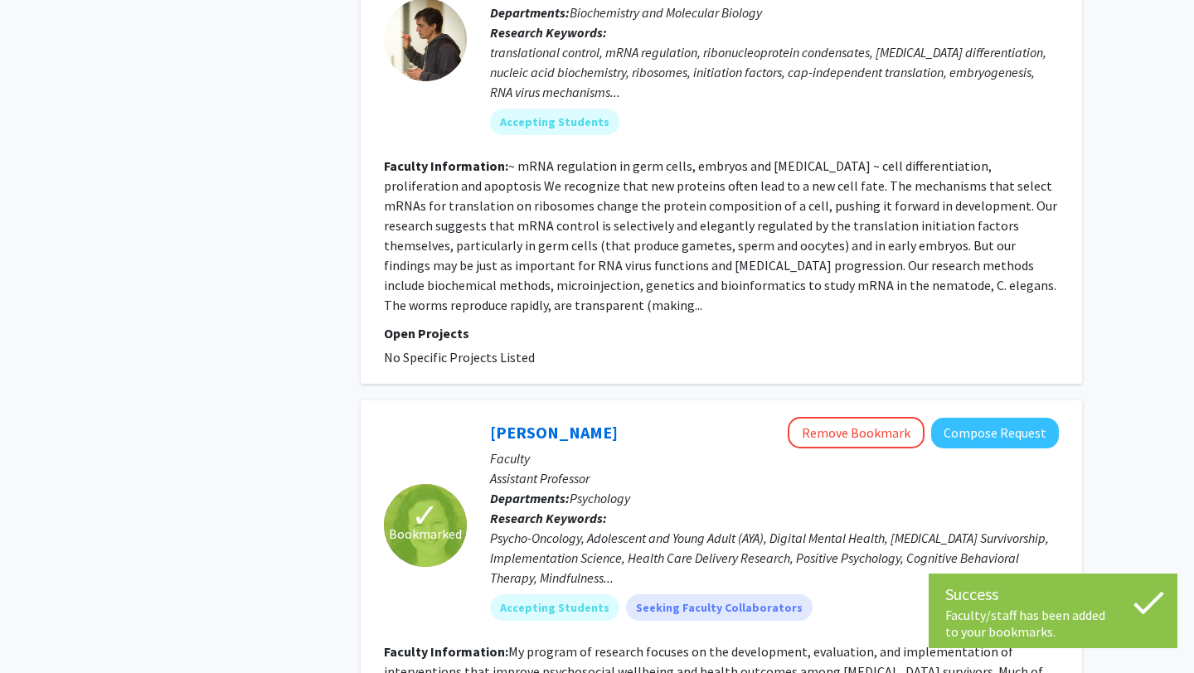
scroll to position [7045, 0]
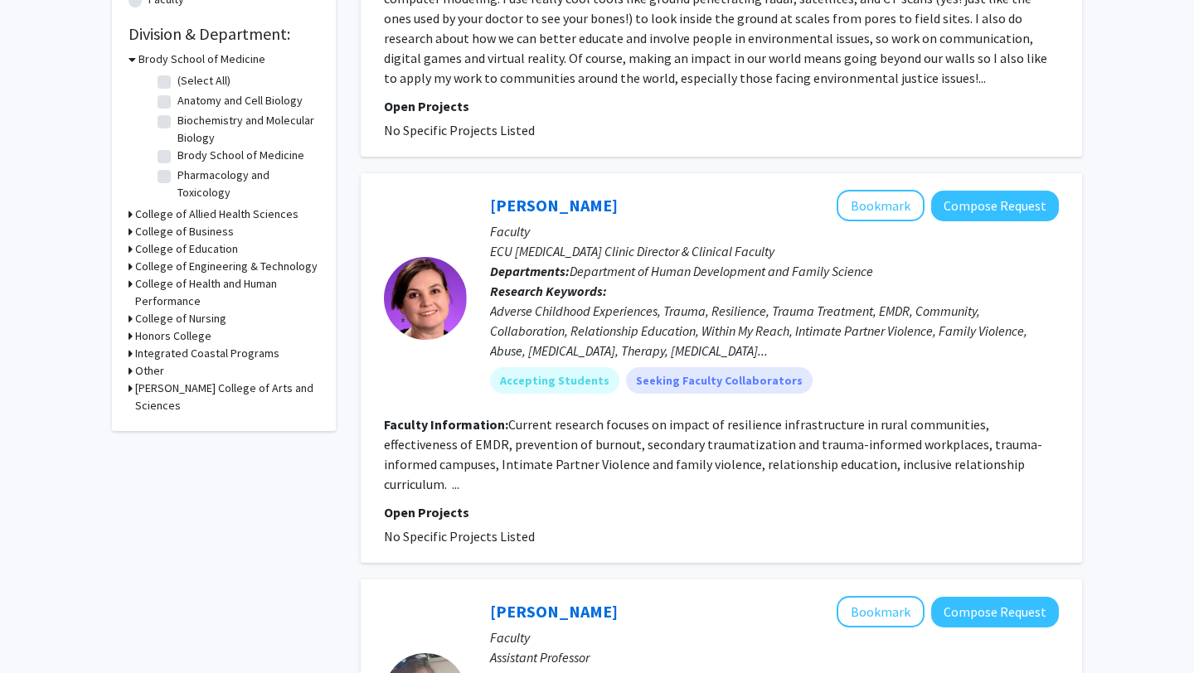
scroll to position [489, 0]
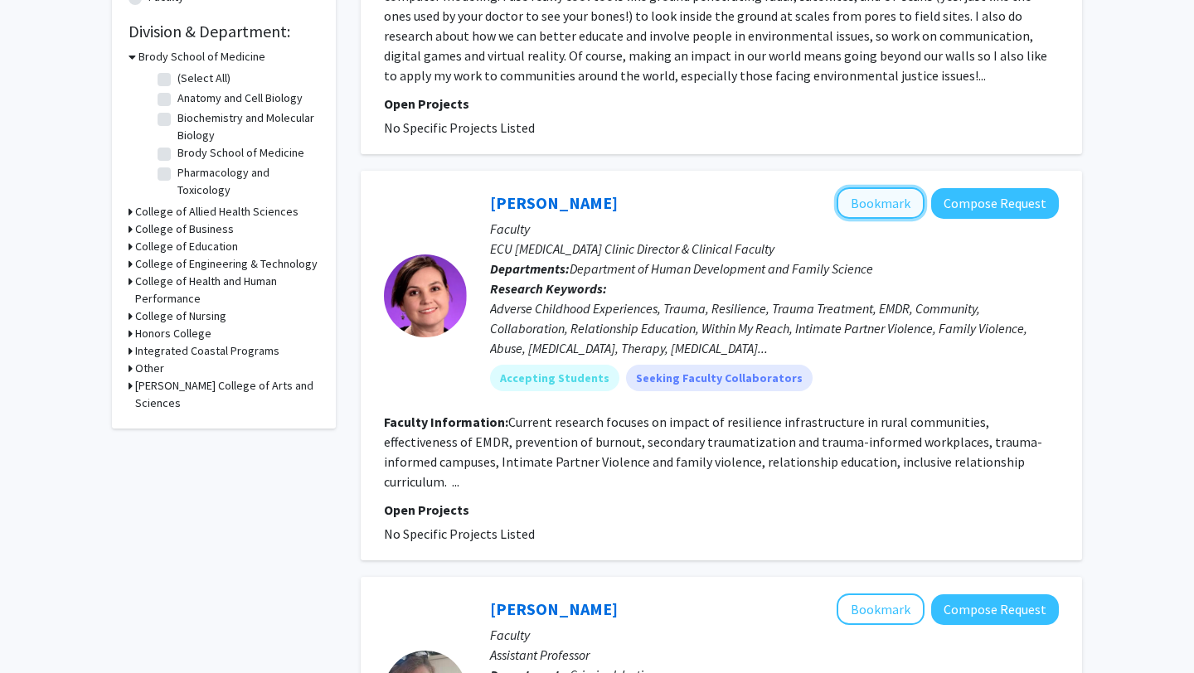
click at [868, 211] on button "Bookmark" at bounding box center [881, 203] width 88 height 32
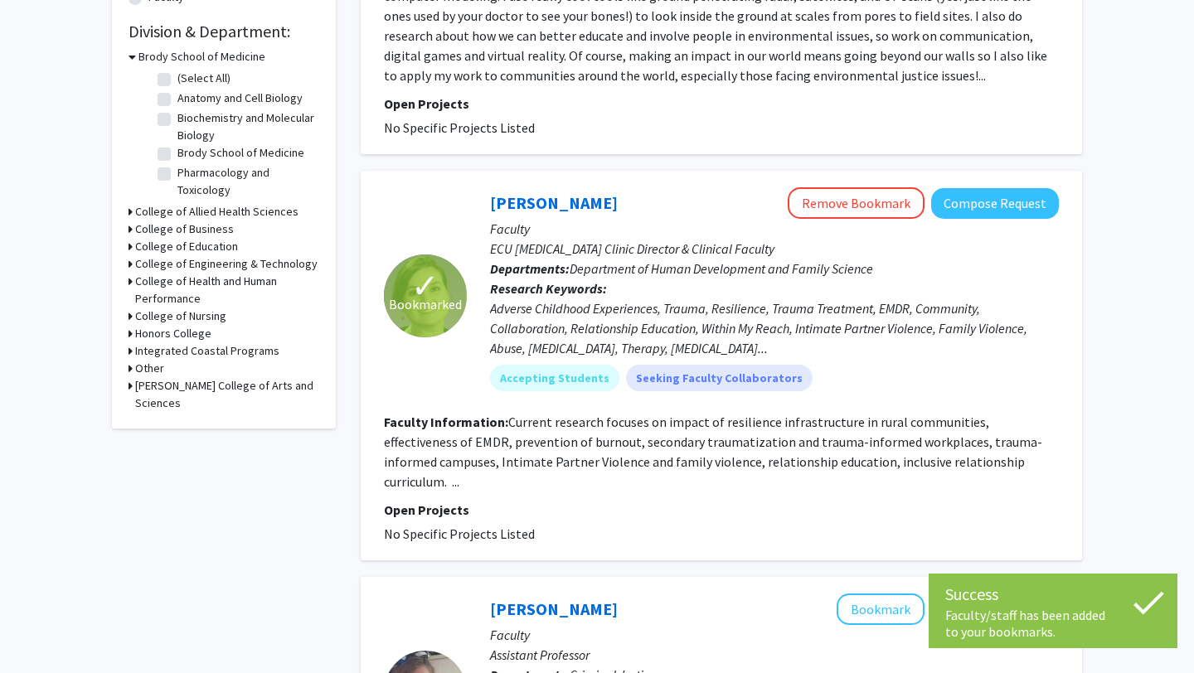
click at [876, 439] on fg-read-more "Current research focuses on impact of resilience infrastructure in rural commun…" at bounding box center [713, 452] width 659 height 76
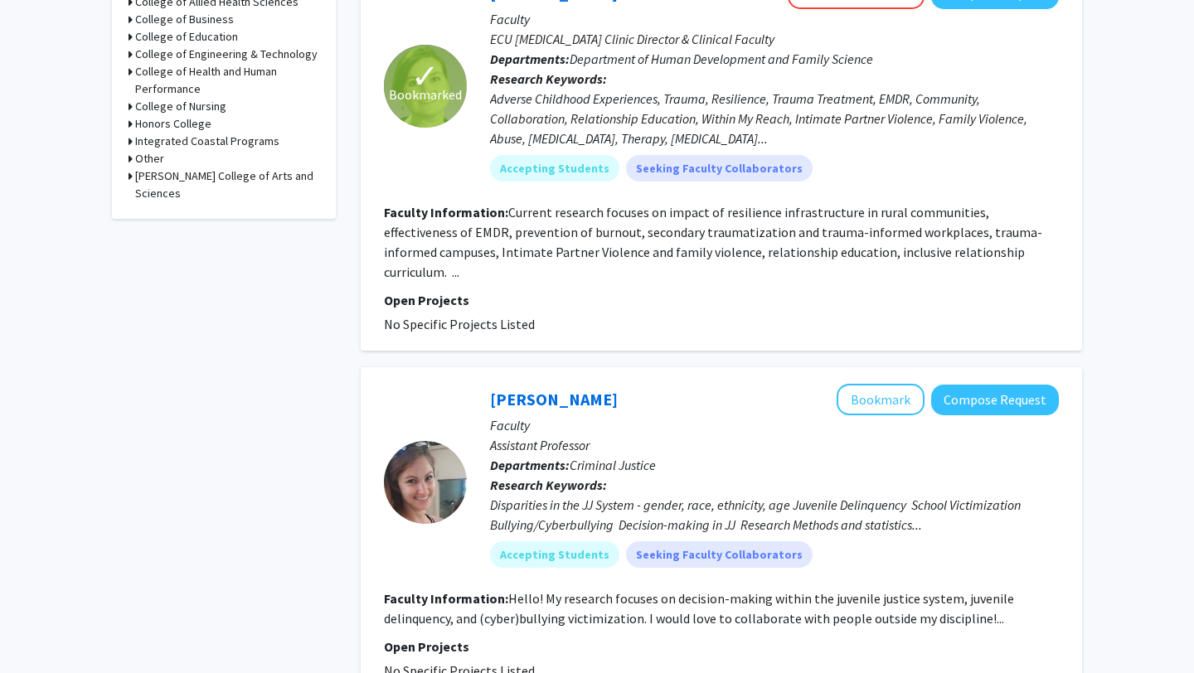
scroll to position [0, 0]
